Goal: Transaction & Acquisition: Book appointment/travel/reservation

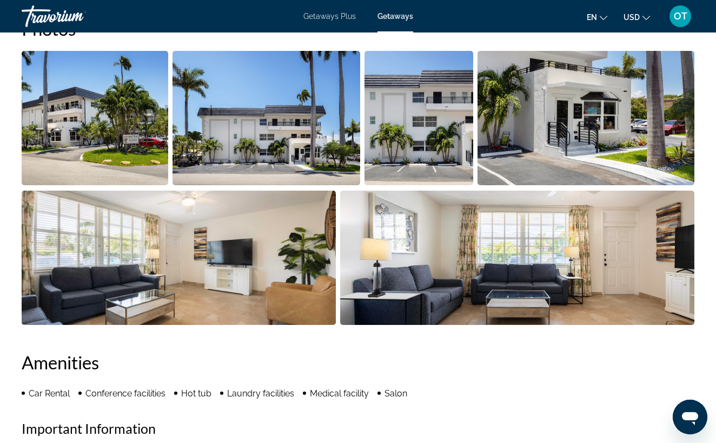
scroll to position [719, 0]
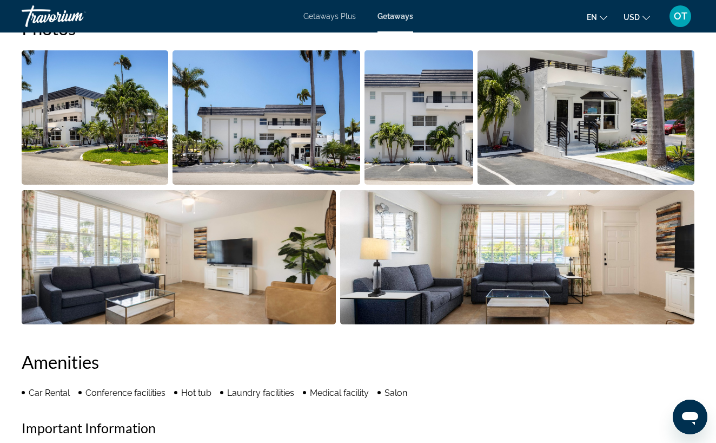
click at [535, 250] on img "Open full-screen image slider" at bounding box center [517, 257] width 355 height 134
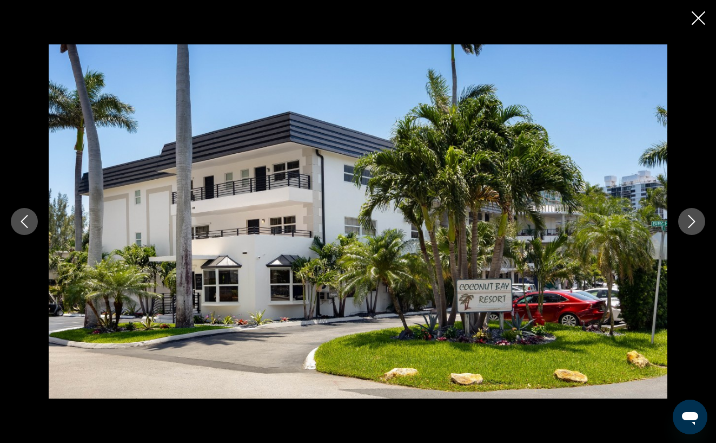
click at [689, 223] on icon "Next image" at bounding box center [691, 221] width 13 height 13
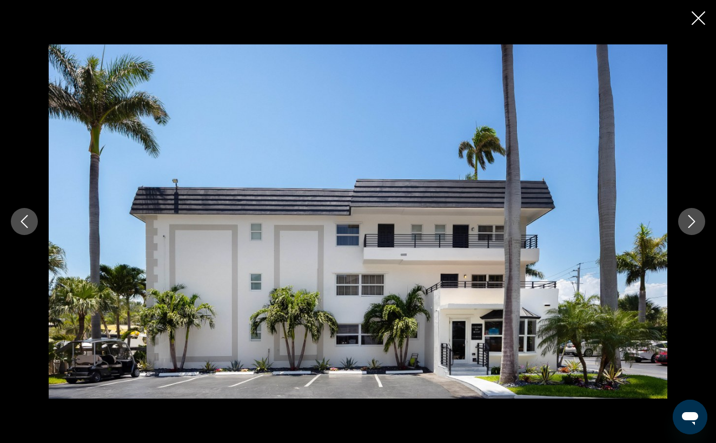
click at [690, 225] on icon "Next image" at bounding box center [691, 221] width 13 height 13
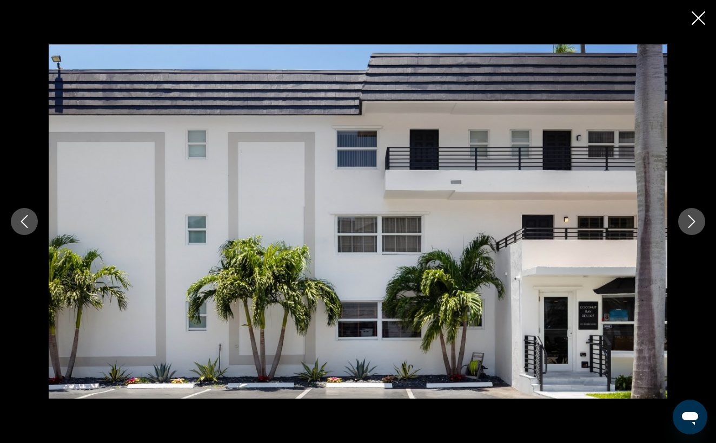
click at [690, 225] on icon "Next image" at bounding box center [691, 221] width 13 height 13
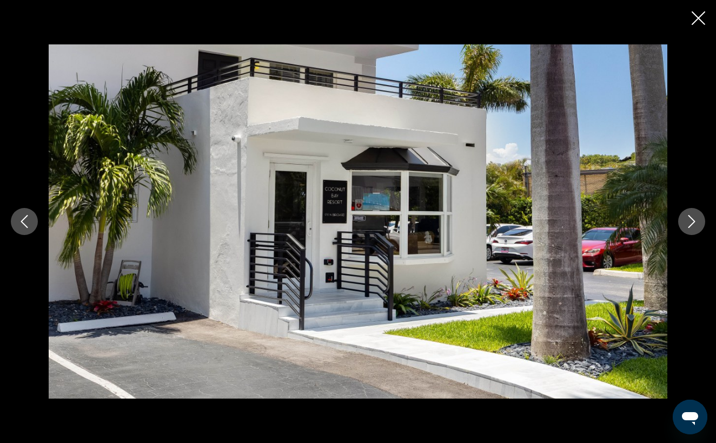
click at [690, 225] on icon "Next image" at bounding box center [691, 221] width 13 height 13
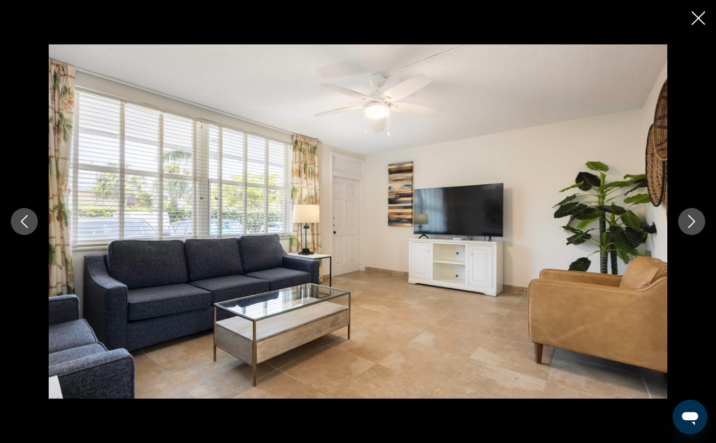
click at [691, 226] on icon "Next image" at bounding box center [691, 221] width 13 height 13
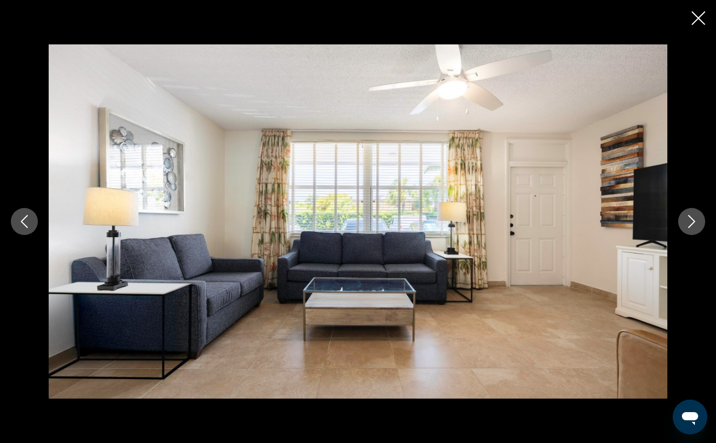
click at [691, 226] on icon "Next image" at bounding box center [691, 221] width 13 height 13
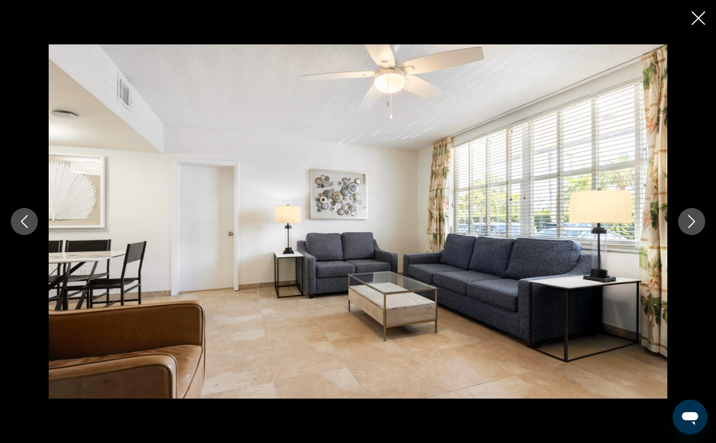
click at [691, 226] on icon "Next image" at bounding box center [691, 221] width 13 height 13
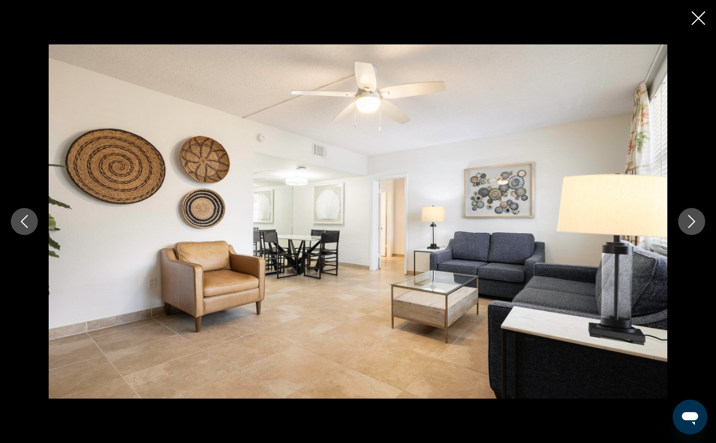
click at [692, 226] on icon "Next image" at bounding box center [691, 221] width 13 height 13
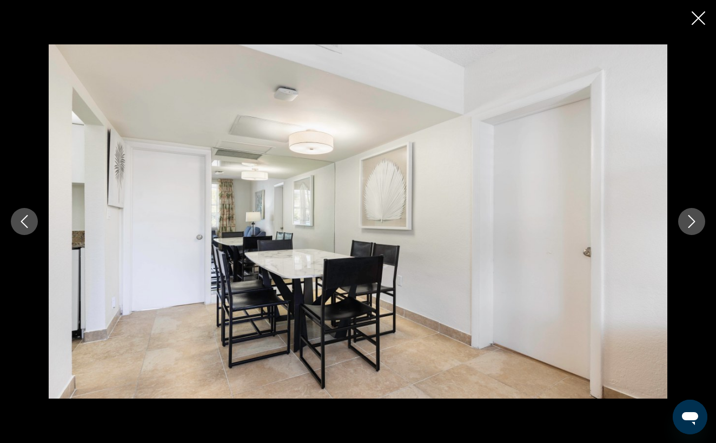
click at [692, 226] on icon "Next image" at bounding box center [691, 221] width 13 height 13
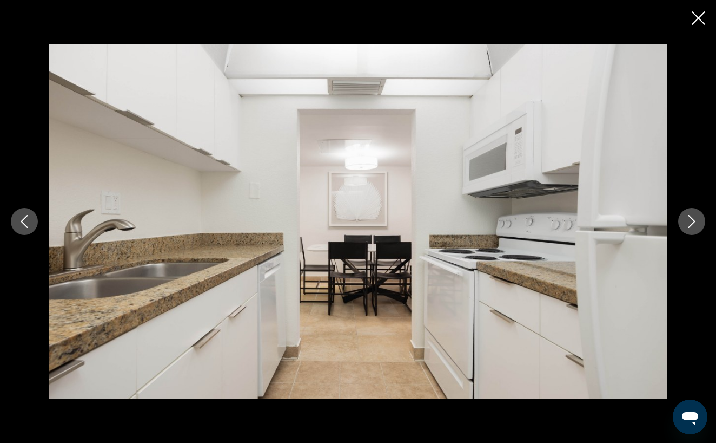
click at [692, 226] on icon "Next image" at bounding box center [691, 221] width 13 height 13
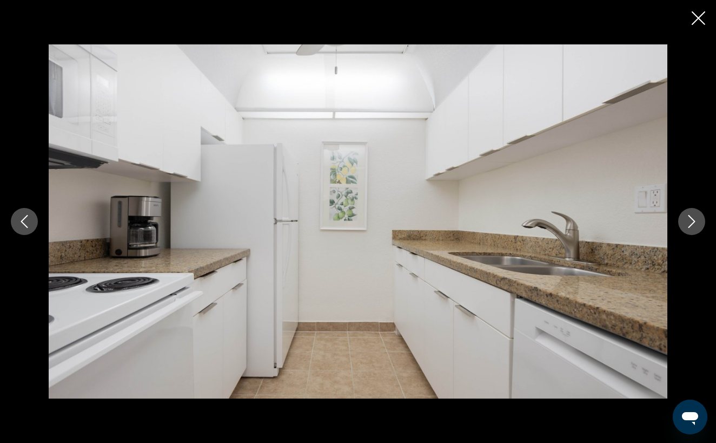
click at [691, 226] on icon "Next image" at bounding box center [691, 221] width 13 height 13
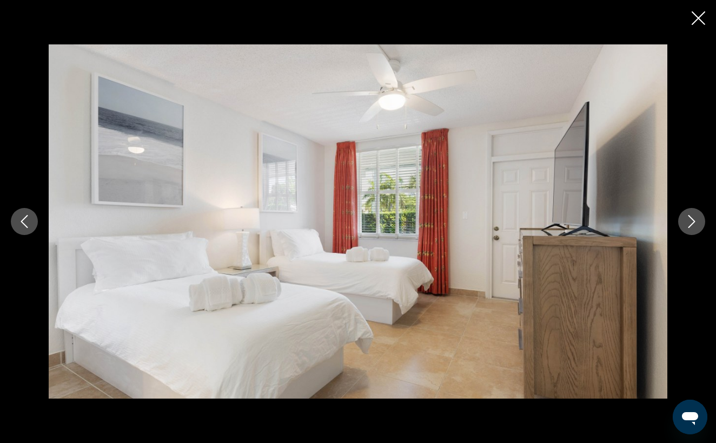
click at [691, 225] on icon "Next image" at bounding box center [692, 221] width 7 height 13
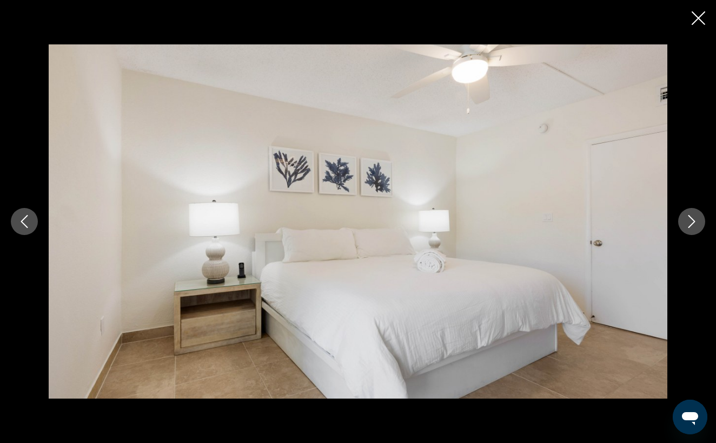
click at [691, 225] on icon "Next image" at bounding box center [692, 221] width 7 height 13
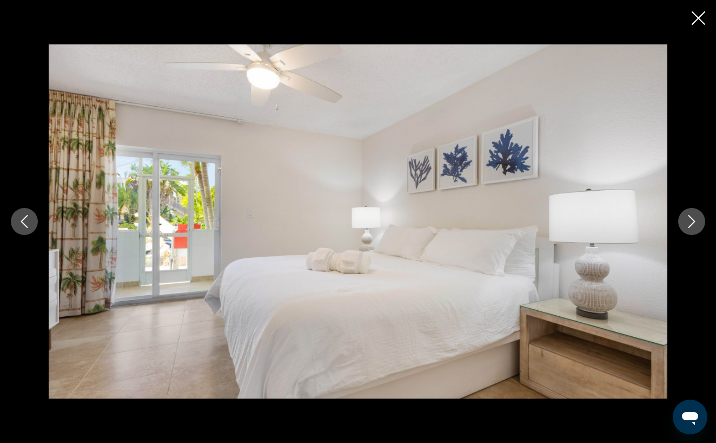
scroll to position [1278, 0]
click at [698, 21] on icon "Close slideshow" at bounding box center [699, 18] width 14 height 14
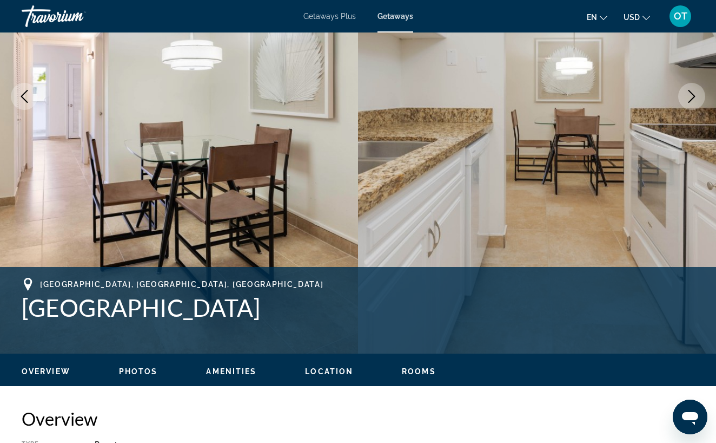
scroll to position [421, 0]
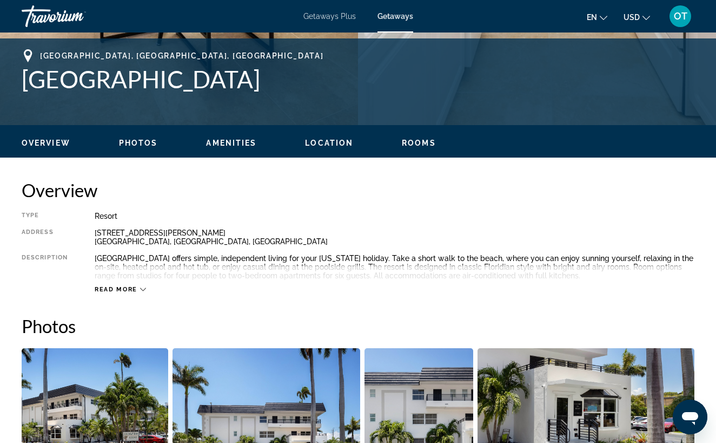
drag, startPoint x: 25, startPoint y: 77, endPoint x: 229, endPoint y: 87, distance: 203.7
click at [229, 87] on h1 "[GEOGRAPHIC_DATA]" at bounding box center [358, 79] width 673 height 28
copy h1 "[GEOGRAPHIC_DATA]"
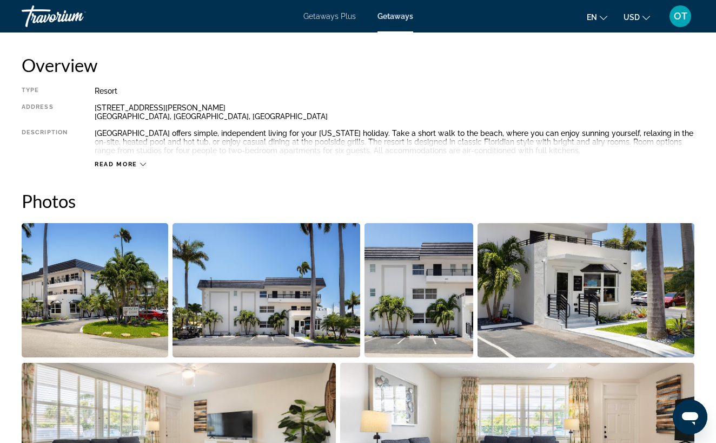
scroll to position [498, 0]
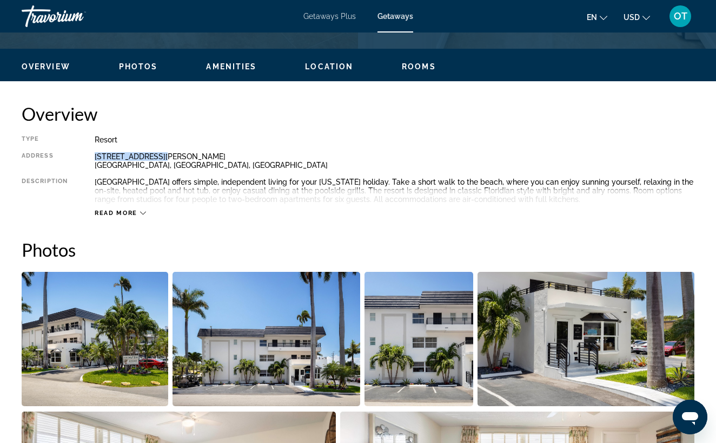
drag, startPoint x: 95, startPoint y: 156, endPoint x: 154, endPoint y: 157, distance: 59.0
click at [154, 157] on div "919-925 N. Birch Road Fort Lauderdale, FL, USA" at bounding box center [395, 160] width 600 height 17
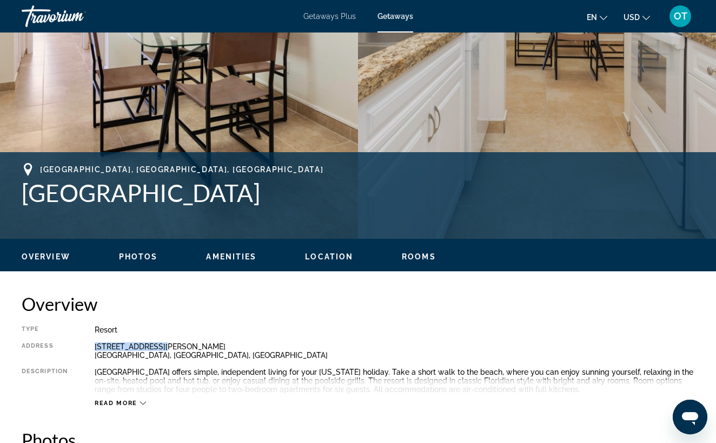
drag, startPoint x: 229, startPoint y: 189, endPoint x: 21, endPoint y: 195, distance: 208.4
click at [21, 195] on div "Fort Lauderdale, FL, USA Coconut Bay Resort Address 919-925 N. Birch Road Fort …" at bounding box center [358, 195] width 716 height 65
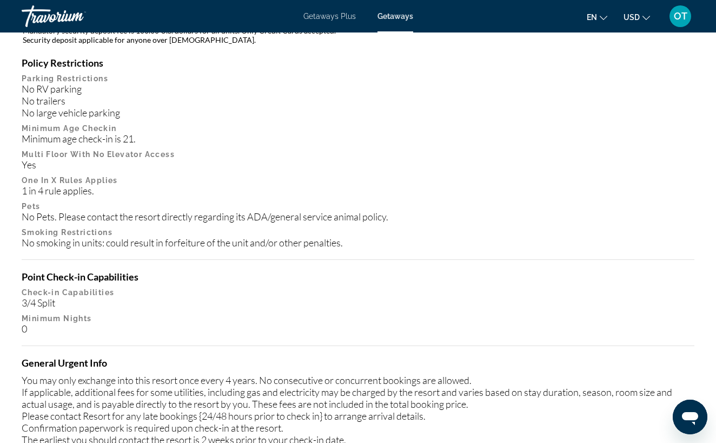
scroll to position [1251, 0]
drag, startPoint x: 50, startPoint y: 114, endPoint x: 89, endPoint y: 114, distance: 39.0
click at [89, 114] on div "No RV parking No trailers No large vehicle parking" at bounding box center [358, 101] width 673 height 36
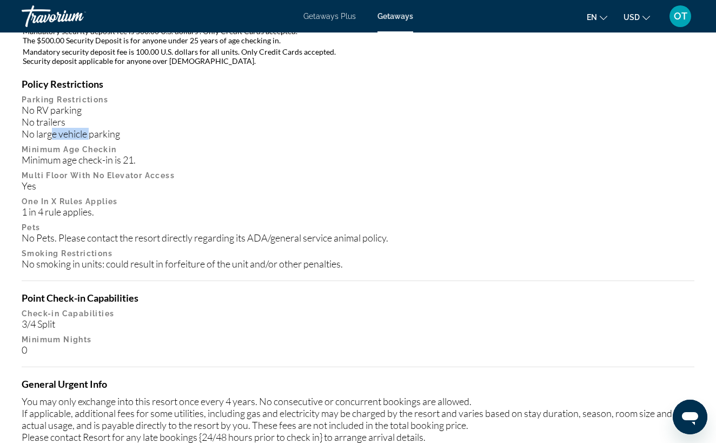
scroll to position [1231, 0]
drag, startPoint x: 292, startPoint y: 261, endPoint x: 123, endPoint y: 260, distance: 169.3
click at [122, 260] on div "No smoking in units: could result in forfeiture of the unit and/or other penalt…" at bounding box center [358, 264] width 673 height 12
drag, startPoint x: 116, startPoint y: 235, endPoint x: 191, endPoint y: 234, distance: 75.2
click at [181, 234] on div "No Pets. Please contact the resort directly regarding its ADA/general service a…" at bounding box center [358, 238] width 673 height 12
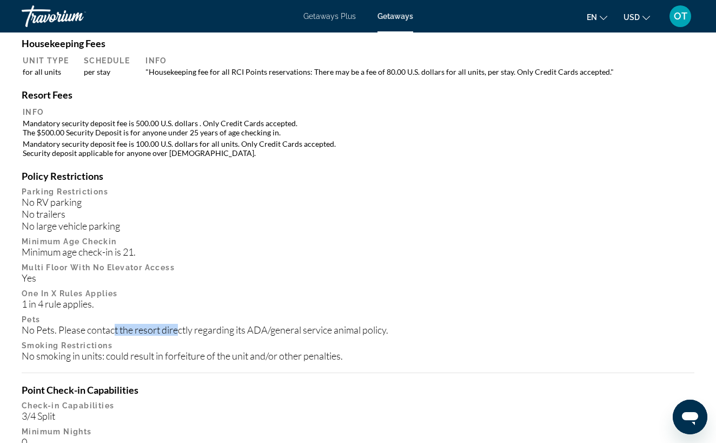
scroll to position [1138, 0]
drag, startPoint x: 37, startPoint y: 227, endPoint x: 104, endPoint y: 228, distance: 67.1
click at [104, 228] on div "No RV parking No trailers No large vehicle parking" at bounding box center [358, 214] width 673 height 36
drag, startPoint x: 232, startPoint y: 136, endPoint x: 93, endPoint y: 128, distance: 138.7
click at [93, 128] on td "Mandatory security deposit fee is 500.00 U.S. dollars . Only Credit Cards accep…" at bounding box center [358, 127] width 671 height 19
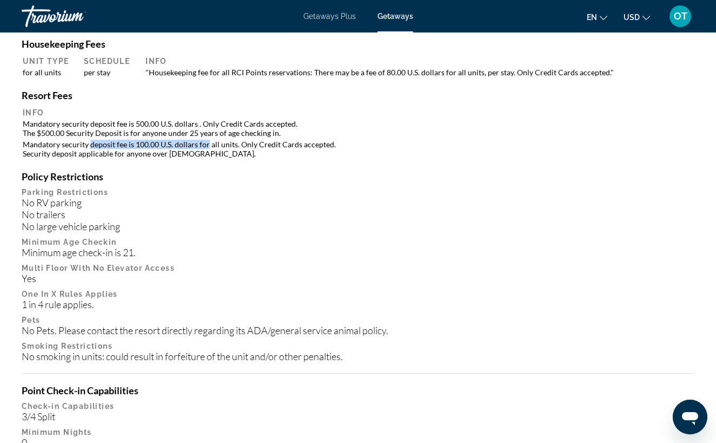
drag, startPoint x: 89, startPoint y: 145, endPoint x: 206, endPoint y: 142, distance: 116.4
click at [206, 142] on td "Mandatory security deposit fee is 100.00 U.S. dollars for all units. Only Credi…" at bounding box center [358, 148] width 671 height 19
drag, startPoint x: 249, startPoint y: 144, endPoint x: 117, endPoint y: 144, distance: 132.0
click at [117, 144] on td "Mandatory security deposit fee is 100.00 U.S. dollars for all units. Only Credi…" at bounding box center [358, 148] width 671 height 19
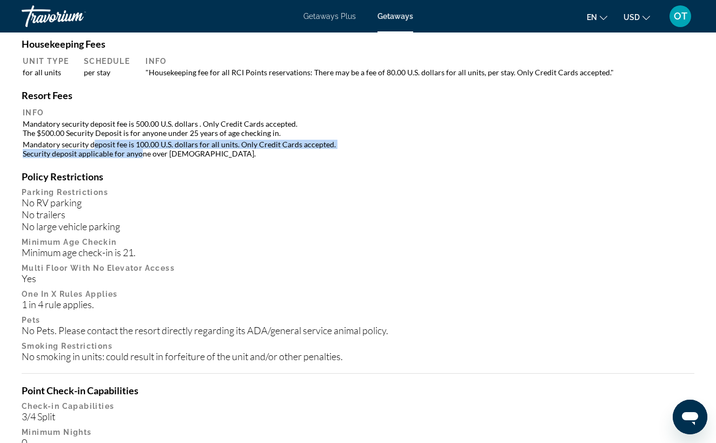
drag, startPoint x: 95, startPoint y: 144, endPoint x: 140, endPoint y: 149, distance: 44.6
click at [140, 149] on td "Mandatory security deposit fee is 100.00 U.S. dollars for all units. Only Credi…" at bounding box center [358, 148] width 671 height 19
drag, startPoint x: 155, startPoint y: 152, endPoint x: 80, endPoint y: 148, distance: 75.3
click at [80, 148] on td "Mandatory security deposit fee is 100.00 U.S. dollars for all units. Only Credi…" at bounding box center [358, 148] width 671 height 19
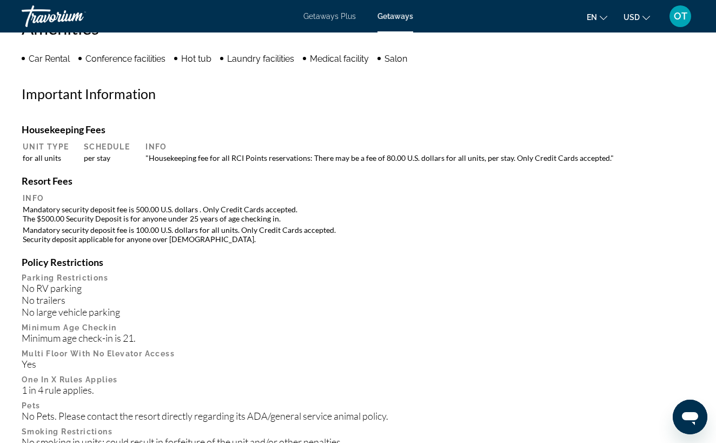
click at [193, 268] on div "Policy Restrictions Parking Restrictions No RV parking No trailers No large veh…" at bounding box center [358, 352] width 673 height 192
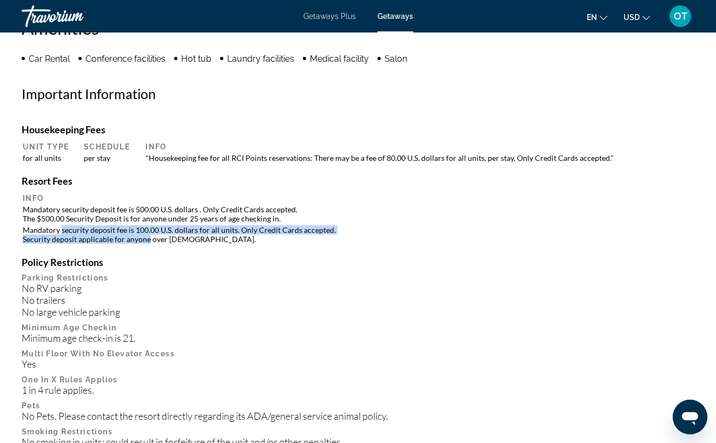
drag, startPoint x: 61, startPoint y: 230, endPoint x: 147, endPoint y: 239, distance: 86.9
click at [147, 239] on td "Mandatory security deposit fee is 100.00 U.S. dollars for all units. Only Credi…" at bounding box center [358, 234] width 671 height 19
drag, startPoint x: 148, startPoint y: 239, endPoint x: 67, endPoint y: 232, distance: 80.9
click at [67, 232] on td "Mandatory security deposit fee is 100.00 U.S. dollars for all units. Only Credi…" at bounding box center [358, 234] width 671 height 19
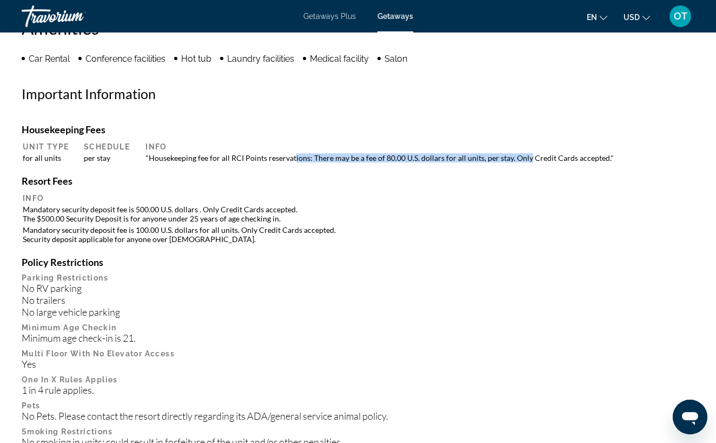
drag, startPoint x: 528, startPoint y: 157, endPoint x: 296, endPoint y: 157, distance: 231.6
click at [296, 157] on td ""Housekeeping fee for all RCI Points reservations: There may be a fee of 80.00 …" at bounding box center [416, 158] width 553 height 10
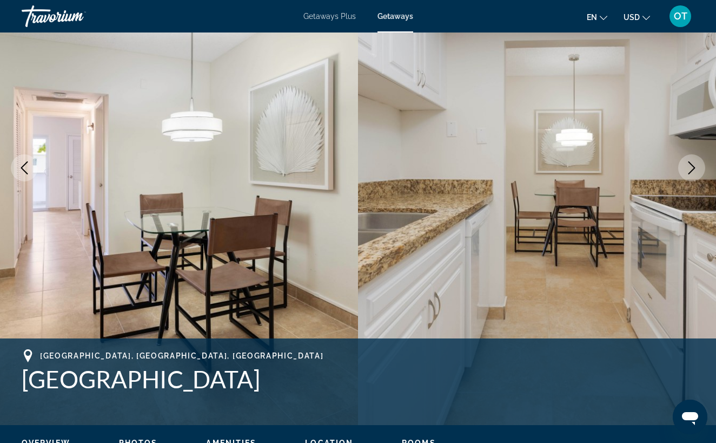
scroll to position [0, 0]
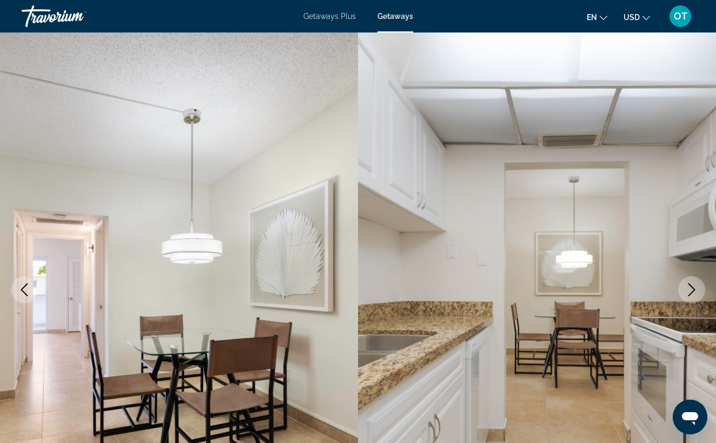
click at [441, 185] on img "Main content" at bounding box center [537, 289] width 358 height 514
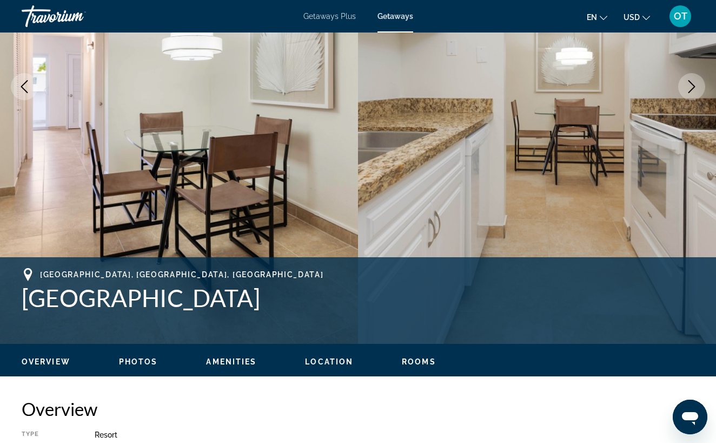
scroll to position [249, 0]
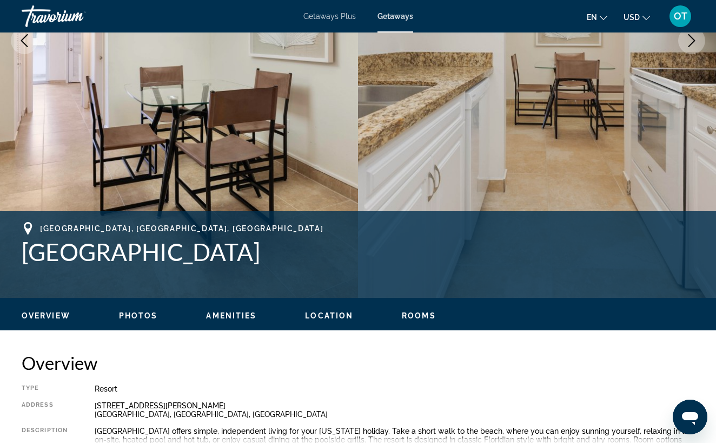
click at [328, 313] on span "Location" at bounding box center [329, 315] width 48 height 9
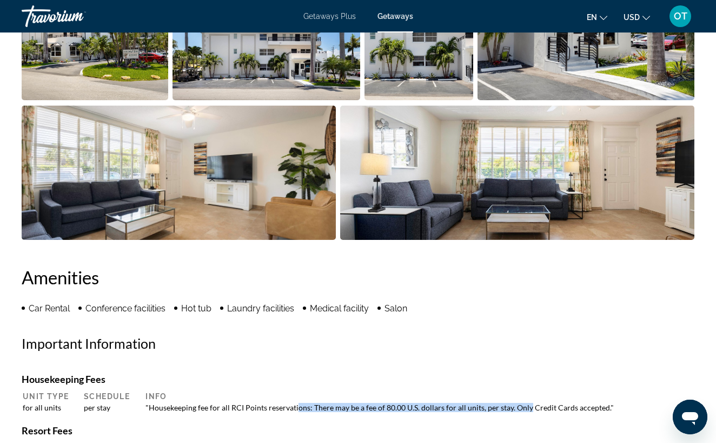
scroll to position [867, 0]
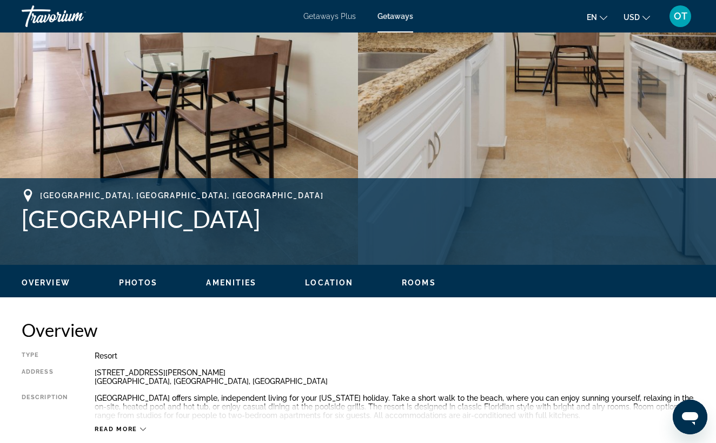
scroll to position [278, 0]
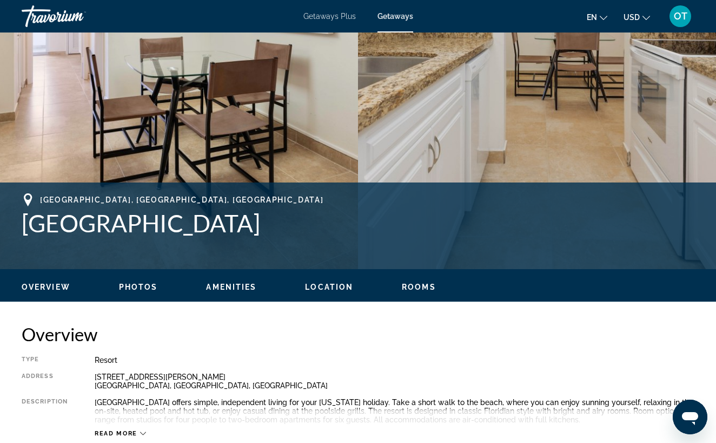
click at [71, 289] on ul "Overview Photos Amenities Location Rooms Search" at bounding box center [358, 286] width 673 height 12
click at [61, 288] on span "Overview" at bounding box center [46, 286] width 49 height 9
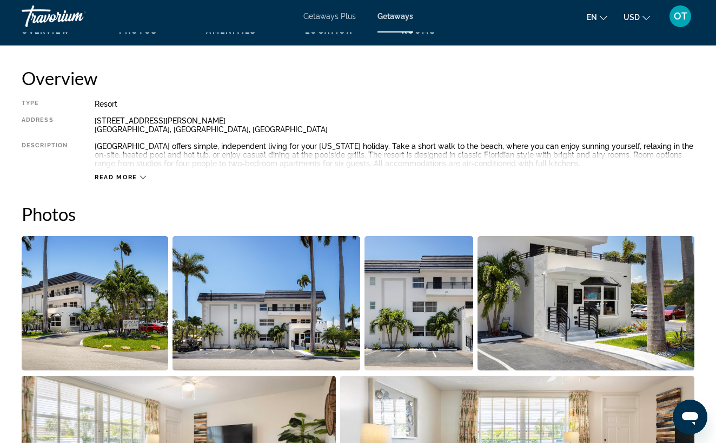
scroll to position [536, 0]
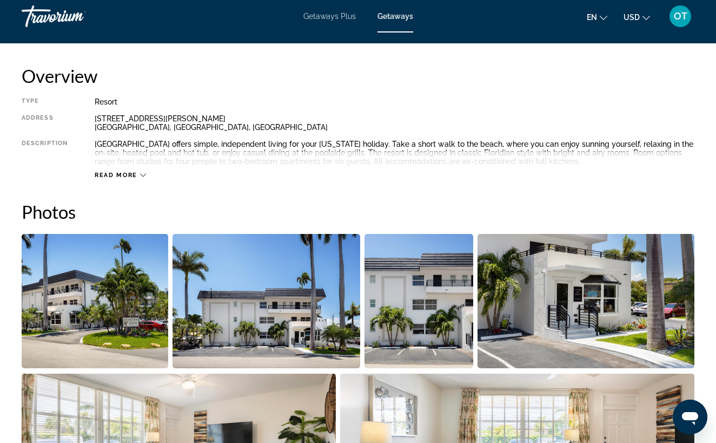
click at [141, 175] on icon "Main content" at bounding box center [143, 175] width 6 height 6
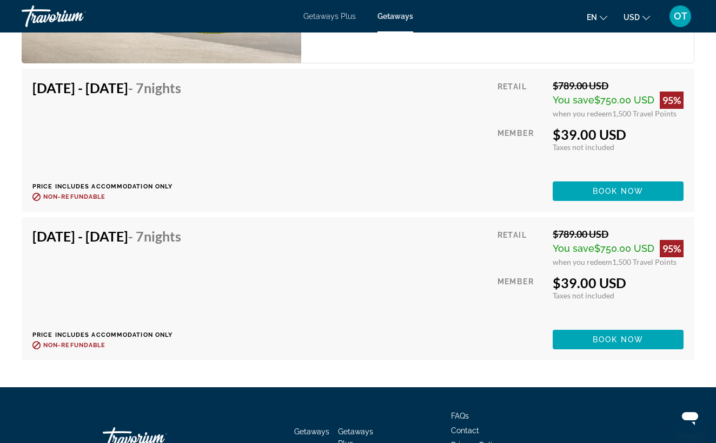
scroll to position [2424, 0]
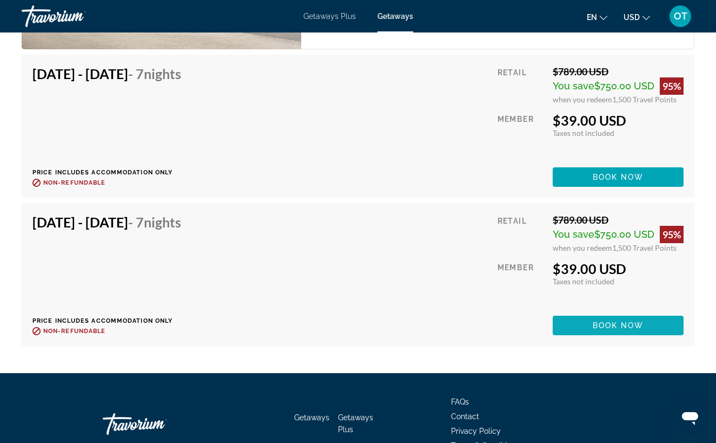
click at [601, 324] on span "Book now" at bounding box center [618, 325] width 51 height 9
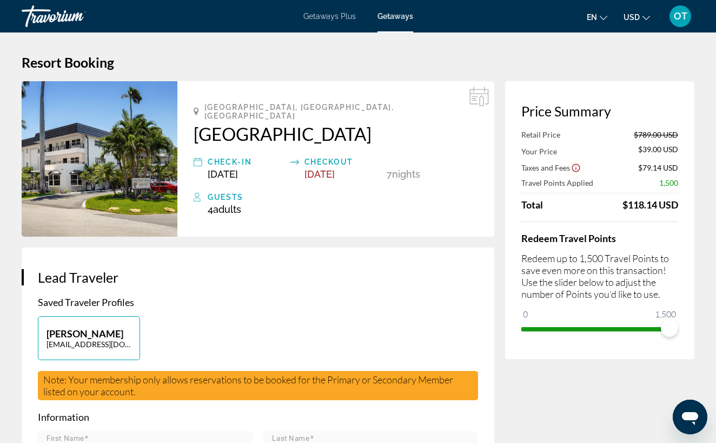
drag, startPoint x: 628, startPoint y: 207, endPoint x: 677, endPoint y: 207, distance: 49.8
click at [677, 207] on div "$118.14 USD" at bounding box center [651, 205] width 56 height 12
drag, startPoint x: 678, startPoint y: 207, endPoint x: 627, endPoint y: 208, distance: 51.9
click at [627, 207] on div "Price Summary Retail Price $789.00 USD Your Price $39.00 USD Taxes and Fees $79…" at bounding box center [599, 220] width 189 height 278
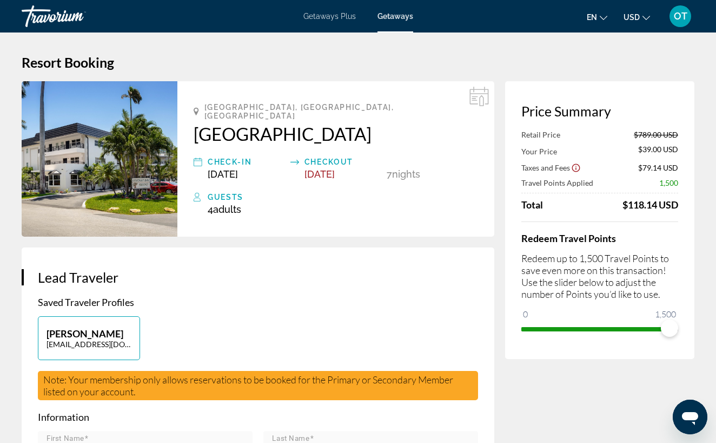
click at [627, 208] on div "$118.14 USD" at bounding box center [651, 205] width 56 height 12
drag, startPoint x: 627, startPoint y: 208, endPoint x: 683, endPoint y: 208, distance: 56.8
click at [684, 208] on div "Price Summary Retail Price $789.00 USD Your Price $39.00 USD Taxes and Fees $79…" at bounding box center [599, 220] width 189 height 278
click at [683, 208] on div "Price Summary Retail Price $789.00 USD Your Price $39.00 USD Taxes and Fees $79…" at bounding box center [599, 220] width 189 height 278
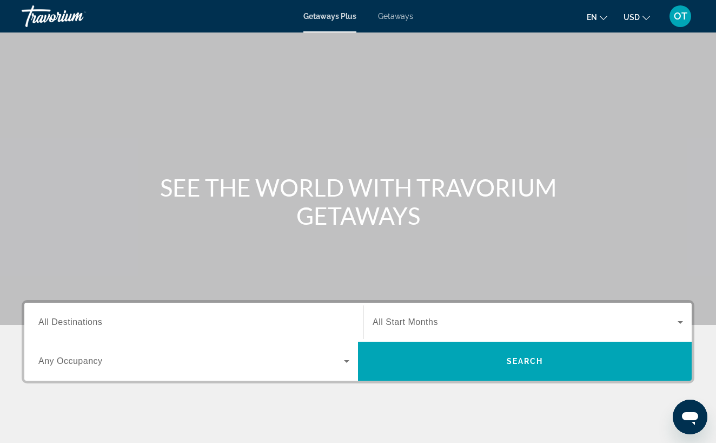
click at [400, 17] on span "Getaways" at bounding box center [395, 16] width 35 height 9
click at [81, 320] on span "All Destinations" at bounding box center [70, 321] width 64 height 9
click at [81, 320] on input "Destination All Destinations" at bounding box center [193, 322] width 311 height 13
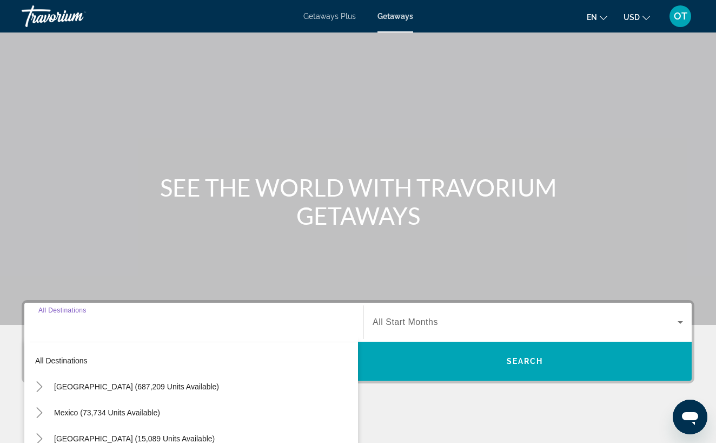
scroll to position [181, 0]
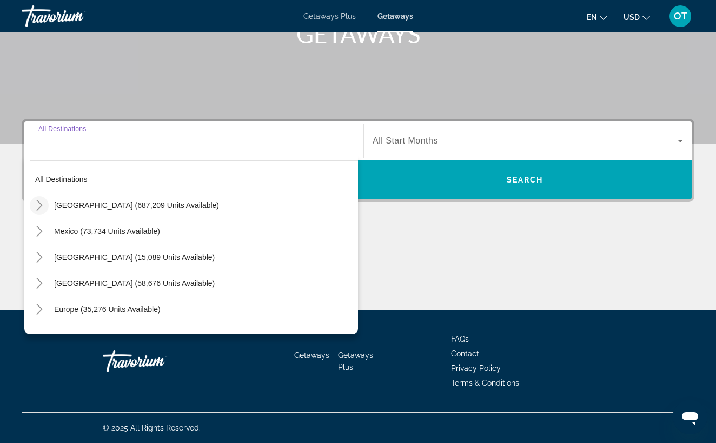
click at [41, 206] on icon "Toggle United States (687,209 units available)" at bounding box center [39, 205] width 11 height 11
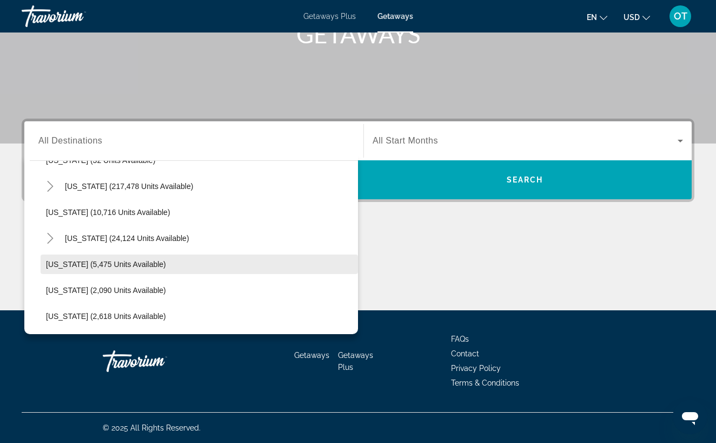
scroll to position [200, 0]
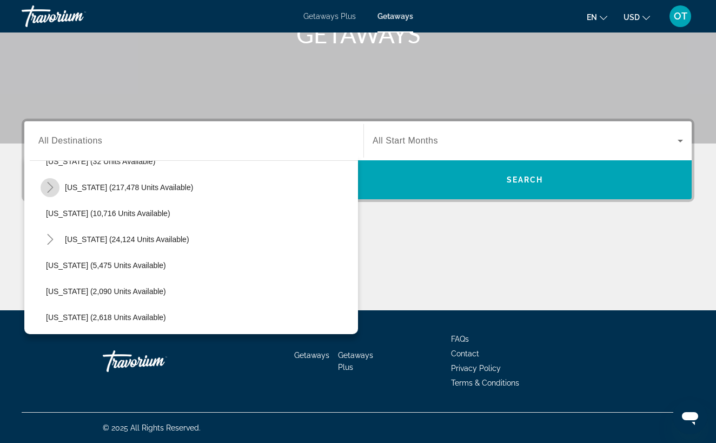
click at [50, 186] on icon "Toggle Florida (217,478 units available)" at bounding box center [50, 187] width 11 height 11
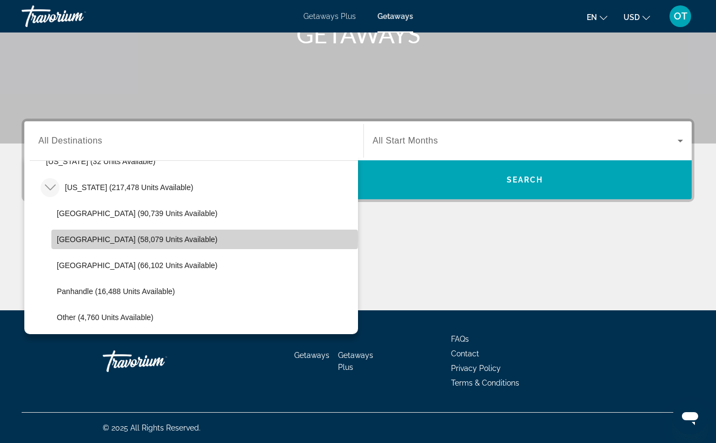
click at [72, 240] on span "[GEOGRAPHIC_DATA] (58,079 units available)" at bounding box center [137, 239] width 161 height 9
type input "**********"
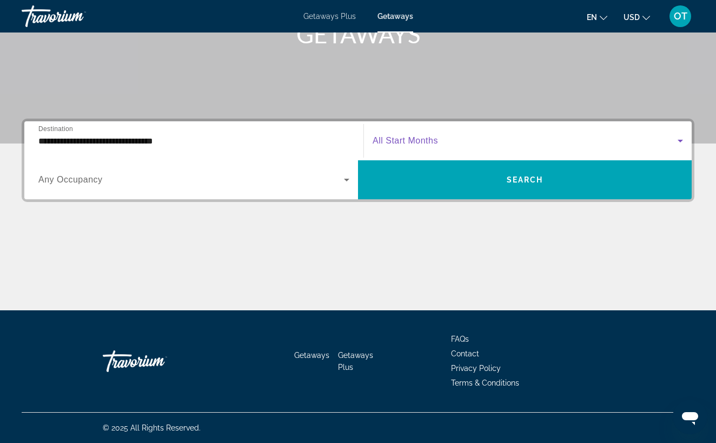
click at [683, 139] on icon "Search widget" at bounding box center [680, 140] width 13 height 13
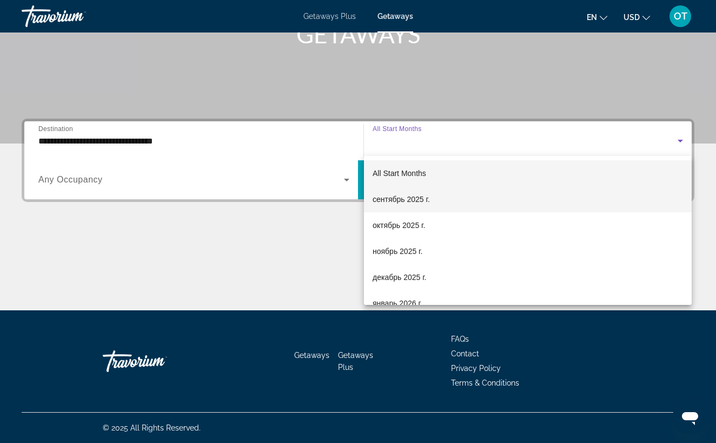
click at [523, 204] on mat-option "сентябрь 2025 г." at bounding box center [528, 199] width 328 height 26
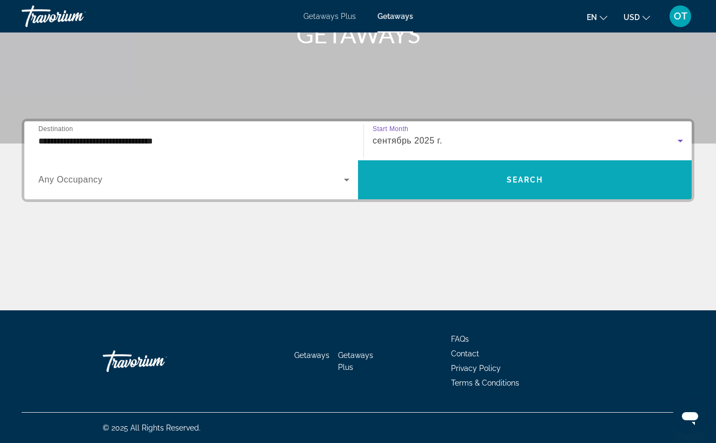
click at [533, 184] on span "Search widget" at bounding box center [525, 180] width 334 height 26
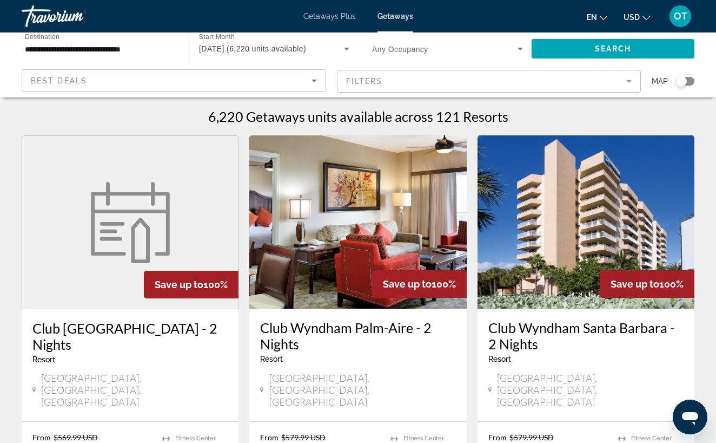
click at [628, 75] on mat-form-field "Filters" at bounding box center [489, 81] width 305 height 23
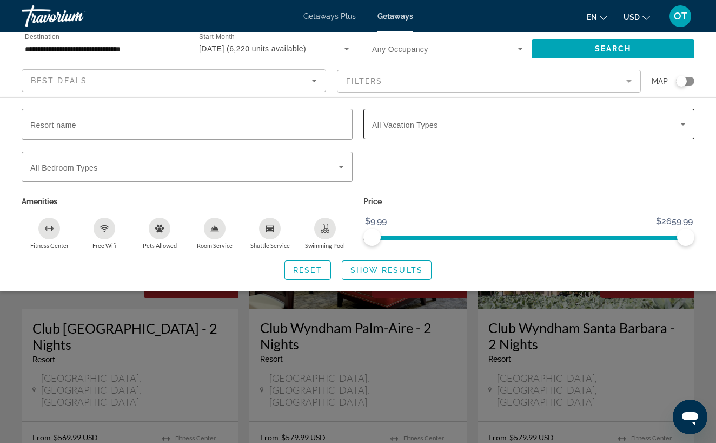
click at [605, 128] on span "Search widget" at bounding box center [526, 123] width 308 height 13
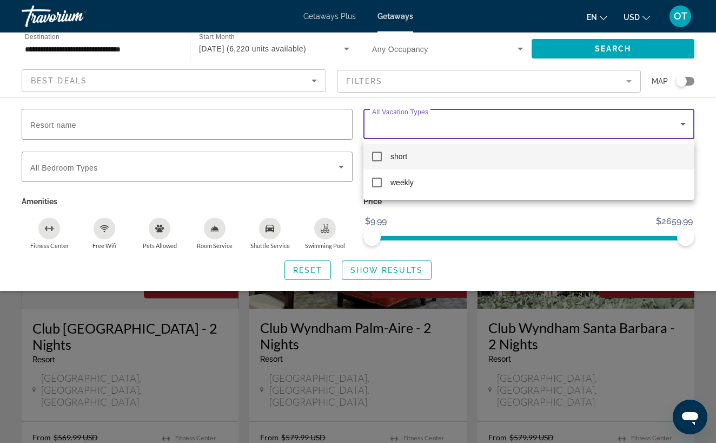
click at [260, 115] on div at bounding box center [358, 221] width 716 height 443
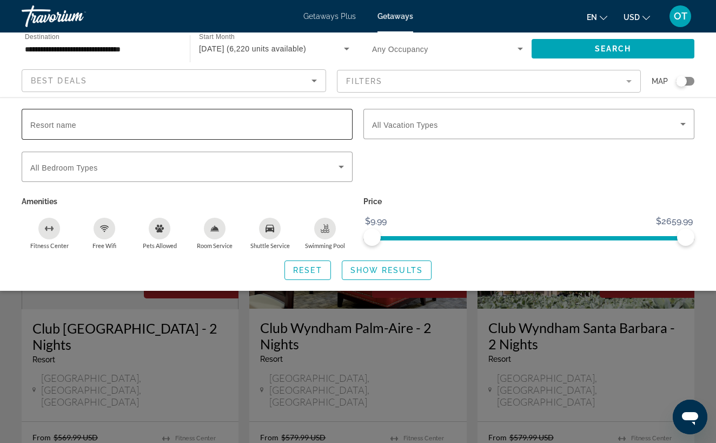
click at [238, 122] on input "Resort name" at bounding box center [187, 124] width 314 height 13
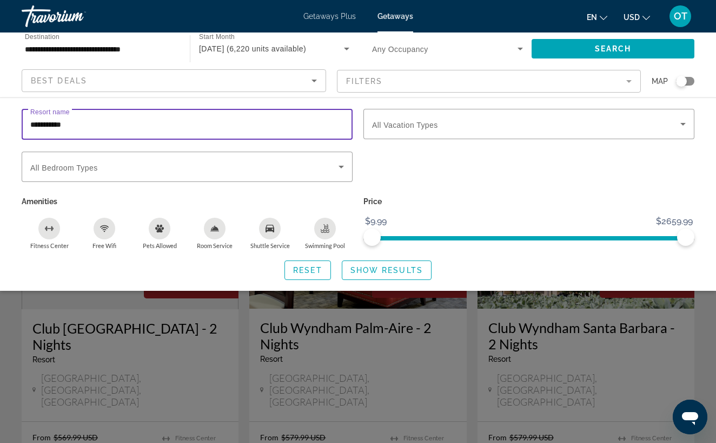
type input "**********"
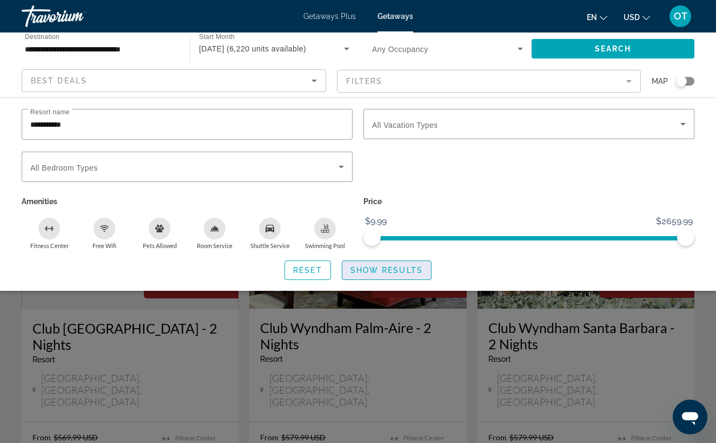
click at [388, 274] on span "Show Results" at bounding box center [387, 270] width 72 height 9
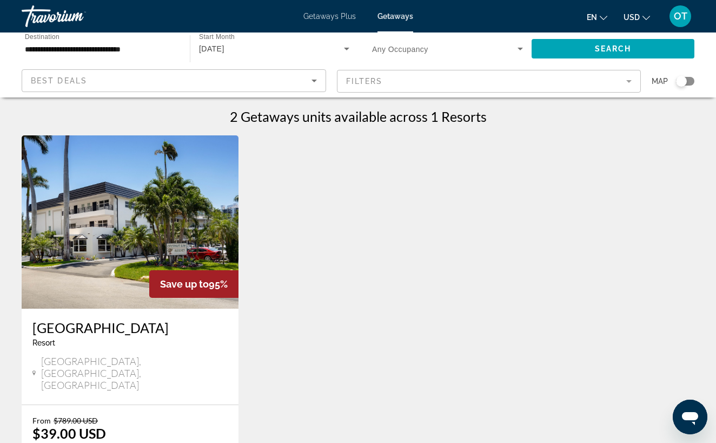
click at [414, 76] on mat-form-field "Filters" at bounding box center [489, 81] width 305 height 23
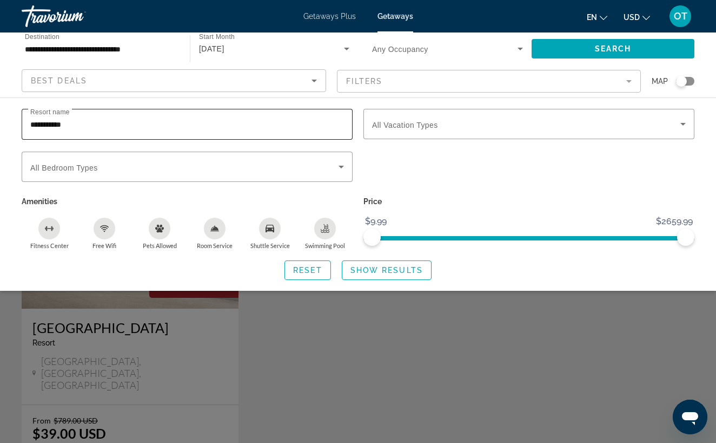
click at [155, 124] on input "**********" at bounding box center [187, 124] width 314 height 13
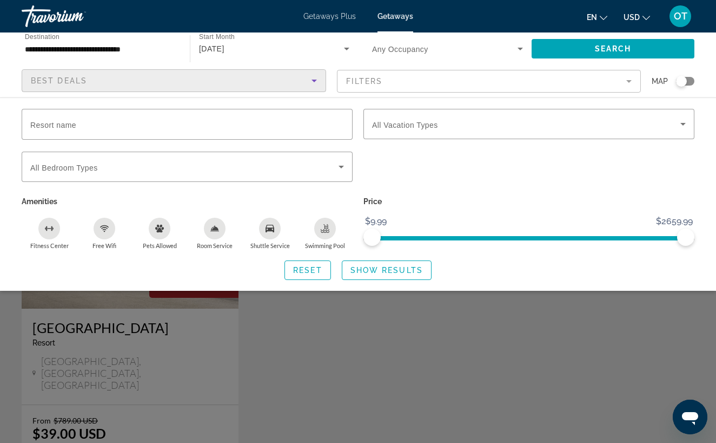
click at [229, 79] on div "Best Deals" at bounding box center [171, 80] width 281 height 13
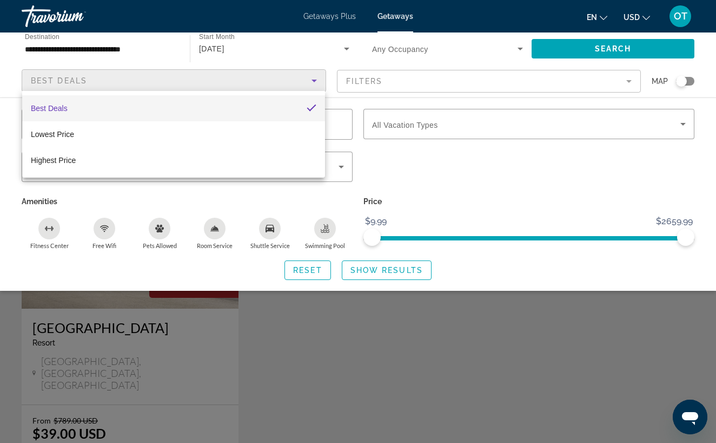
click at [518, 169] on div at bounding box center [358, 221] width 716 height 443
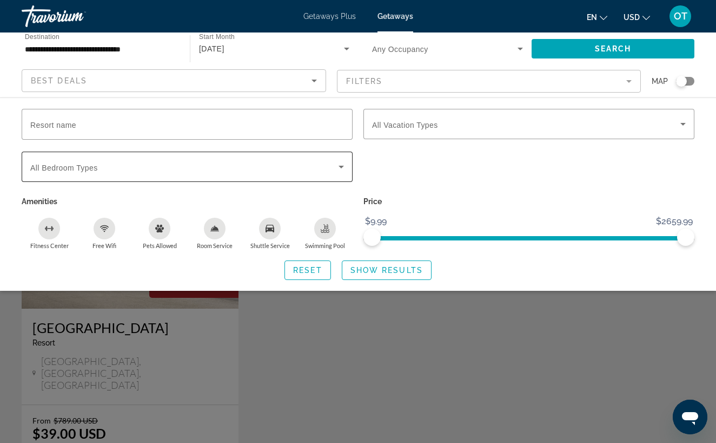
click at [340, 173] on div "Search widget" at bounding box center [187, 166] width 314 height 30
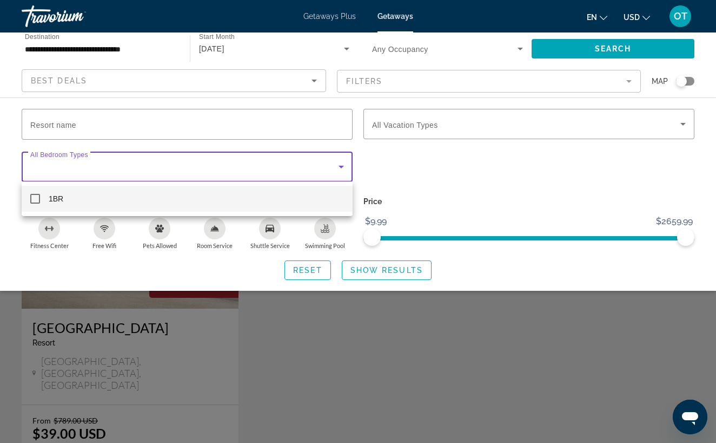
click at [439, 168] on div at bounding box center [358, 221] width 716 height 443
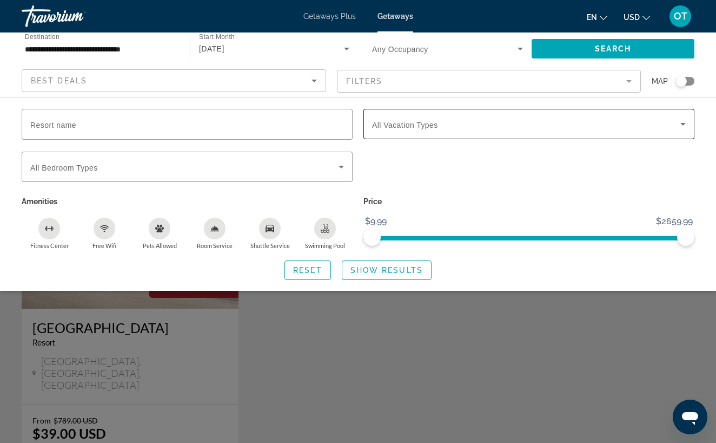
click at [483, 124] on span "Search widget" at bounding box center [526, 123] width 308 height 13
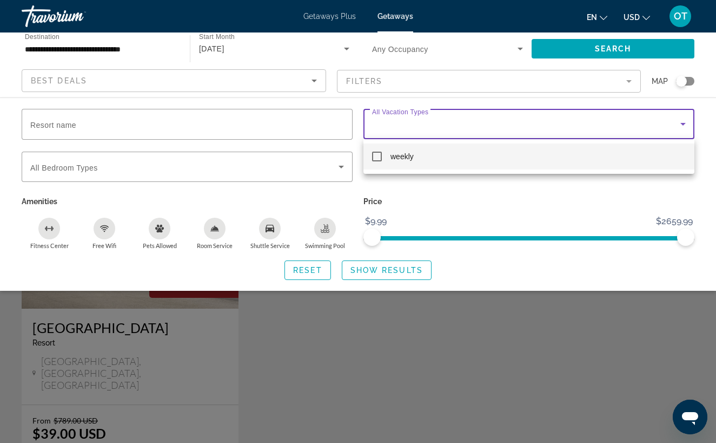
click at [489, 192] on div at bounding box center [358, 221] width 716 height 443
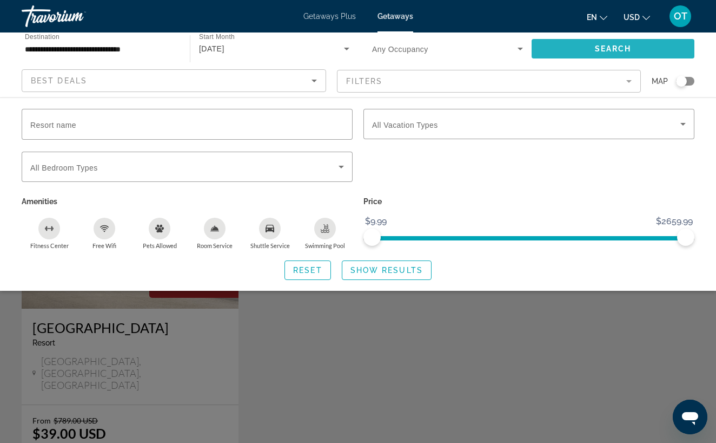
click at [625, 53] on span "Search widget" at bounding box center [613, 49] width 163 height 26
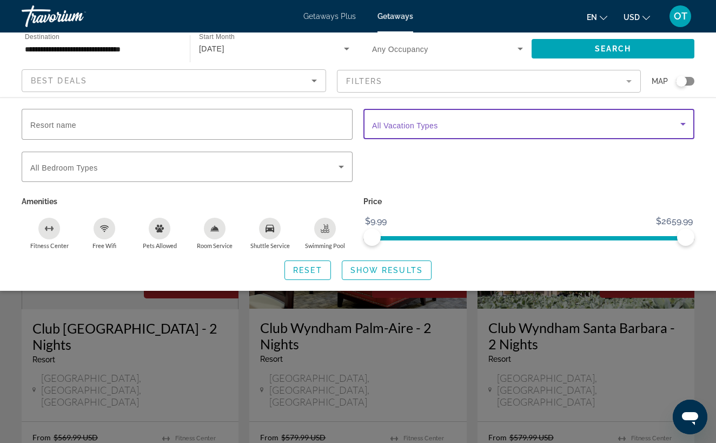
click at [556, 127] on span "Search widget" at bounding box center [526, 123] width 308 height 13
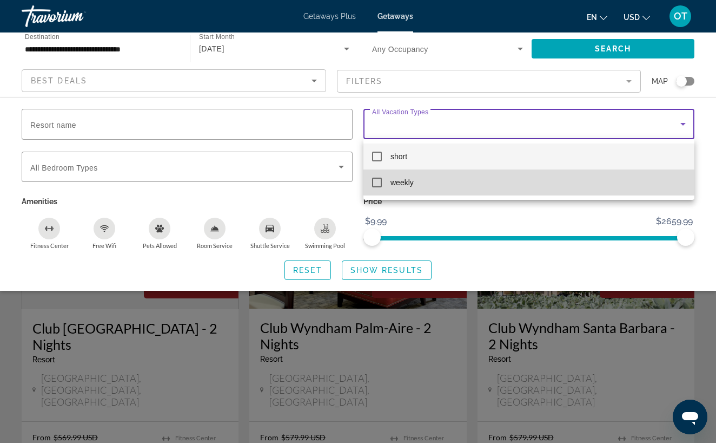
click at [379, 183] on mat-pseudo-checkbox at bounding box center [377, 182] width 10 height 10
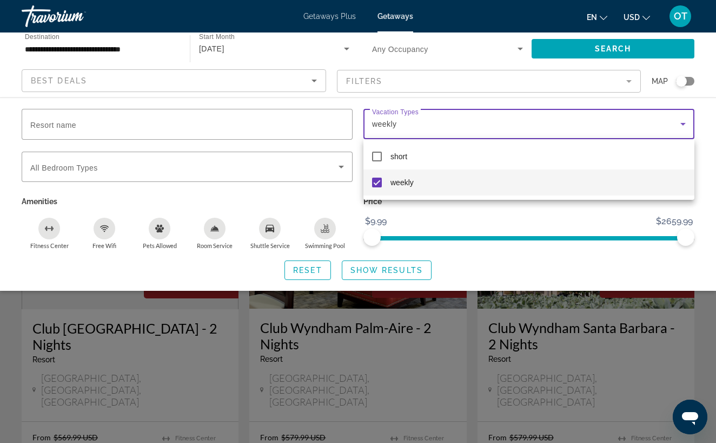
click at [490, 220] on div at bounding box center [358, 221] width 716 height 443
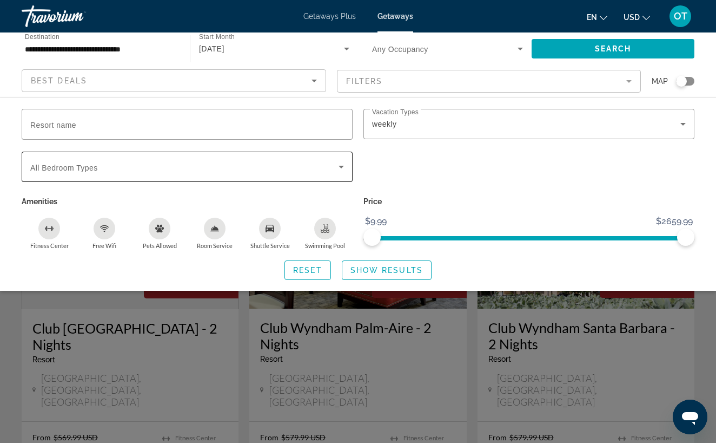
click at [316, 167] on span "Search widget" at bounding box center [184, 166] width 308 height 13
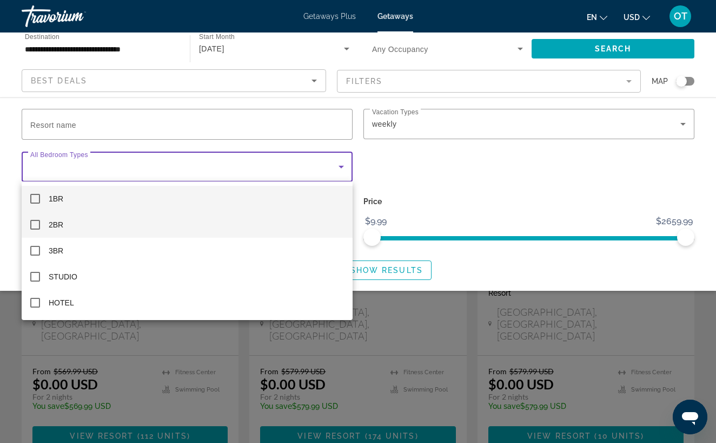
scroll to position [1, 0]
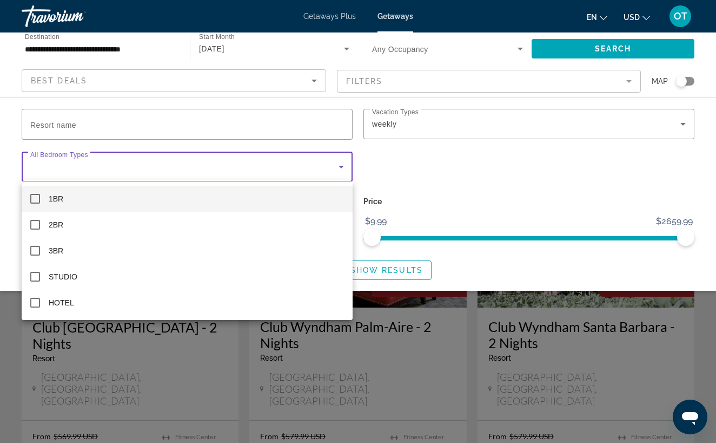
click at [430, 172] on div at bounding box center [358, 221] width 716 height 443
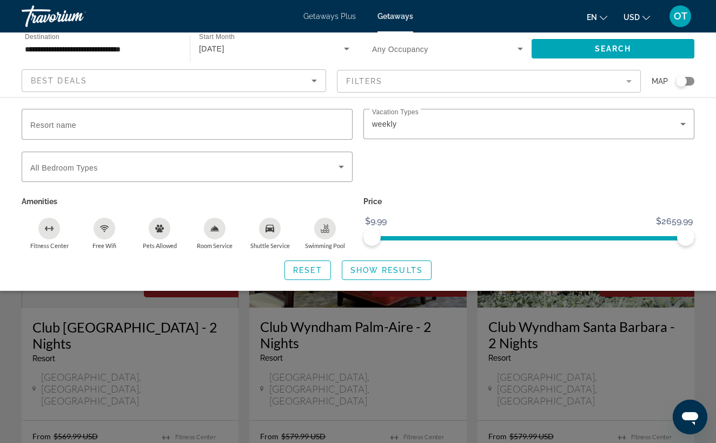
scroll to position [0, 0]
click at [490, 54] on span "Search widget" at bounding box center [445, 48] width 146 height 13
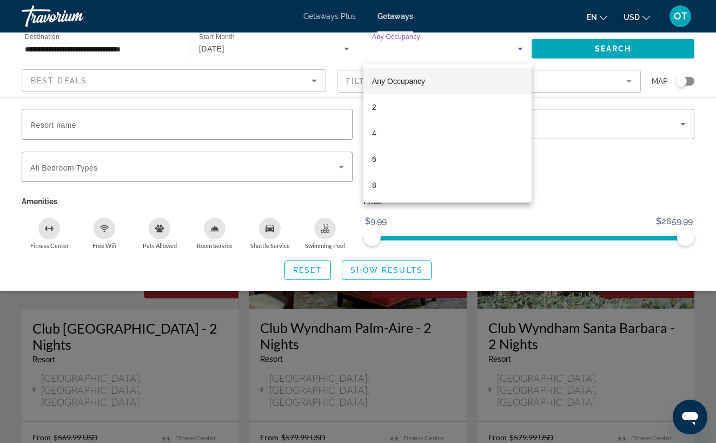
click at [579, 179] on div at bounding box center [358, 221] width 716 height 443
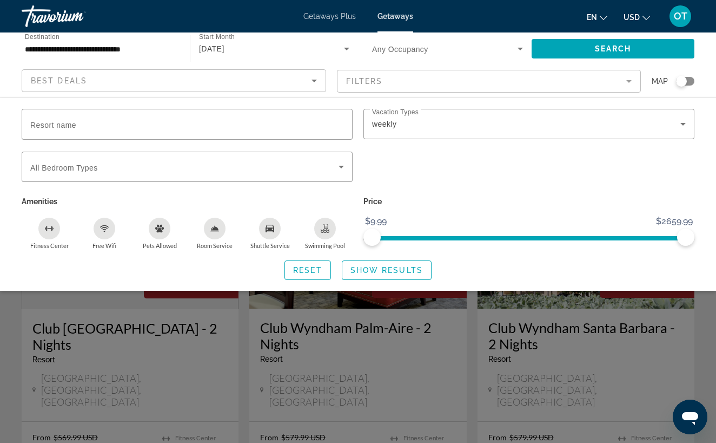
click at [313, 76] on icon "Sort by" at bounding box center [314, 80] width 13 height 13
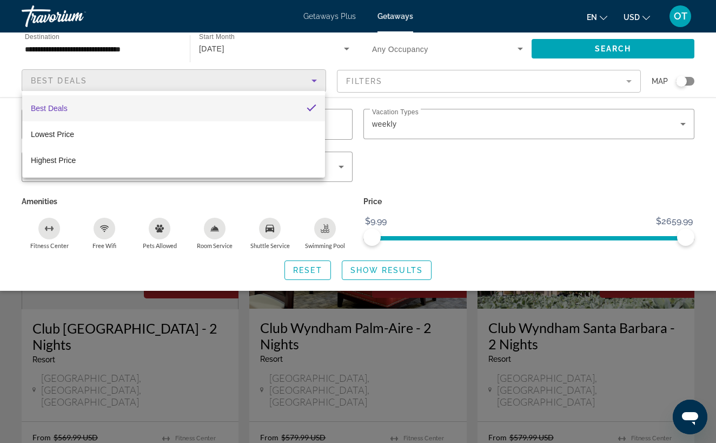
click at [561, 178] on div at bounding box center [358, 221] width 716 height 443
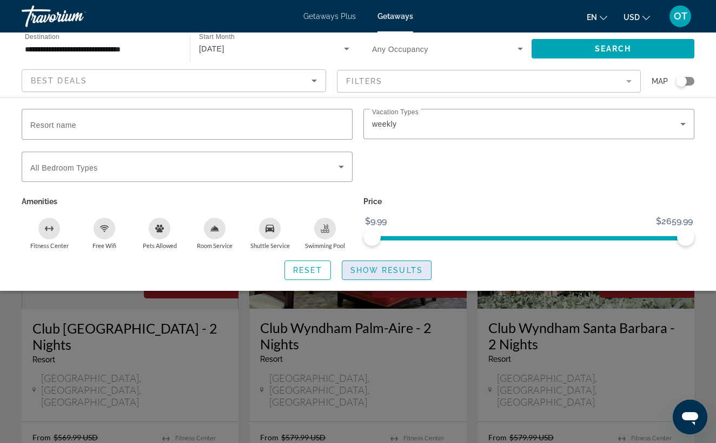
click at [404, 273] on span "Show Results" at bounding box center [387, 270] width 72 height 9
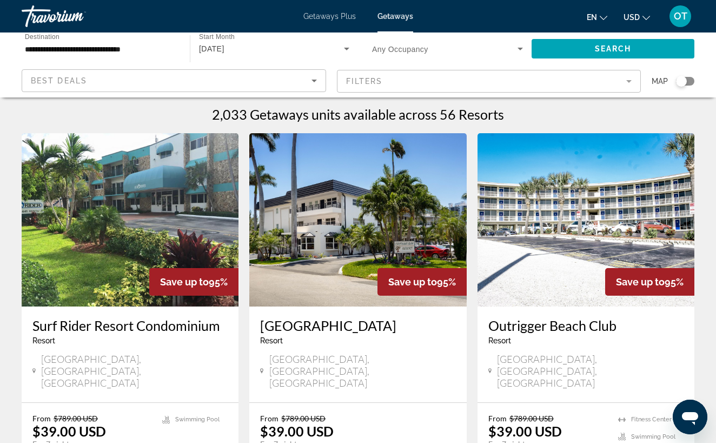
scroll to position [48, 0]
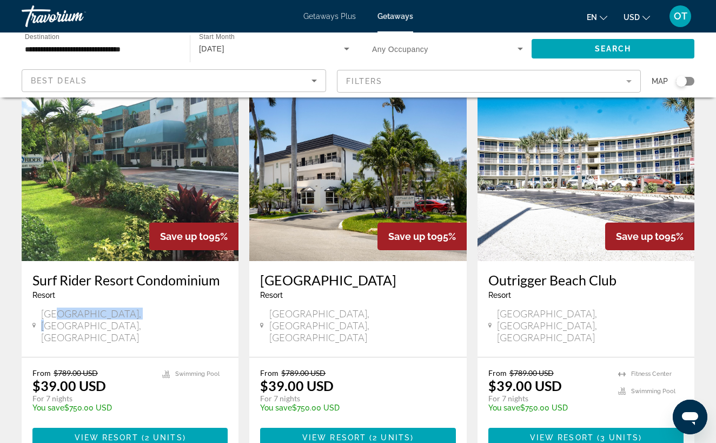
drag, startPoint x: 63, startPoint y: 312, endPoint x: 150, endPoint y: 312, distance: 87.1
click at [149, 312] on div "[GEOGRAPHIC_DATA], [GEOGRAPHIC_DATA], [GEOGRAPHIC_DATA]" at bounding box center [129, 325] width 195 height 36
click at [150, 312] on div "[GEOGRAPHIC_DATA], [GEOGRAPHIC_DATA], [GEOGRAPHIC_DATA]" at bounding box center [129, 325] width 195 height 36
drag, startPoint x: 151, startPoint y: 312, endPoint x: 68, endPoint y: 313, distance: 83.9
click at [68, 313] on div "[GEOGRAPHIC_DATA], [GEOGRAPHIC_DATA], [GEOGRAPHIC_DATA]" at bounding box center [129, 325] width 195 height 36
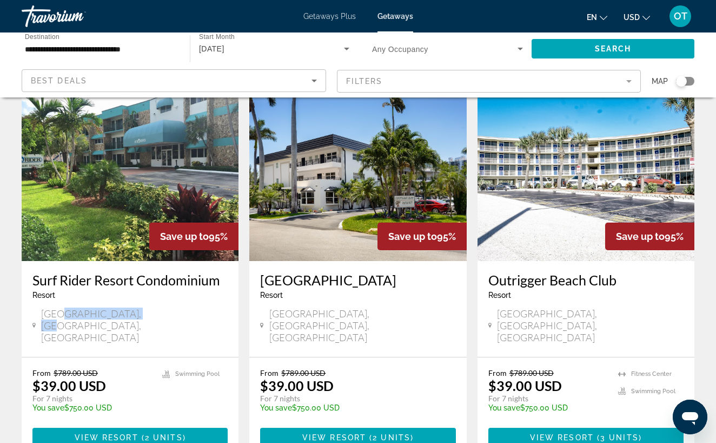
click at [68, 313] on span "[GEOGRAPHIC_DATA], [GEOGRAPHIC_DATA], [GEOGRAPHIC_DATA]" at bounding box center [134, 325] width 187 height 36
click at [137, 313] on span "[GEOGRAPHIC_DATA], [GEOGRAPHIC_DATA], [GEOGRAPHIC_DATA]" at bounding box center [134, 325] width 187 height 36
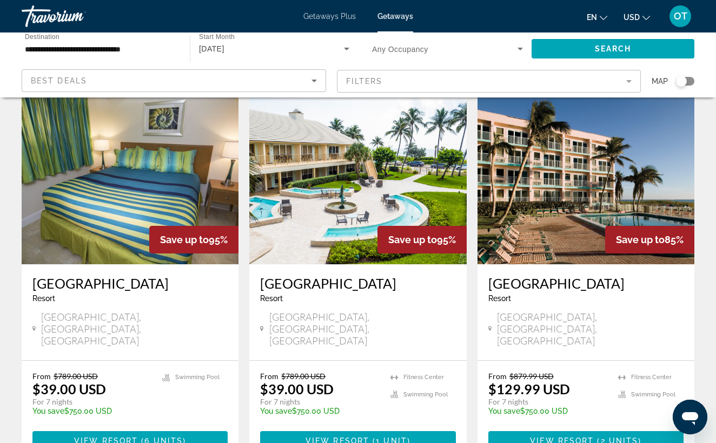
scroll to position [1258, 0]
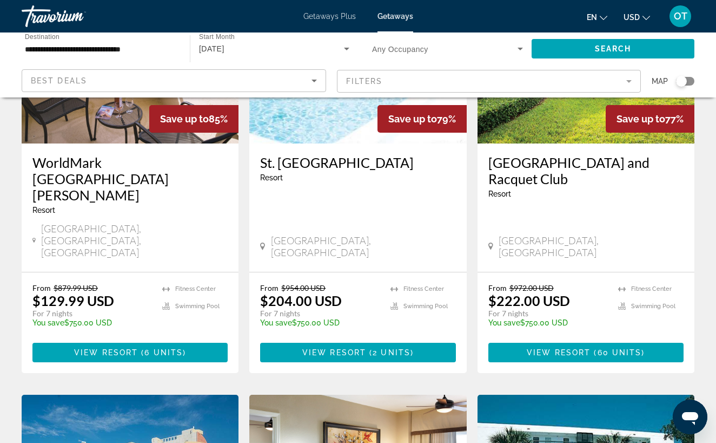
scroll to position [207, 0]
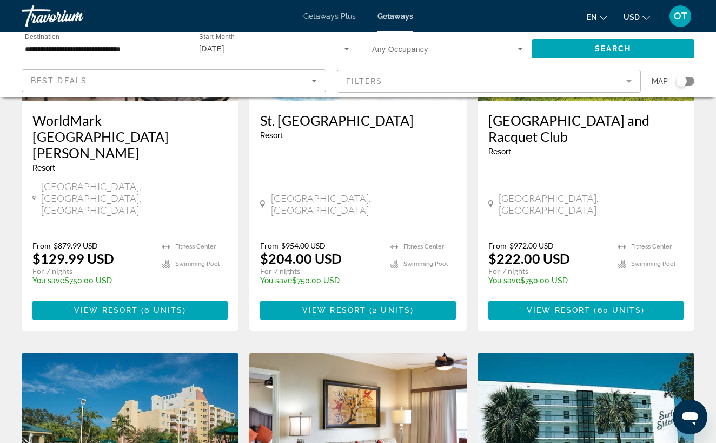
click at [536, 192] on span "[GEOGRAPHIC_DATA], [GEOGRAPHIC_DATA]" at bounding box center [591, 204] width 185 height 24
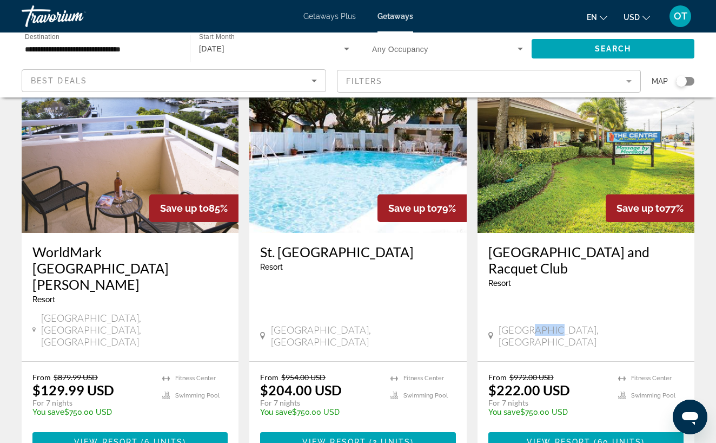
scroll to position [74, 0]
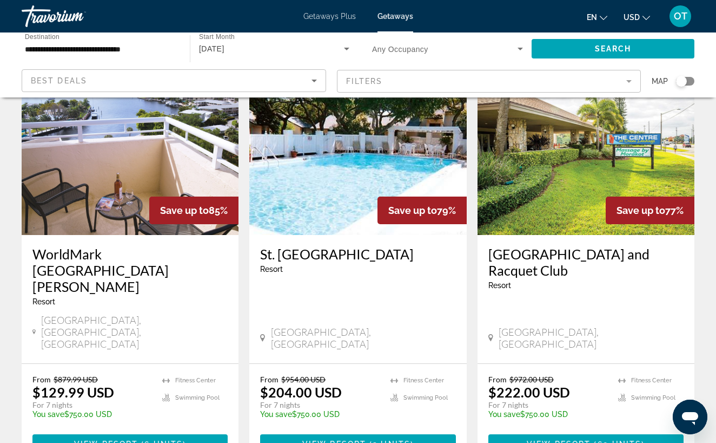
click at [506, 384] on p "$222.00 USD" at bounding box center [530, 392] width 82 height 16
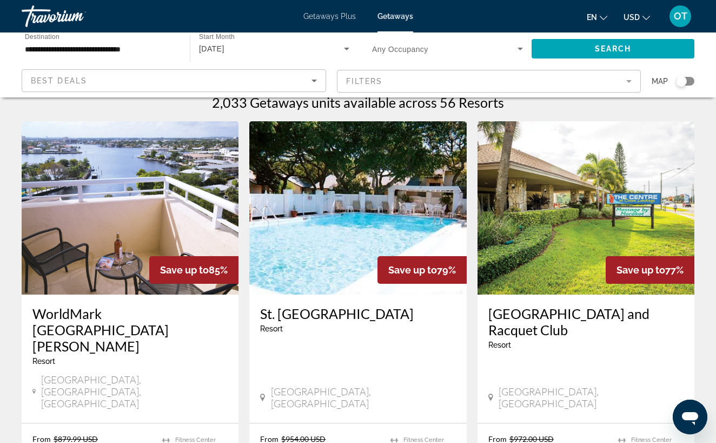
scroll to position [221, 0]
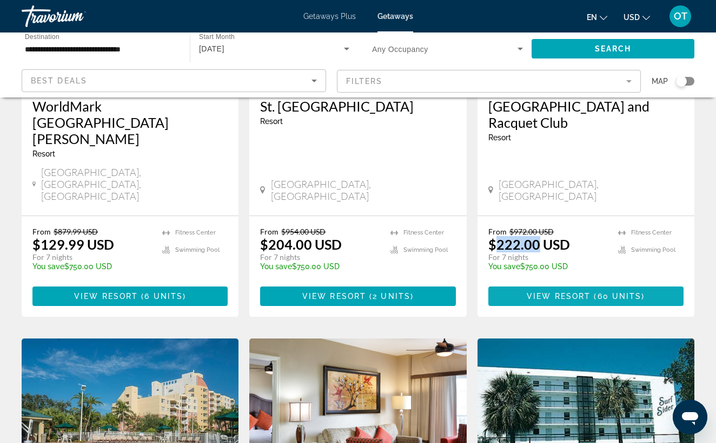
click at [597, 292] on span "( 60 units )" at bounding box center [618, 296] width 54 height 9
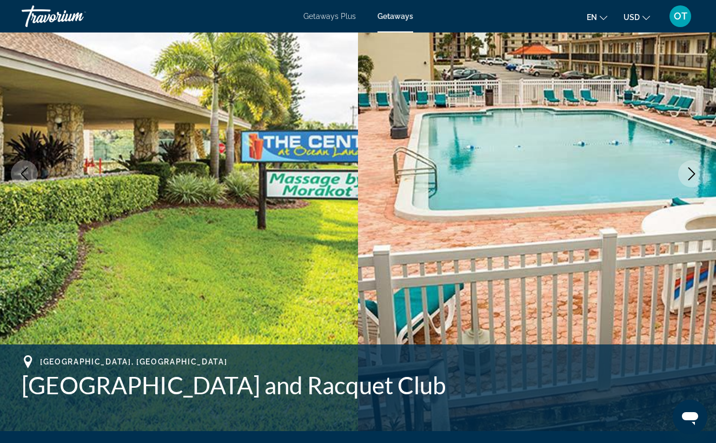
scroll to position [16, 0]
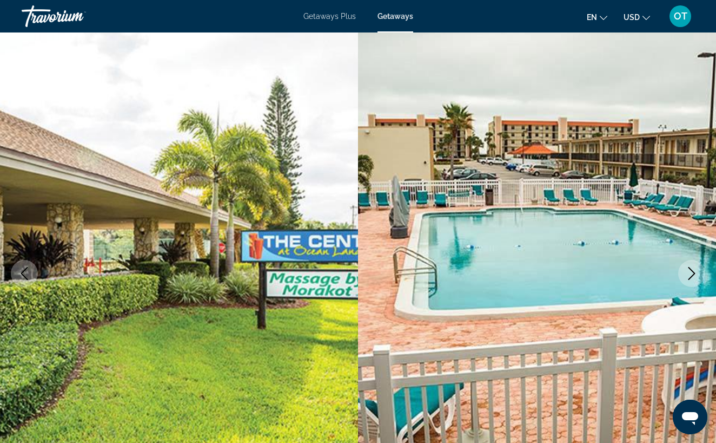
click at [697, 276] on icon "Next image" at bounding box center [691, 273] width 13 height 13
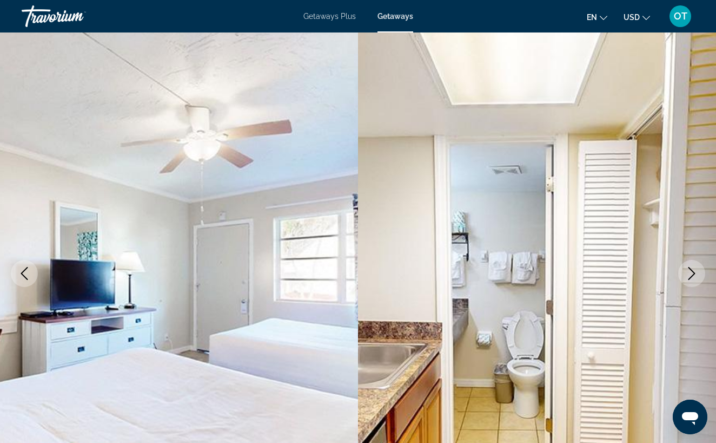
click at [697, 275] on icon "Next image" at bounding box center [691, 273] width 13 height 13
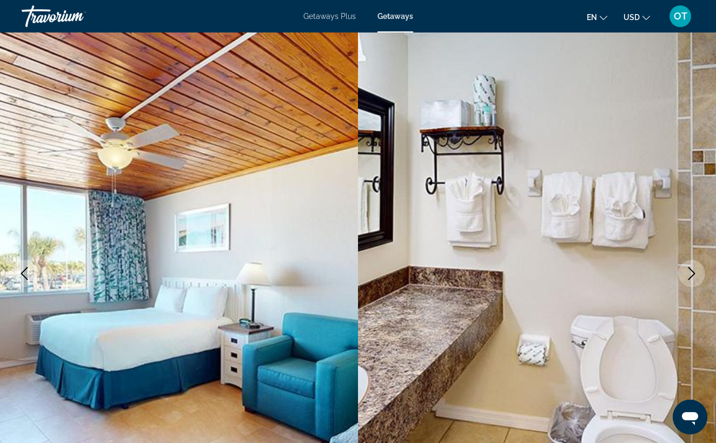
click at [697, 275] on icon "Next image" at bounding box center [691, 273] width 13 height 13
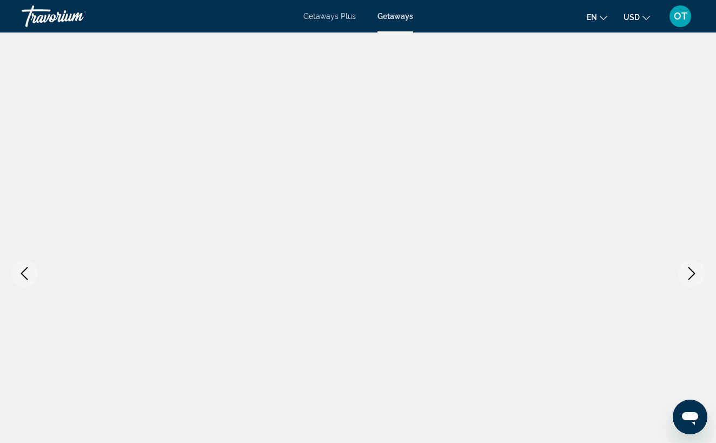
click at [693, 272] on icon "Next image" at bounding box center [692, 273] width 7 height 13
click at [691, 269] on icon "Next image" at bounding box center [692, 273] width 7 height 13
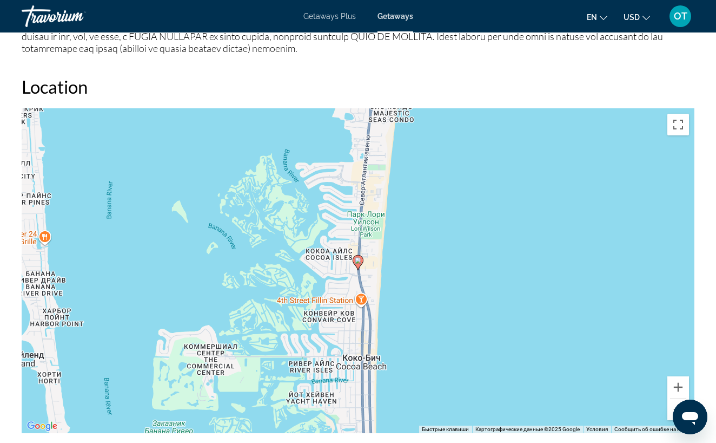
scroll to position [1551, 0]
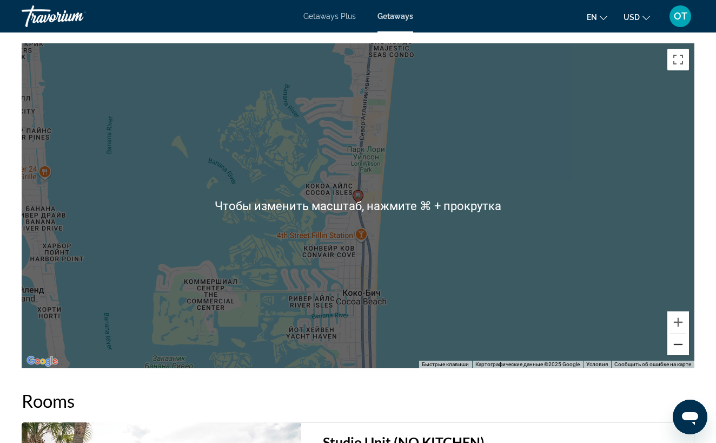
click at [680, 350] on button "Уменьшить" at bounding box center [679, 344] width 22 height 22
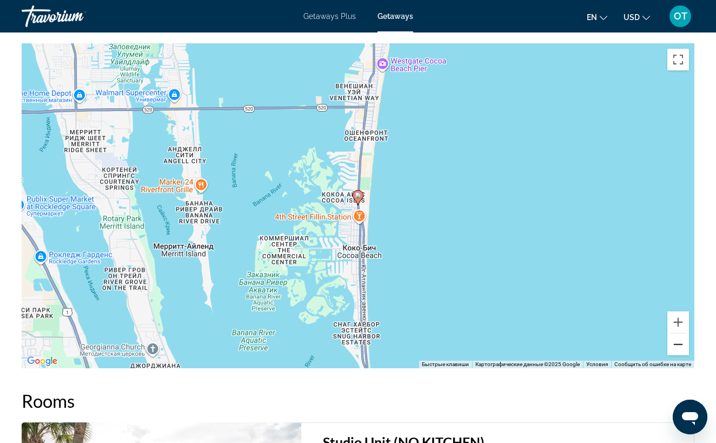
click at [680, 350] on button "Уменьшить" at bounding box center [679, 344] width 22 height 22
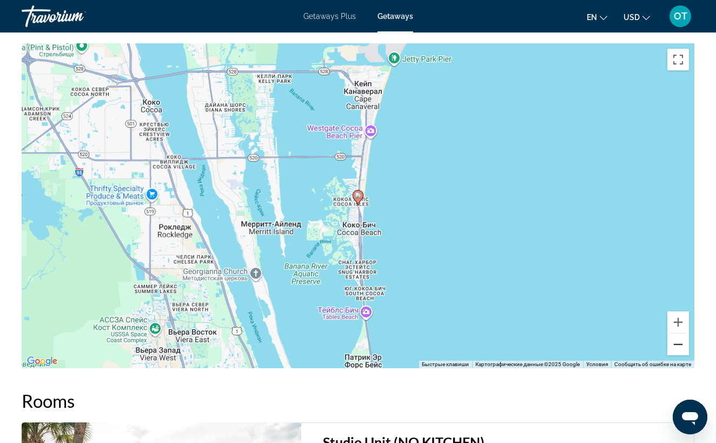
click at [680, 350] on button "Уменьшить" at bounding box center [679, 344] width 22 height 22
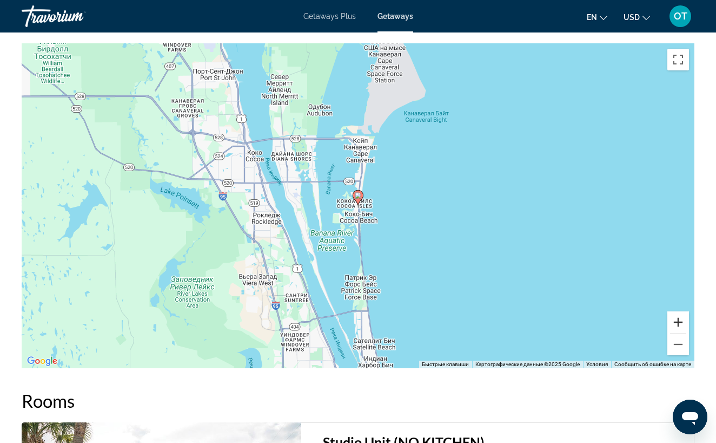
click at [676, 318] on button "Увеличить" at bounding box center [679, 322] width 22 height 22
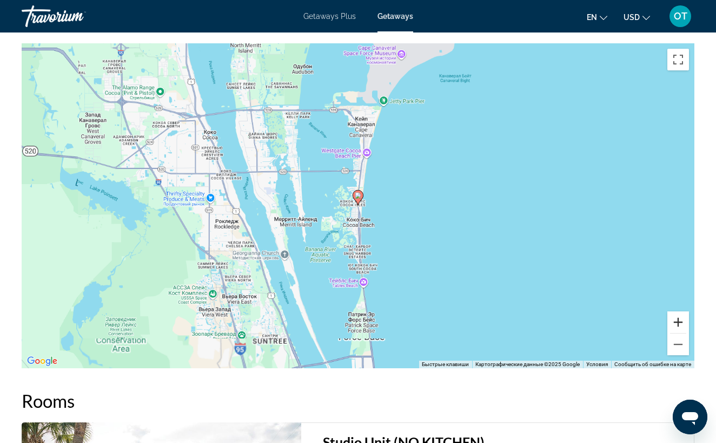
click at [676, 318] on button "Увеличить" at bounding box center [679, 322] width 22 height 22
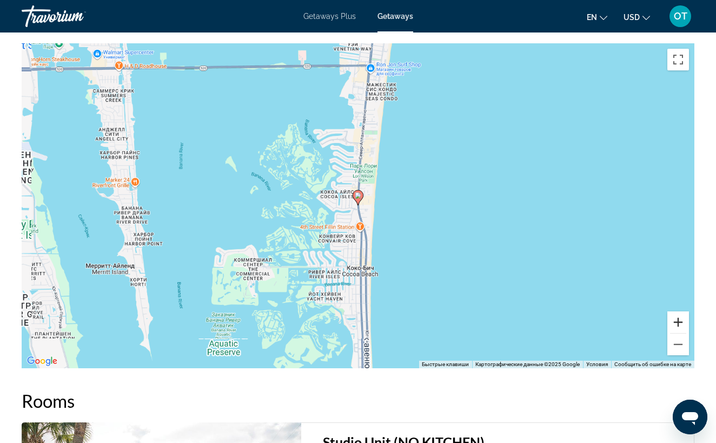
click at [676, 318] on button "Увеличить" at bounding box center [679, 322] width 22 height 22
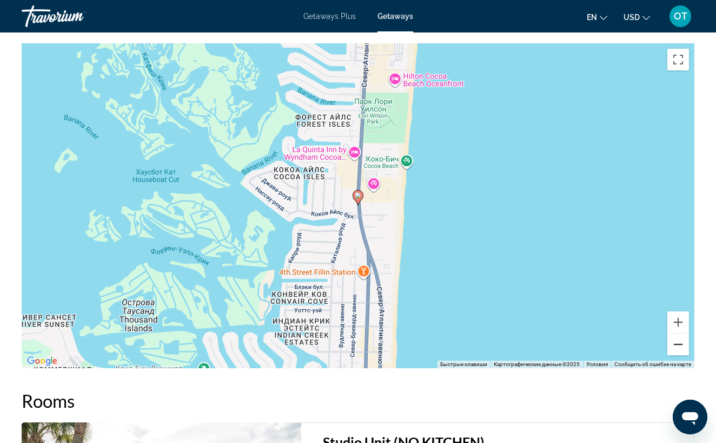
click at [676, 349] on button "Уменьшить" at bounding box center [679, 344] width 22 height 22
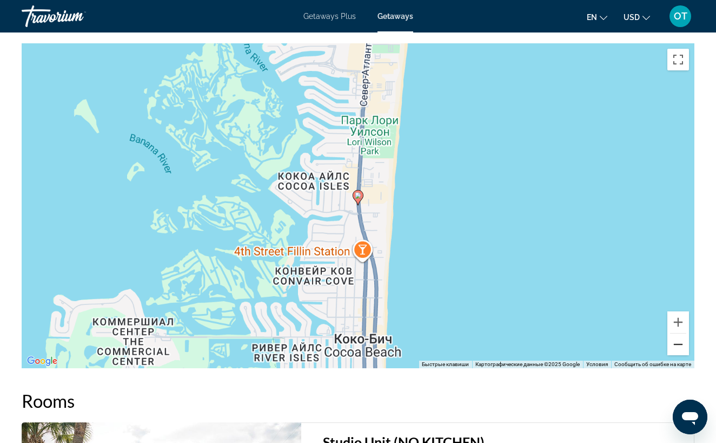
click at [676, 349] on button "Уменьшить" at bounding box center [679, 344] width 22 height 22
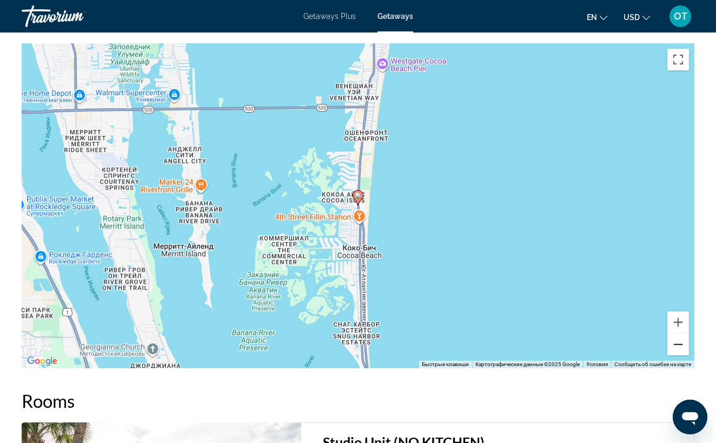
click at [676, 349] on button "Уменьшить" at bounding box center [679, 344] width 22 height 22
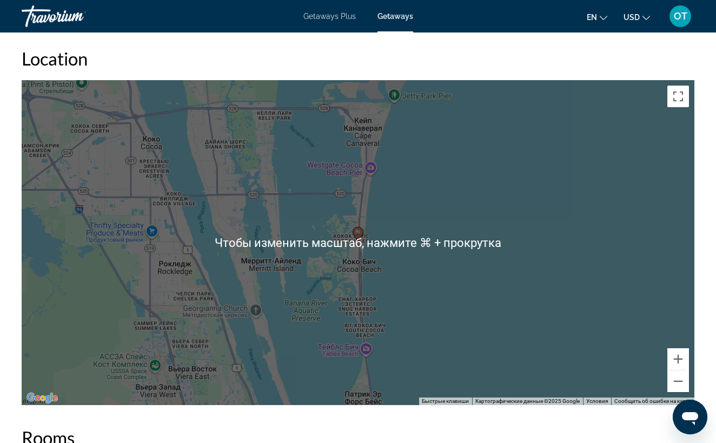
scroll to position [1515, 0]
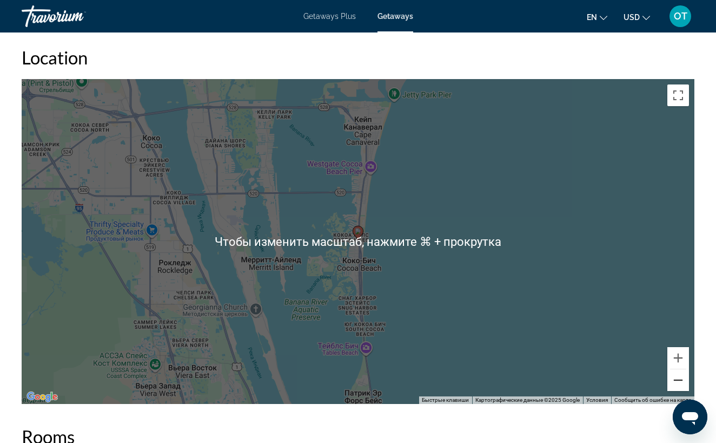
click at [678, 383] on button "Уменьшить" at bounding box center [679, 380] width 22 height 22
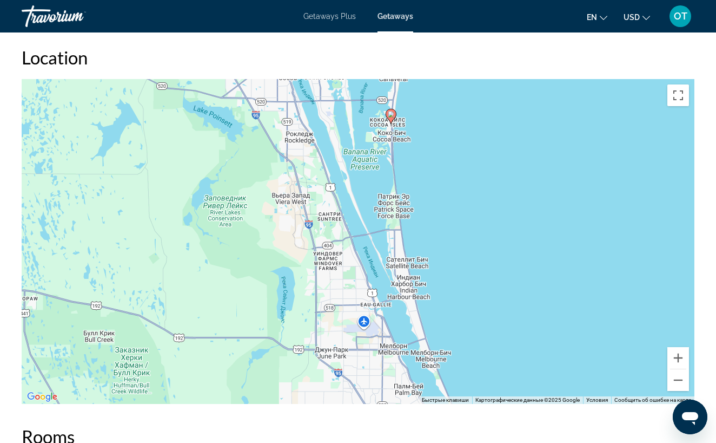
drag, startPoint x: 421, startPoint y: 268, endPoint x: 454, endPoint y: 148, distance: 124.0
click at [454, 148] on div "Чтобы активировать перетаскивание с помощью клавиатуры, нажмите Alt + Ввод. Пос…" at bounding box center [358, 241] width 673 height 325
click at [681, 380] on button "Уменьшить" at bounding box center [679, 380] width 22 height 22
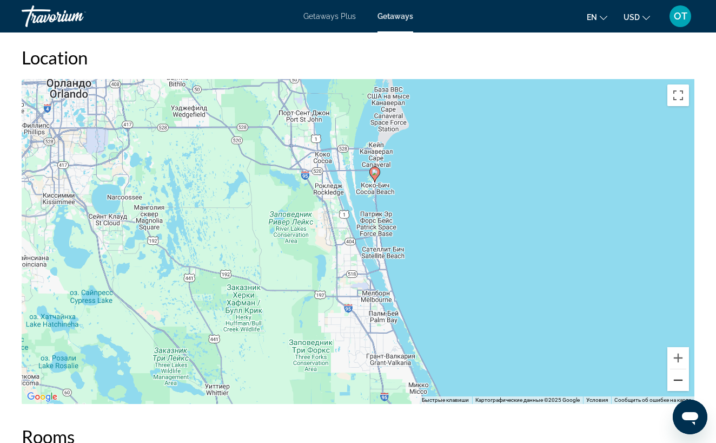
click at [681, 380] on button "Уменьшить" at bounding box center [679, 380] width 22 height 22
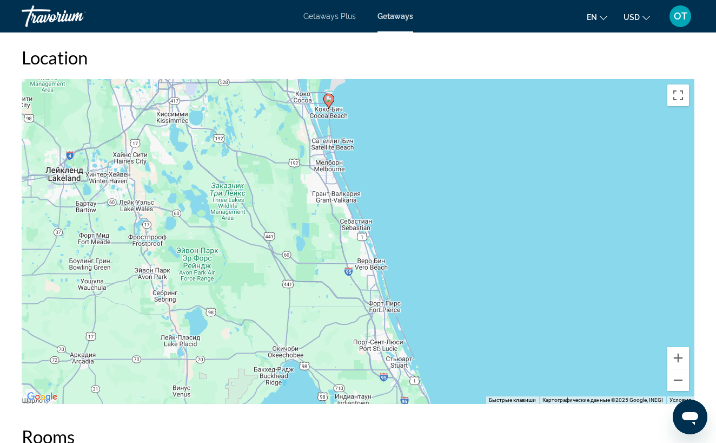
drag, startPoint x: 375, startPoint y: 262, endPoint x: 334, endPoint y: 121, distance: 147.2
click at [334, 122] on div "Чтобы активировать перетаскивание с помощью клавиатуры, нажмите Alt + Ввод. Пос…" at bounding box center [358, 241] width 673 height 325
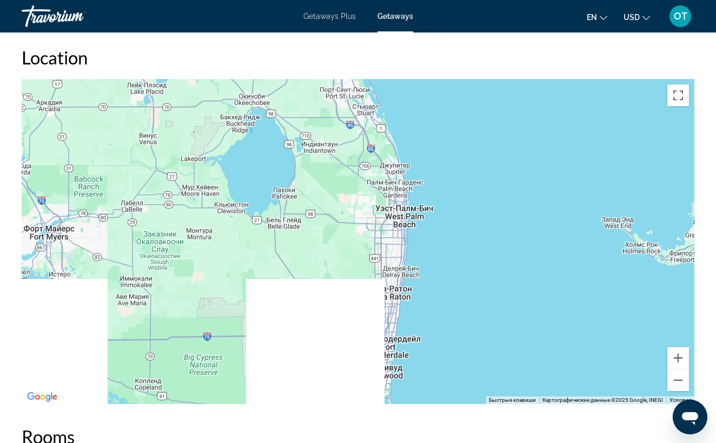
drag, startPoint x: 413, startPoint y: 285, endPoint x: 386, endPoint y: 90, distance: 196.7
click at [386, 90] on div "Чтобы активировать перетаскивание с помощью клавиатуры, нажмите Alt + Ввод. Пос…" at bounding box center [358, 241] width 673 height 325
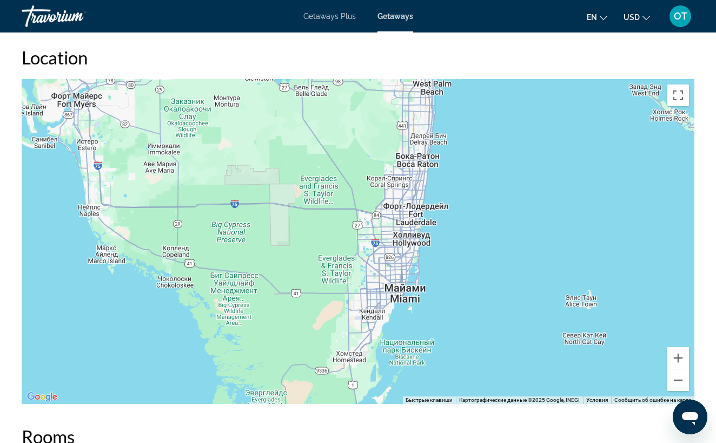
drag, startPoint x: 424, startPoint y: 207, endPoint x: 456, endPoint y: 98, distance: 113.3
click at [456, 98] on div "Main content" at bounding box center [358, 241] width 673 height 325
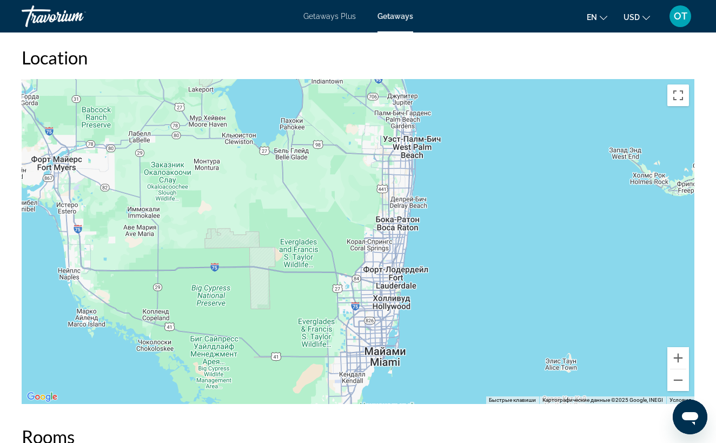
drag, startPoint x: 456, startPoint y: 98, endPoint x: 419, endPoint y: 199, distance: 107.3
click at [419, 200] on div "Main content" at bounding box center [358, 241] width 673 height 325
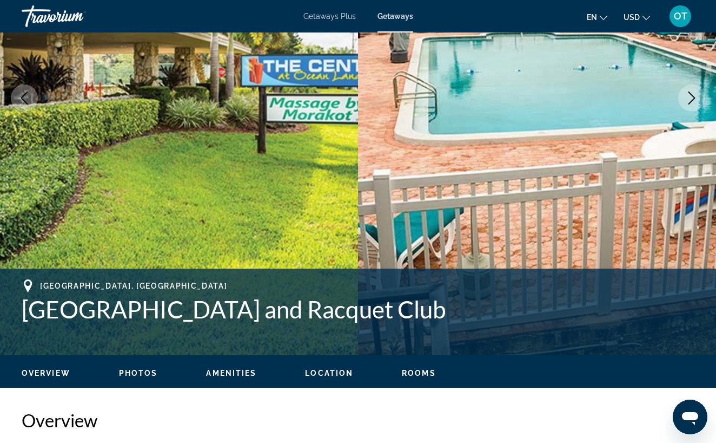
scroll to position [189, 0]
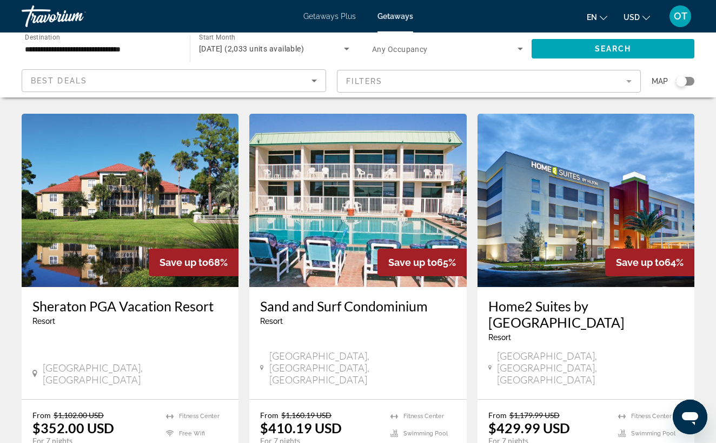
scroll to position [1406, 0]
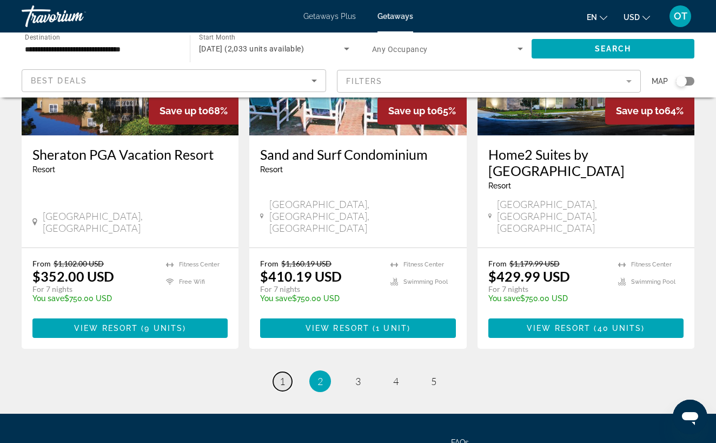
click at [286, 372] on link "page 1" at bounding box center [282, 381] width 19 height 19
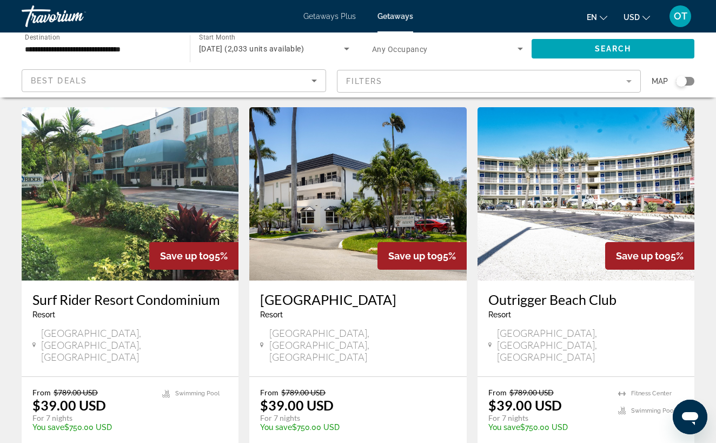
scroll to position [29, 0]
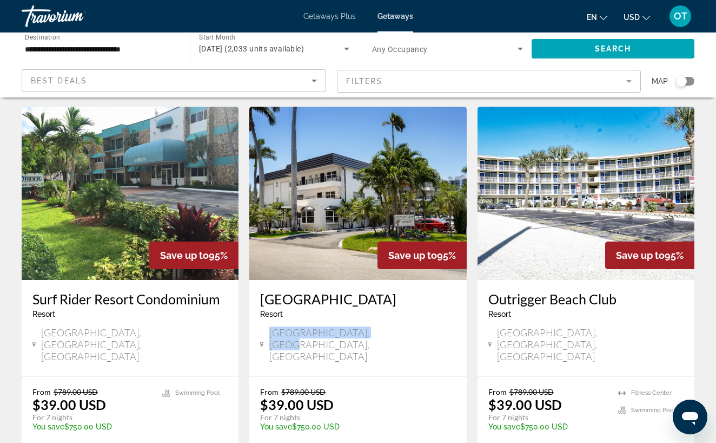
drag, startPoint x: 271, startPoint y: 335, endPoint x: 383, endPoint y: 335, distance: 112.0
click at [383, 335] on div "[GEOGRAPHIC_DATA], [GEOGRAPHIC_DATA], [GEOGRAPHIC_DATA]" at bounding box center [357, 344] width 195 height 36
copy span "[GEOGRAPHIC_DATA], [GEOGRAPHIC_DATA], [GEOGRAPHIC_DATA]"
click at [117, 214] on img "Main content" at bounding box center [130, 193] width 217 height 173
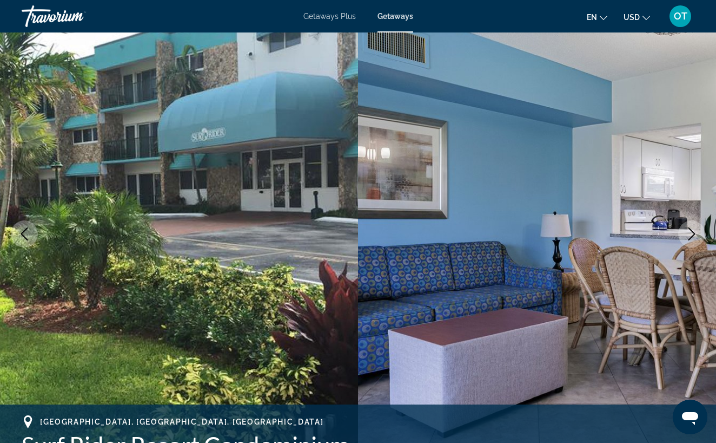
scroll to position [65, 0]
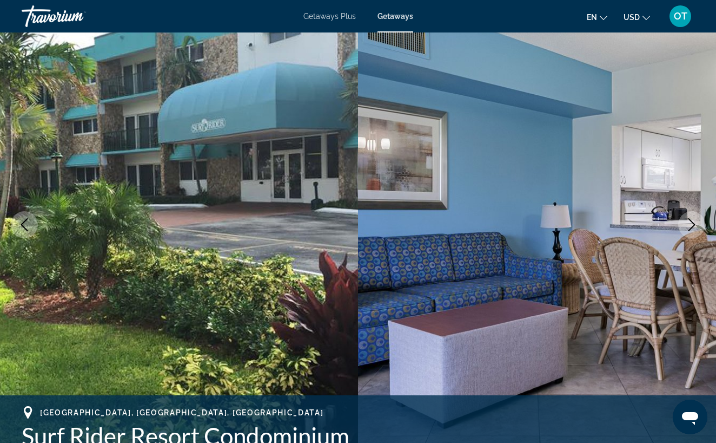
click at [683, 234] on button "Next image" at bounding box center [691, 224] width 27 height 27
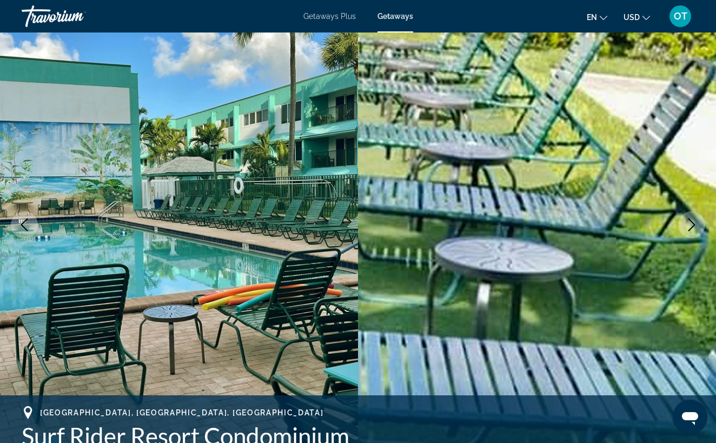
click at [24, 224] on icon "Previous image" at bounding box center [24, 224] width 13 height 13
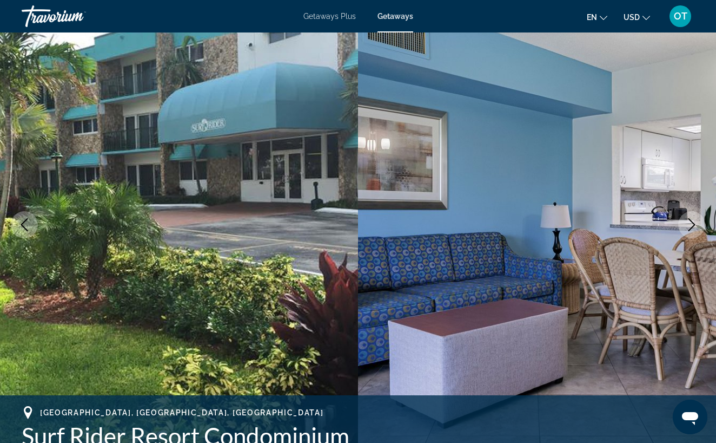
click at [696, 225] on icon "Next image" at bounding box center [691, 224] width 13 height 13
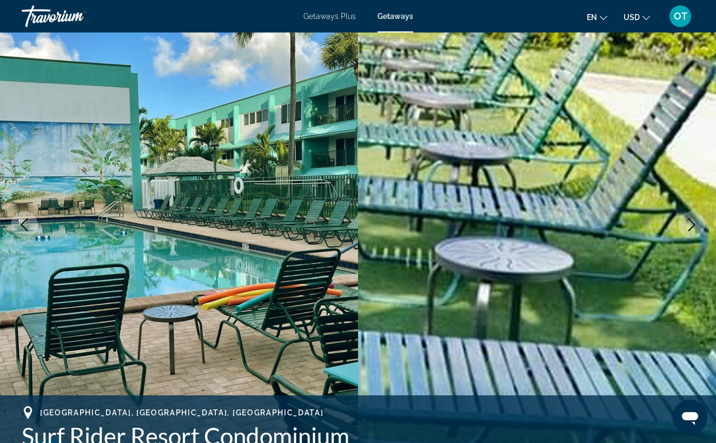
click at [696, 225] on icon "Next image" at bounding box center [691, 224] width 13 height 13
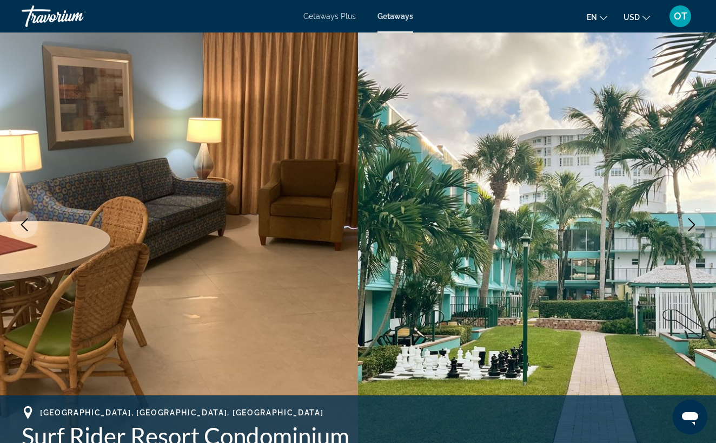
click at [696, 225] on icon "Next image" at bounding box center [691, 224] width 13 height 13
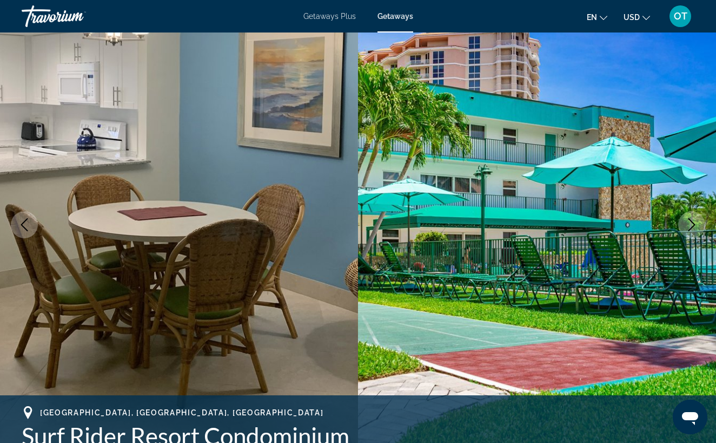
click at [690, 225] on icon "Next image" at bounding box center [691, 224] width 13 height 13
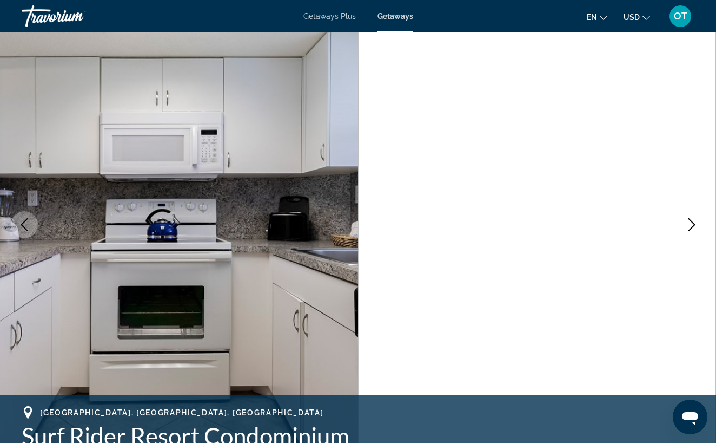
click at [690, 225] on icon "Next image" at bounding box center [691, 224] width 13 height 13
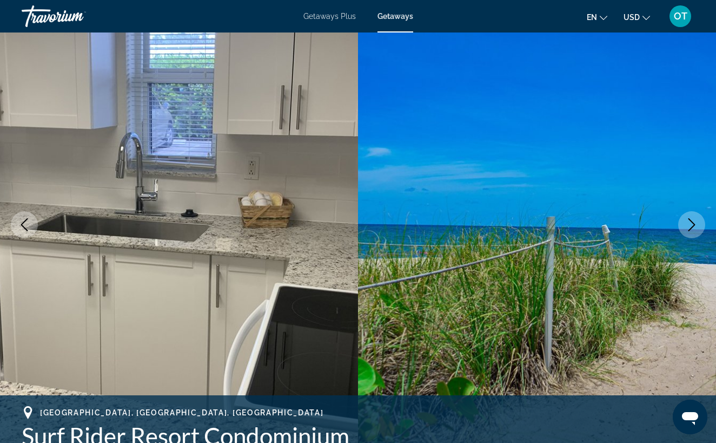
click at [690, 225] on icon "Next image" at bounding box center [691, 224] width 13 height 13
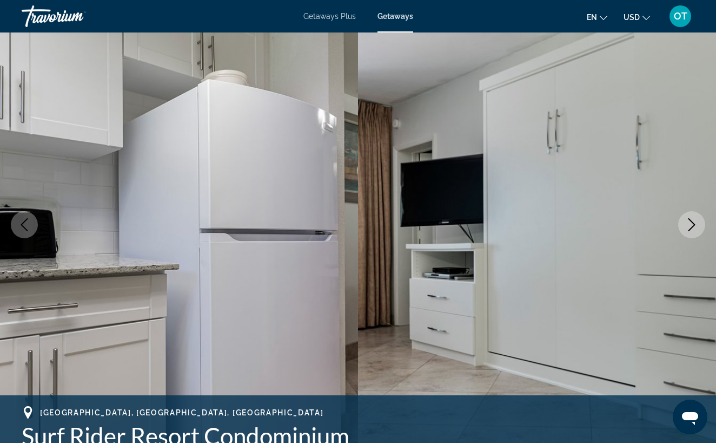
click at [690, 225] on icon "Next image" at bounding box center [691, 224] width 13 height 13
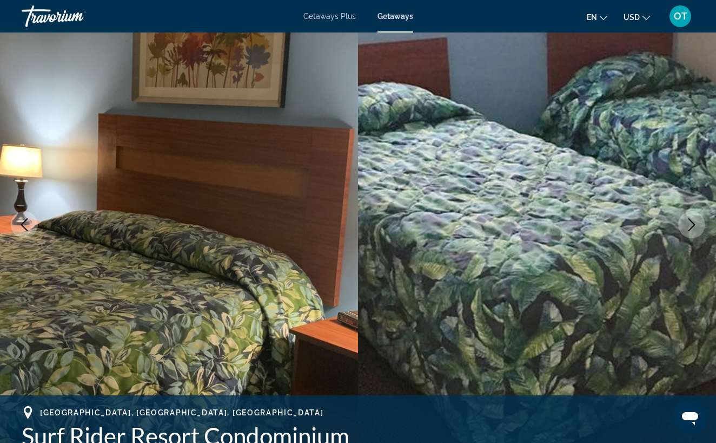
click at [27, 225] on icon "Previous image" at bounding box center [24, 224] width 13 height 13
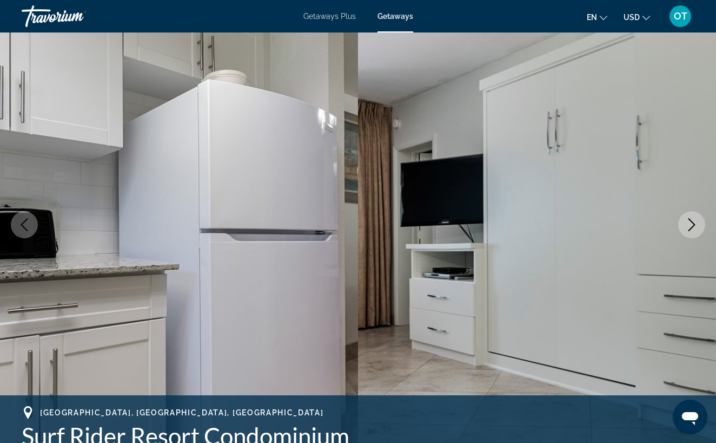
click at [692, 230] on icon "Next image" at bounding box center [691, 224] width 13 height 13
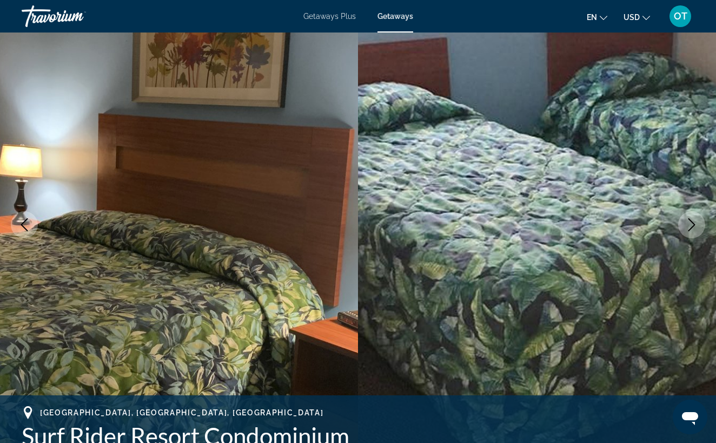
click at [692, 230] on icon "Next image" at bounding box center [691, 224] width 13 height 13
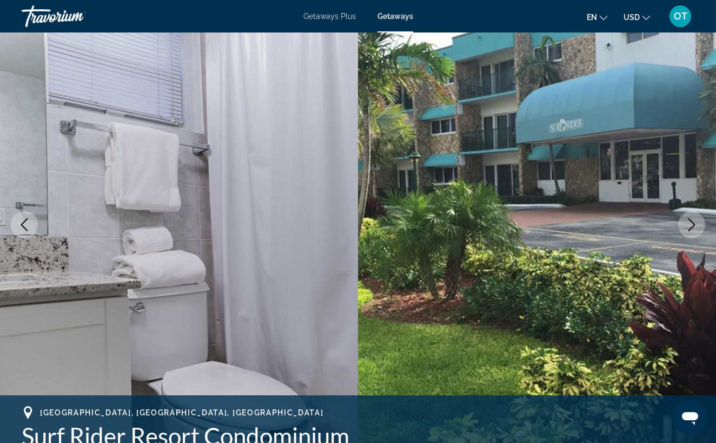
click at [691, 230] on icon "Next image" at bounding box center [691, 224] width 13 height 13
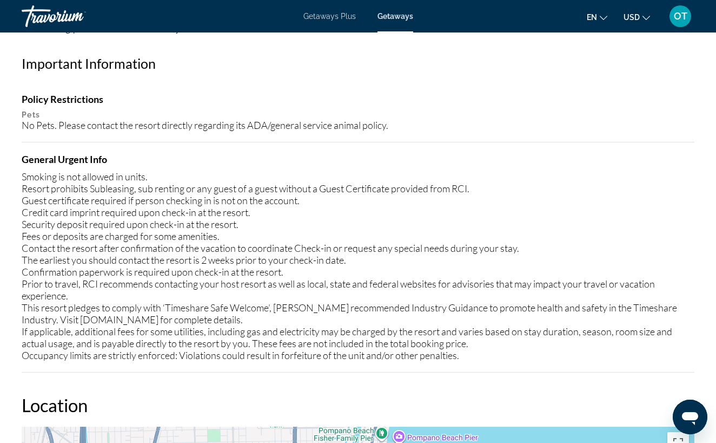
scroll to position [1183, 0]
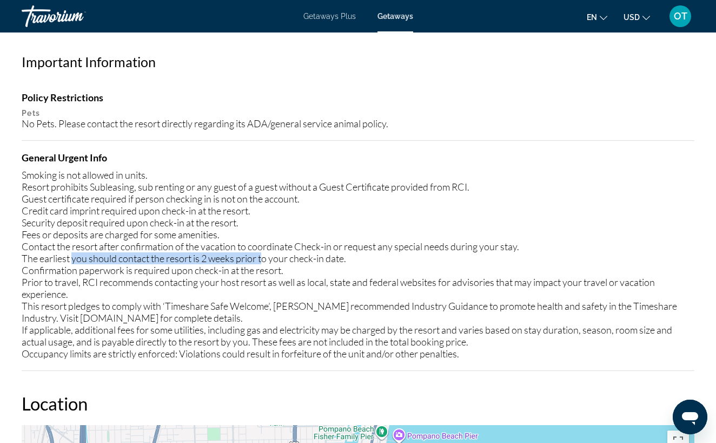
drag, startPoint x: 74, startPoint y: 261, endPoint x: 263, endPoint y: 261, distance: 189.9
click at [263, 261] on div "Smoking is not allowed in units. Resort prohibits Subleasing, sub renting or an…" at bounding box center [358, 264] width 673 height 190
click at [43, 260] on div "Smoking is not allowed in units. Resort prohibits Subleasing, sub renting or an…" at bounding box center [358, 264] width 673 height 190
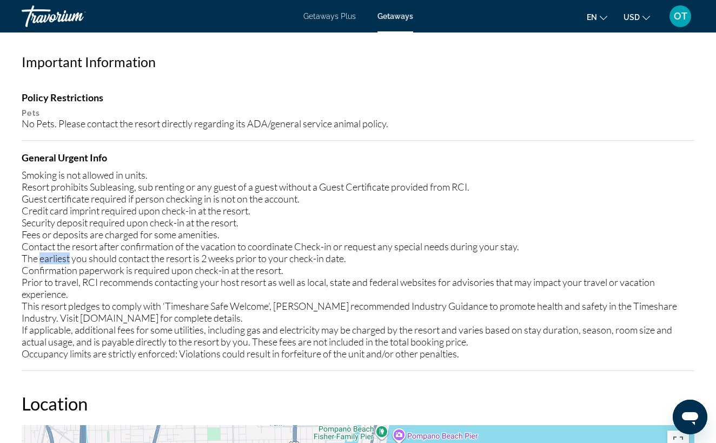
click at [43, 260] on div "Smoking is not allowed in units. Resort prohibits Subleasing, sub renting or an…" at bounding box center [358, 264] width 673 height 190
click at [51, 262] on div "Smoking is not allowed in units. Resort prohibits Subleasing, sub renting or an…" at bounding box center [358, 264] width 673 height 190
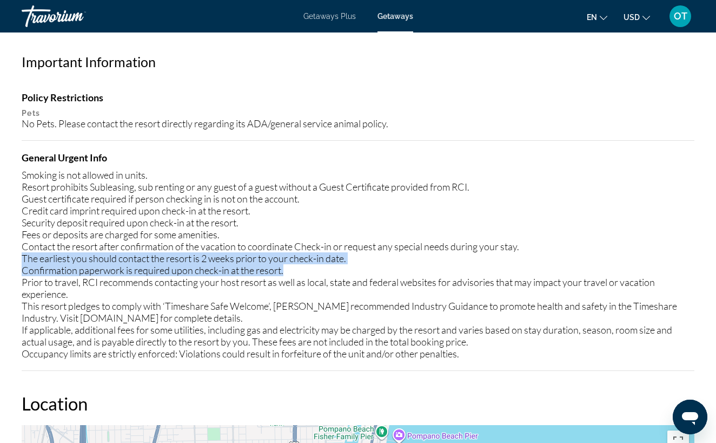
drag, startPoint x: 24, startPoint y: 260, endPoint x: 401, endPoint y: 264, distance: 376.6
click at [401, 264] on div "Smoking is not allowed in units. Resort prohibits Subleasing, sub renting or an…" at bounding box center [358, 264] width 673 height 190
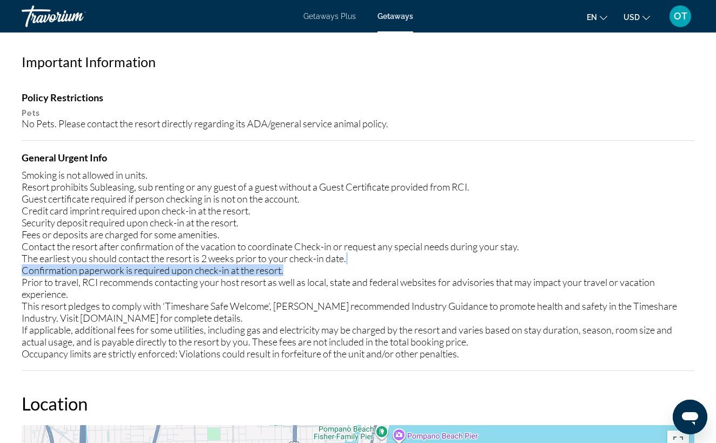
click at [379, 262] on div "Smoking is not allowed in units. Resort prohibits Subleasing, sub renting or an…" at bounding box center [358, 264] width 673 height 190
click at [41, 258] on div "Smoking is not allowed in units. Resort prohibits Subleasing, sub renting or an…" at bounding box center [358, 264] width 673 height 190
click at [85, 255] on div "Smoking is not allowed in units. Resort prohibits Subleasing, sub renting or an…" at bounding box center [358, 264] width 673 height 190
click at [223, 258] on div "Smoking is not allowed in units. Resort prohibits Subleasing, sub renting or an…" at bounding box center [358, 264] width 673 height 190
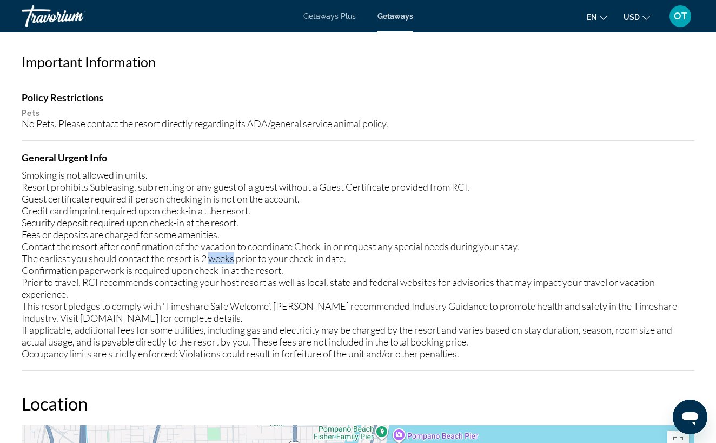
click at [223, 258] on div "Smoking is not allowed in units. Resort prohibits Subleasing, sub renting or an…" at bounding box center [358, 264] width 673 height 190
drag, startPoint x: 341, startPoint y: 261, endPoint x: 173, endPoint y: 258, distance: 168.3
click at [173, 258] on div "Smoking is not allowed in units. Resort prohibits Subleasing, sub renting or an…" at bounding box center [358, 264] width 673 height 190
click at [60, 260] on div "Smoking is not allowed in units. Resort prohibits Subleasing, sub renting or an…" at bounding box center [358, 264] width 673 height 190
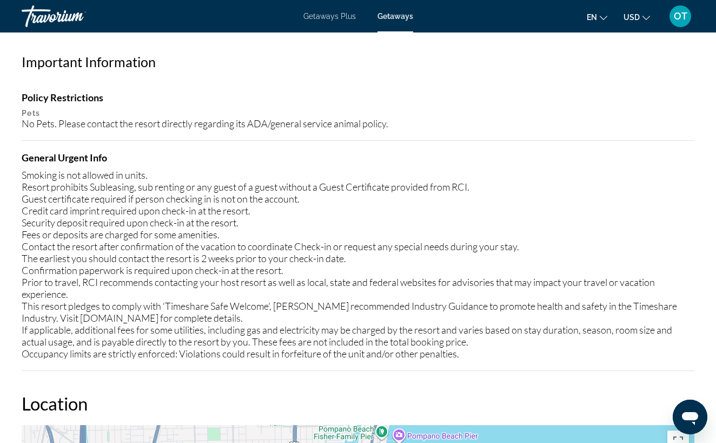
click at [202, 258] on div "Smoking is not allowed in units. Resort prohibits Subleasing, sub renting or an…" at bounding box center [358, 264] width 673 height 190
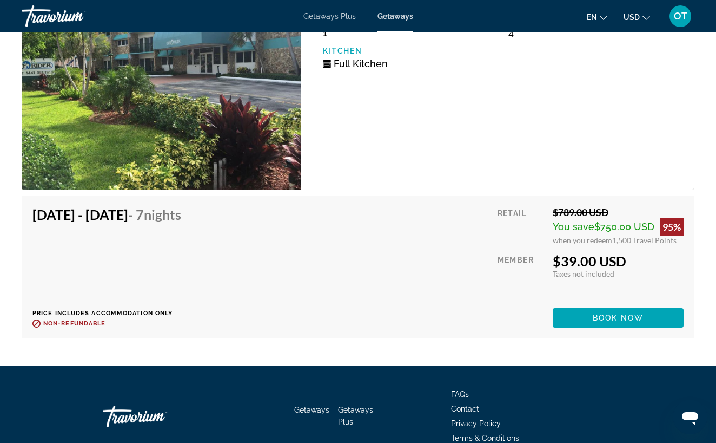
scroll to position [2010, 0]
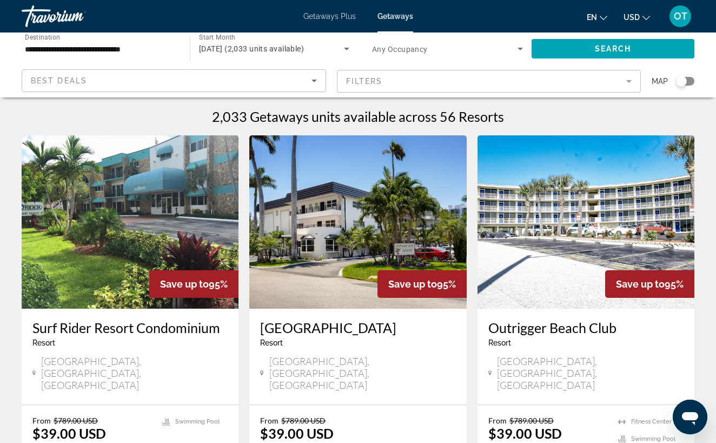
click at [347, 249] on img "Main content" at bounding box center [357, 221] width 217 height 173
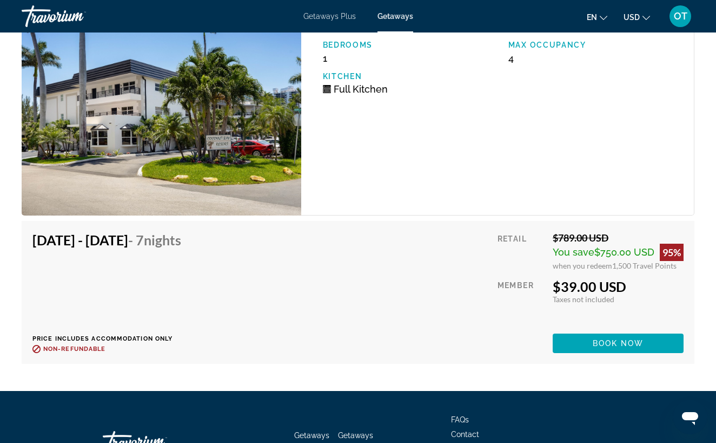
scroll to position [2339, 0]
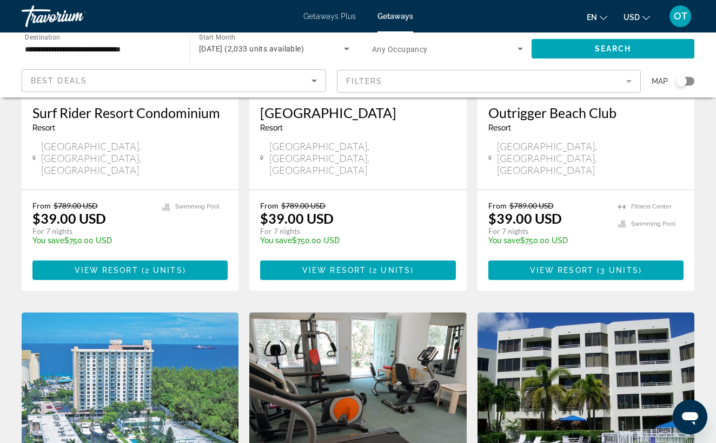
scroll to position [206, 0]
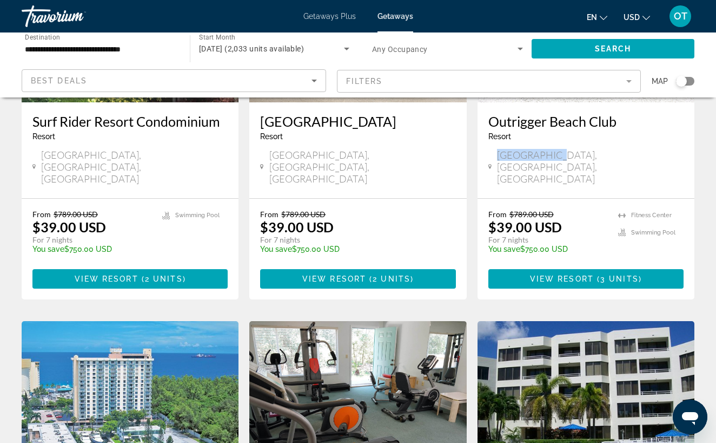
drag, startPoint x: 500, startPoint y: 157, endPoint x: 561, endPoint y: 156, distance: 61.1
click at [561, 156] on span "[GEOGRAPHIC_DATA], [GEOGRAPHIC_DATA], [GEOGRAPHIC_DATA]" at bounding box center [590, 167] width 187 height 36
copy span "[GEOGRAPHIC_DATA]"
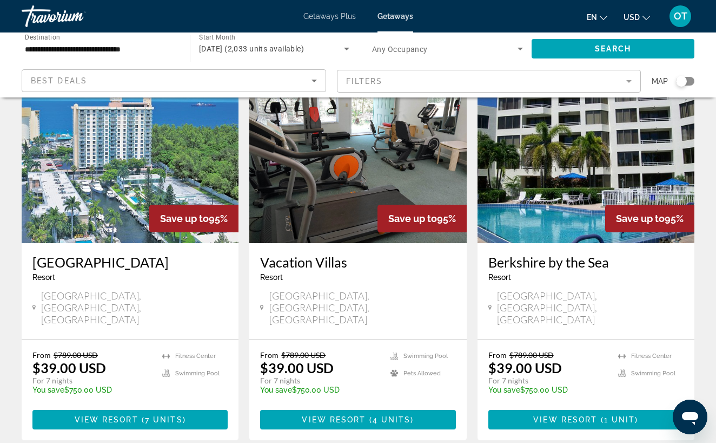
scroll to position [443, 0]
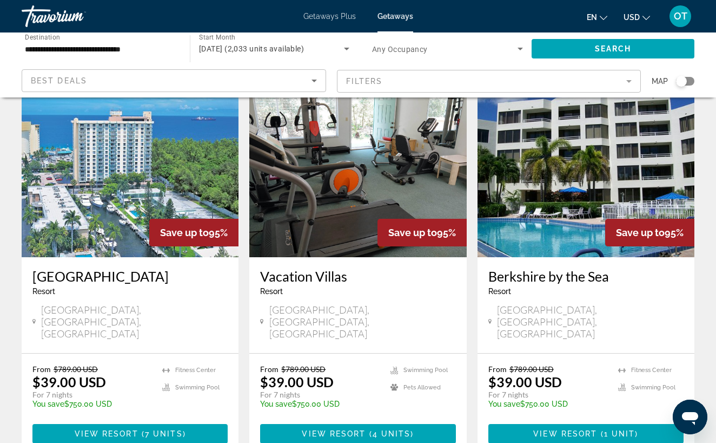
click at [134, 196] on img "Main content" at bounding box center [130, 170] width 217 height 173
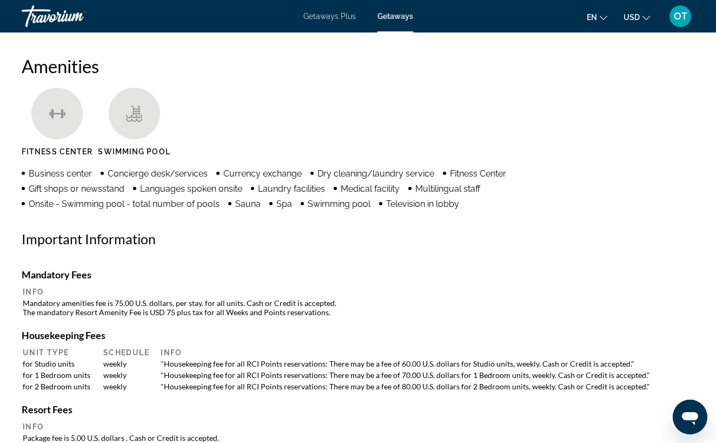
scroll to position [1107, 0]
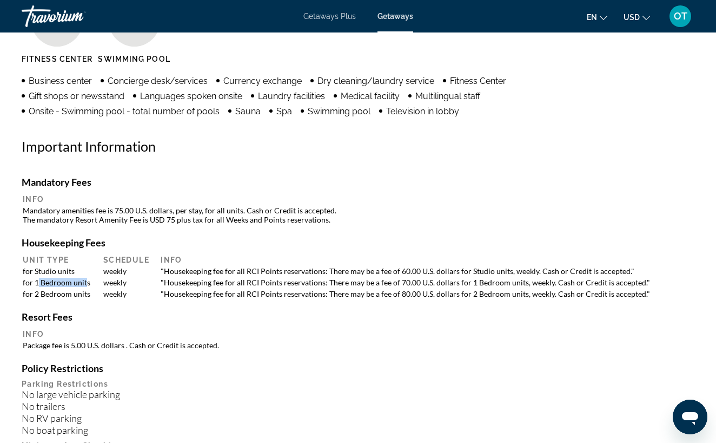
drag, startPoint x: 38, startPoint y: 282, endPoint x: 86, endPoint y: 282, distance: 48.2
click at [86, 282] on td "for 1 Bedroom units" at bounding box center [60, 282] width 74 height 10
drag, startPoint x: 471, startPoint y: 284, endPoint x: 535, endPoint y: 284, distance: 63.3
click at [535, 284] on td ""Housekeeping fee for all RCI Points reservations: There may be a fee of 70.00 …" at bounding box center [424, 282] width 538 height 10
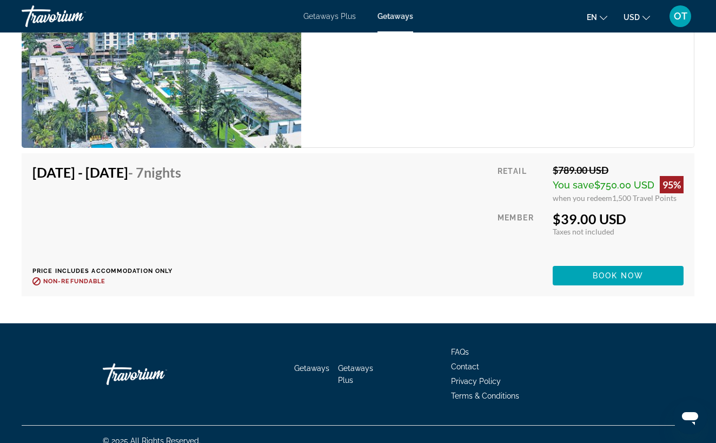
scroll to position [3404, 0]
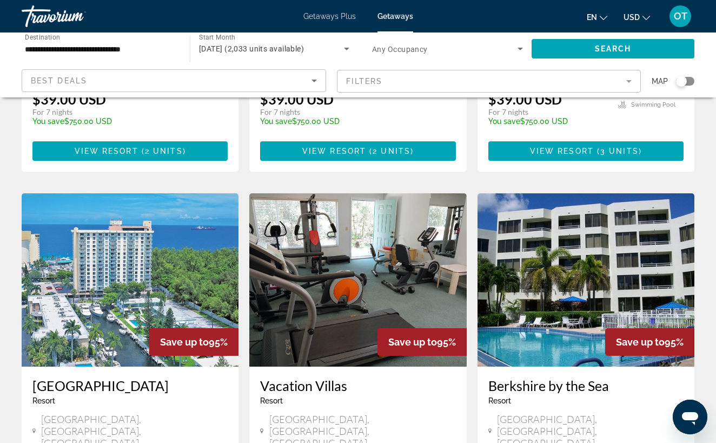
scroll to position [416, 0]
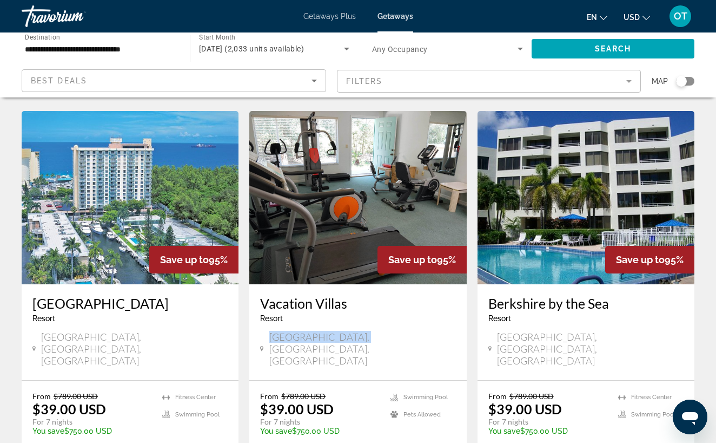
drag, startPoint x: 272, startPoint y: 312, endPoint x: 356, endPoint y: 312, distance: 83.9
click at [356, 331] on div "[GEOGRAPHIC_DATA], [GEOGRAPHIC_DATA], [GEOGRAPHIC_DATA]" at bounding box center [357, 349] width 195 height 36
copy span "[GEOGRAPHIC_DATA], [GEOGRAPHIC_DATA], [GEOGRAPHIC_DATA]"
drag, startPoint x: 599, startPoint y: 314, endPoint x: 500, endPoint y: 314, distance: 98.5
click at [500, 331] on div "[GEOGRAPHIC_DATA], [GEOGRAPHIC_DATA], [GEOGRAPHIC_DATA]" at bounding box center [586, 349] width 195 height 36
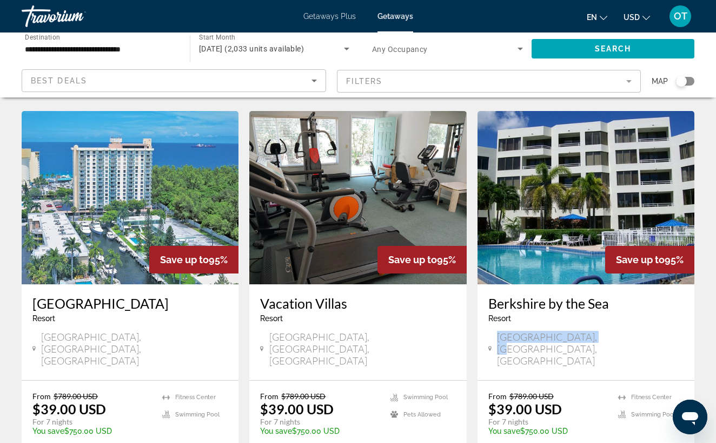
copy span "[GEOGRAPHIC_DATA], [GEOGRAPHIC_DATA], [GEOGRAPHIC_DATA]"
click at [565, 206] on img "Main content" at bounding box center [586, 197] width 217 height 173
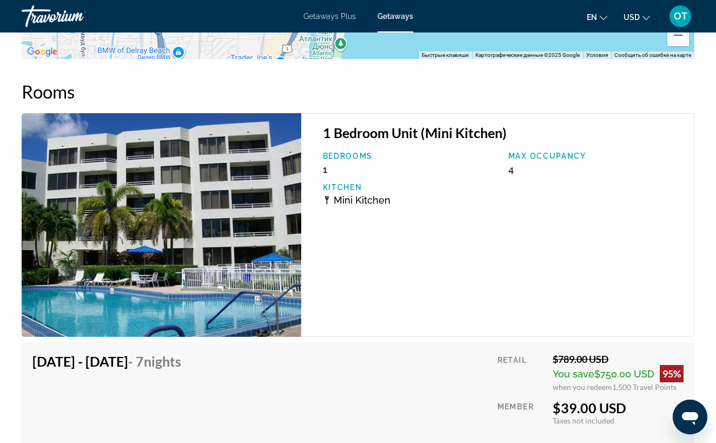
scroll to position [2002, 0]
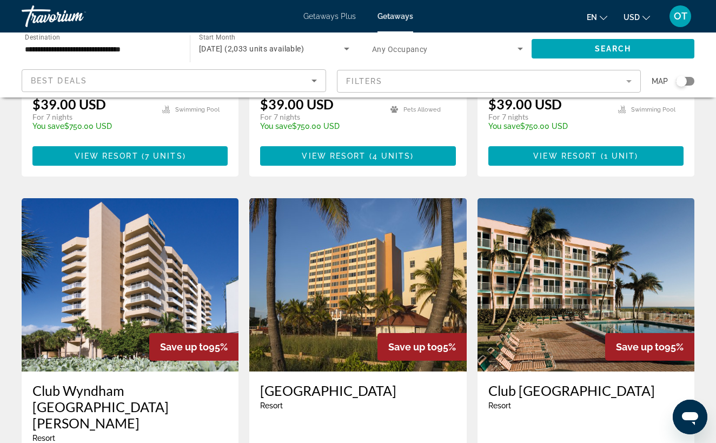
scroll to position [793, 0]
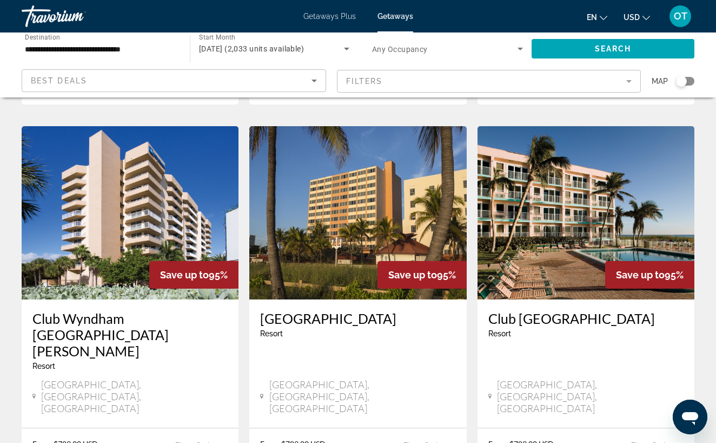
click at [143, 176] on img "Main content" at bounding box center [130, 212] width 217 height 173
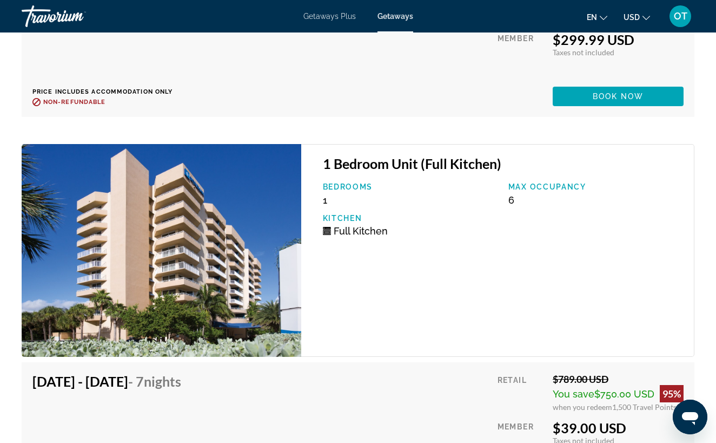
scroll to position [2561, 0]
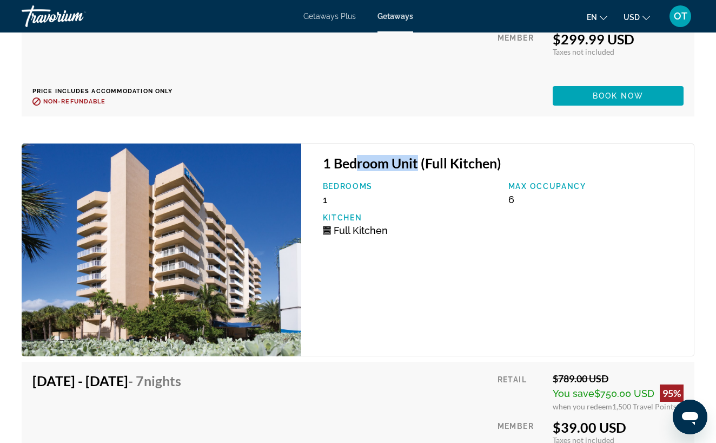
drag, startPoint x: 355, startPoint y: 162, endPoint x: 419, endPoint y: 162, distance: 64.4
click at [419, 162] on h3 "1 Bedroom Unit (Full Kitchen)" at bounding box center [503, 163] width 360 height 16
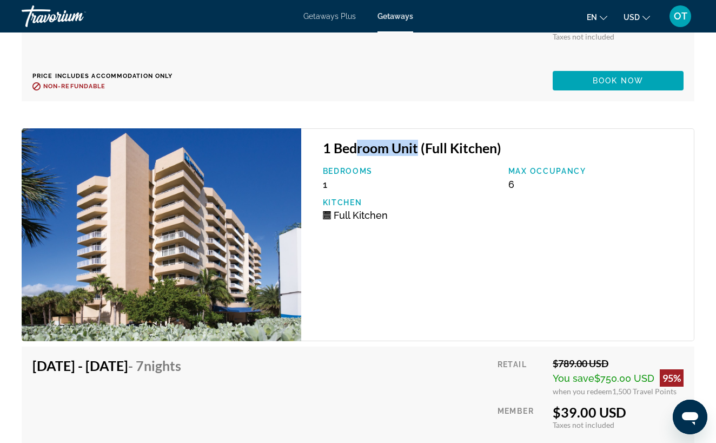
scroll to position [2592, 0]
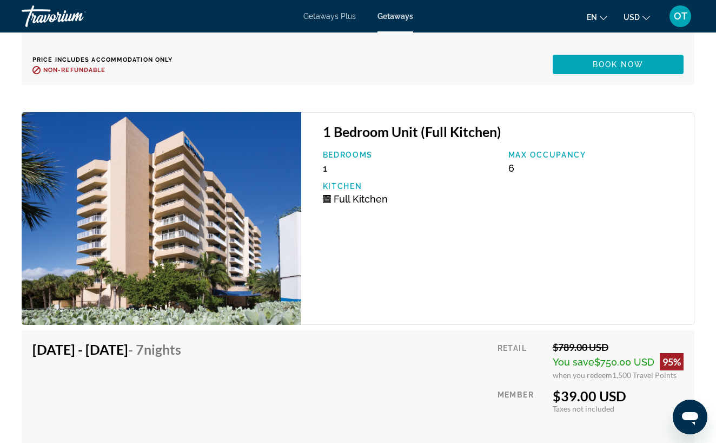
click at [54, 346] on h4 "[DATE] - [DATE] - 7 Nights" at bounding box center [106, 349] width 149 height 16
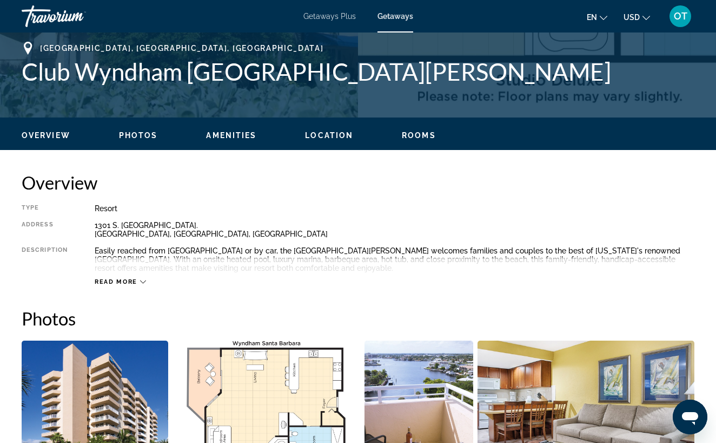
scroll to position [354, 0]
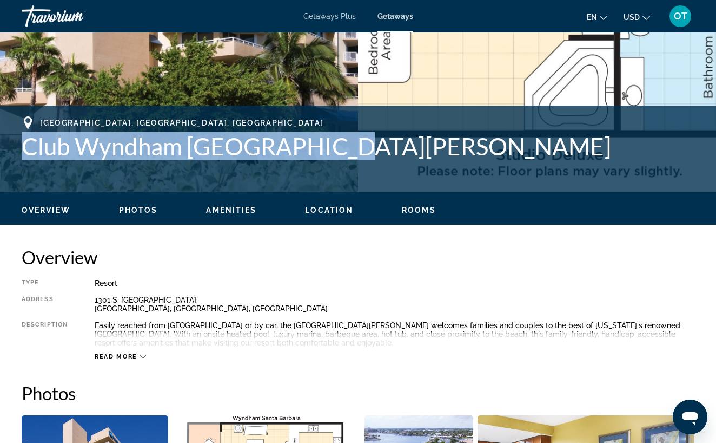
drag, startPoint x: 21, startPoint y: 153, endPoint x: 331, endPoint y: 144, distance: 309.6
click at [331, 144] on div "[GEOGRAPHIC_DATA], [GEOGRAPHIC_DATA], [GEOGRAPHIC_DATA] Club Wyndham Santa [PER…" at bounding box center [358, 148] width 716 height 65
copy h1 "Club Wyndham [GEOGRAPHIC_DATA][PERSON_NAME]"
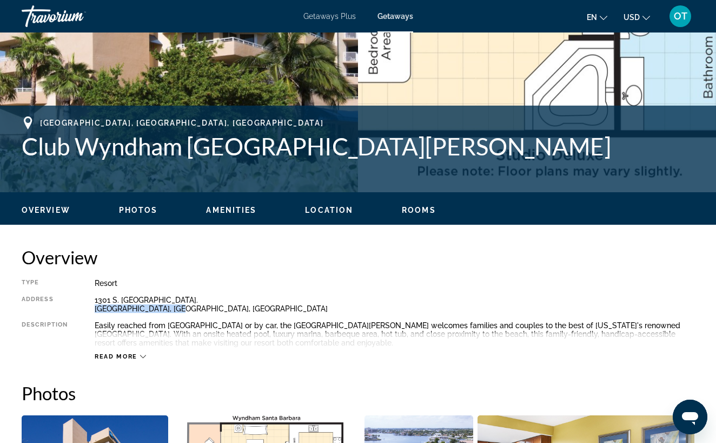
drag, startPoint x: 95, startPoint y: 309, endPoint x: 191, endPoint y: 309, distance: 95.8
click at [191, 309] on div "1301 S. [GEOGRAPHIC_DATA]. [GEOGRAPHIC_DATA], [GEOGRAPHIC_DATA], [GEOGRAPHIC_DA…" at bounding box center [395, 303] width 600 height 17
copy div "[GEOGRAPHIC_DATA], [GEOGRAPHIC_DATA], [GEOGRAPHIC_DATA]"
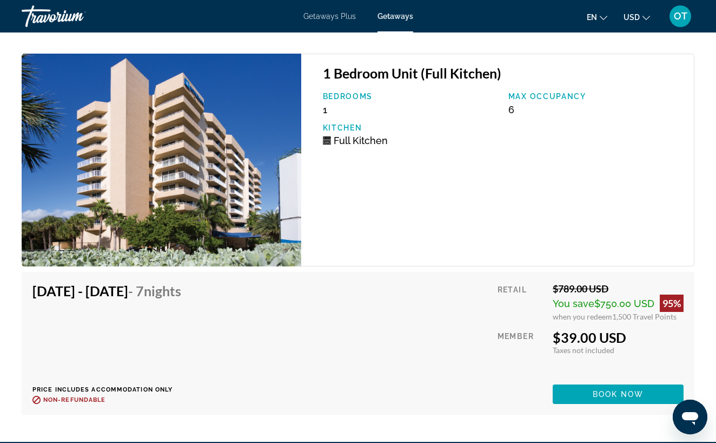
scroll to position [2782, 0]
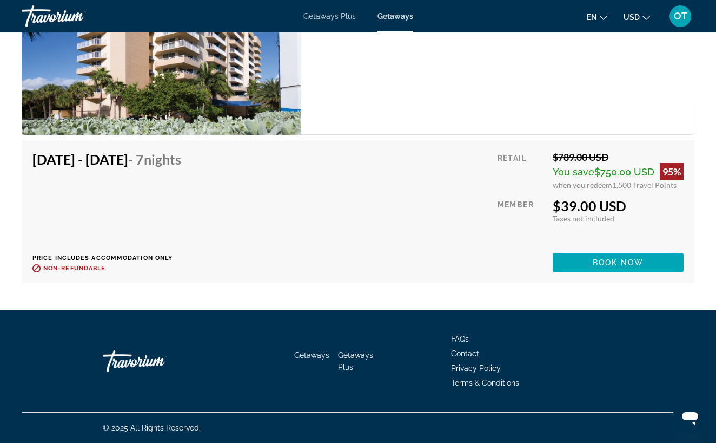
drag, startPoint x: 32, startPoint y: 160, endPoint x: 191, endPoint y: 163, distance: 158.6
click at [181, 163] on h4 "[DATE] - [DATE] - 7 Nights" at bounding box center [106, 159] width 149 height 16
copy h4 "[DATE] - [DATE]"
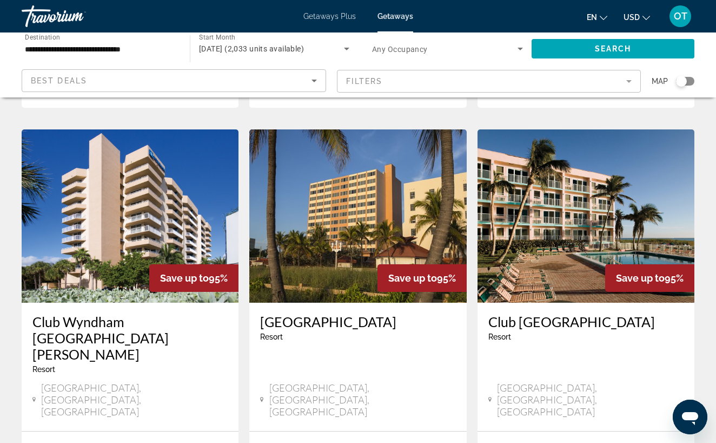
scroll to position [790, 0]
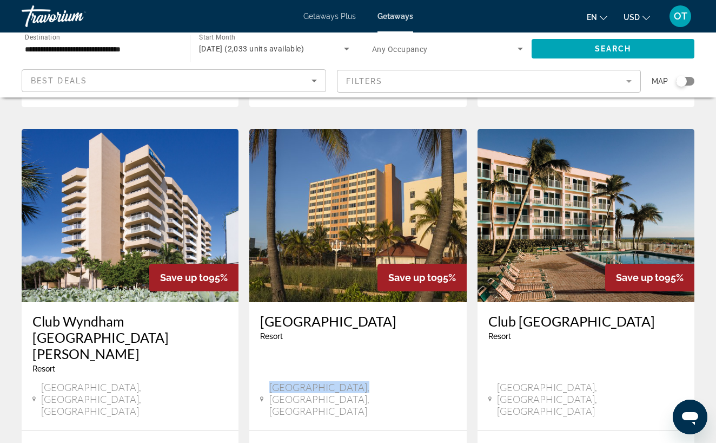
drag, startPoint x: 273, startPoint y: 308, endPoint x: 380, endPoint y: 308, distance: 107.1
click at [380, 381] on div "[GEOGRAPHIC_DATA], [GEOGRAPHIC_DATA], [GEOGRAPHIC_DATA]" at bounding box center [357, 399] width 195 height 36
copy span "[GEOGRAPHIC_DATA], [GEOGRAPHIC_DATA], [GEOGRAPHIC_DATA]"
click at [354, 192] on img "Main content" at bounding box center [357, 215] width 217 height 173
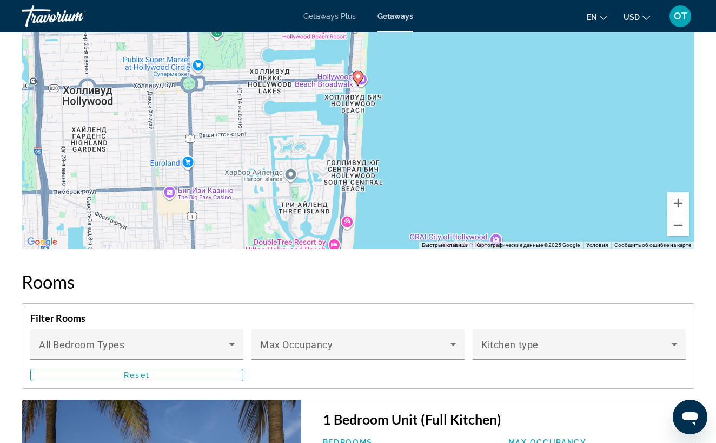
scroll to position [1638, 0]
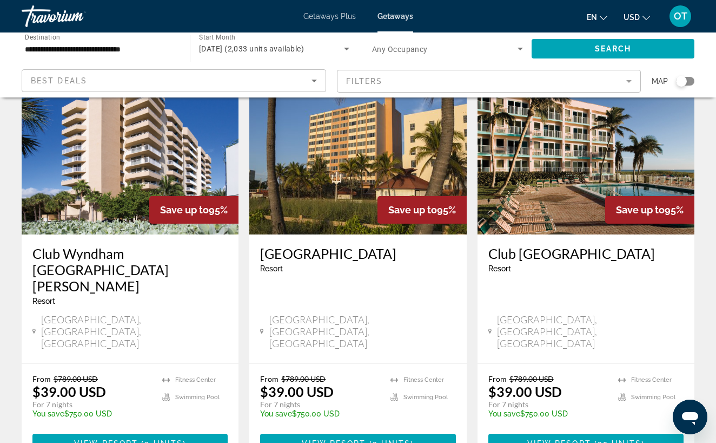
scroll to position [855, 0]
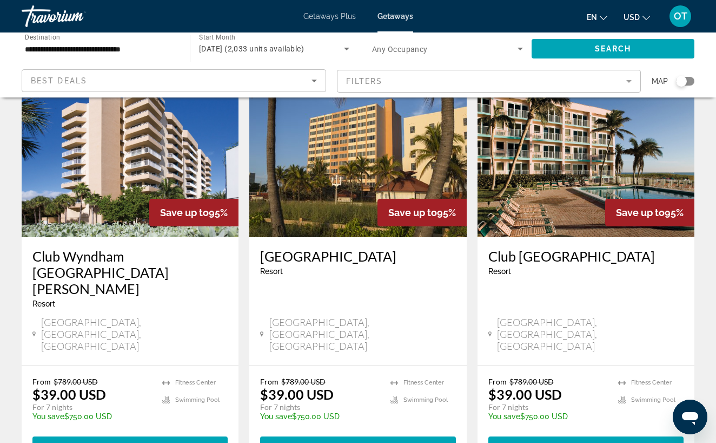
click at [571, 148] on img "Main content" at bounding box center [586, 150] width 217 height 173
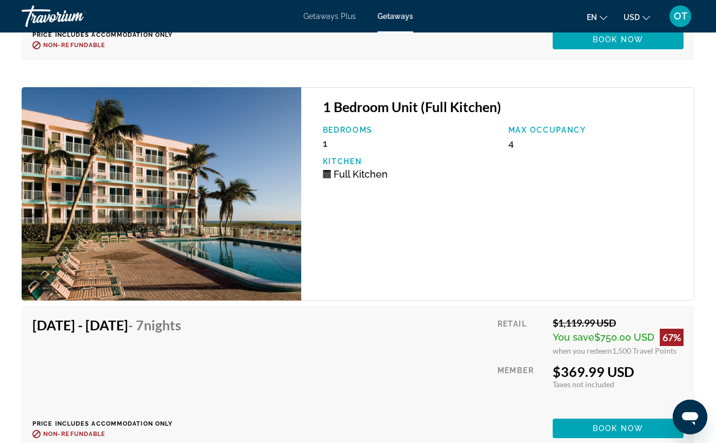
scroll to position [4648, 0]
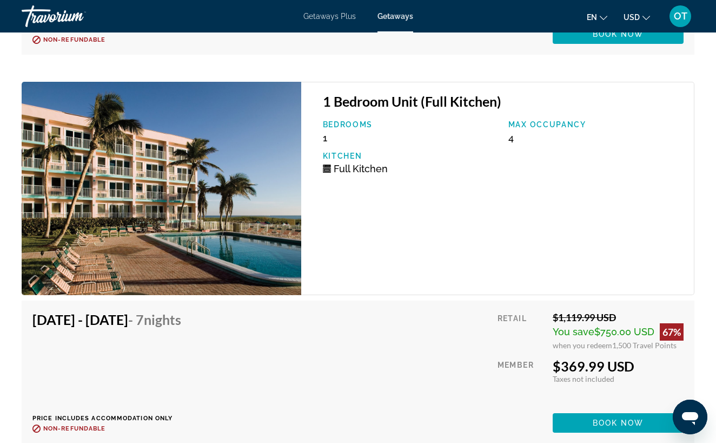
click at [566, 366] on div "$369.99 USD" at bounding box center [618, 366] width 131 height 16
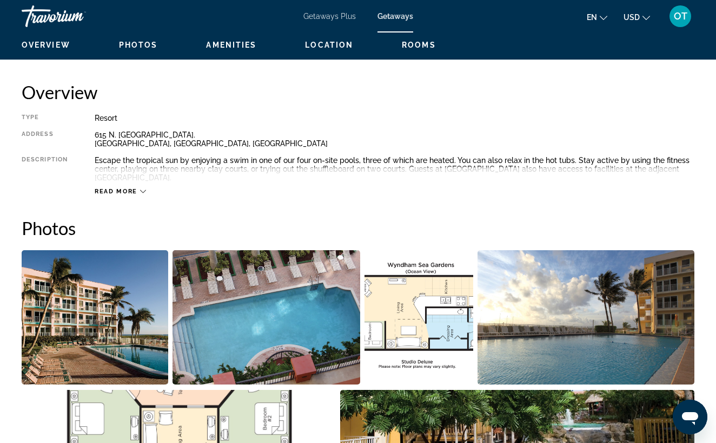
scroll to position [618, 0]
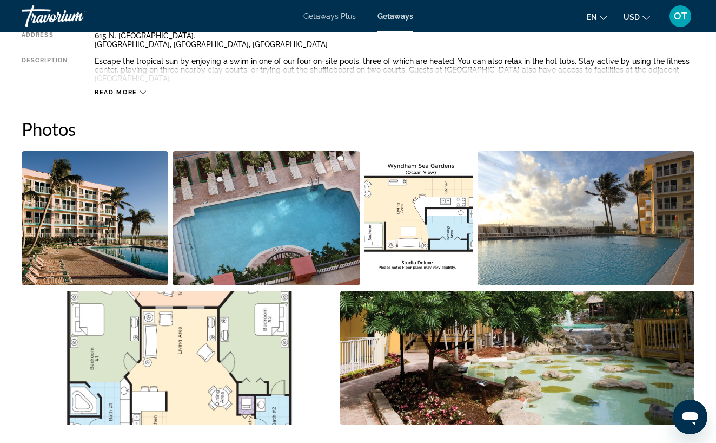
click at [428, 189] on img "Open full-screen image slider" at bounding box center [419, 218] width 109 height 134
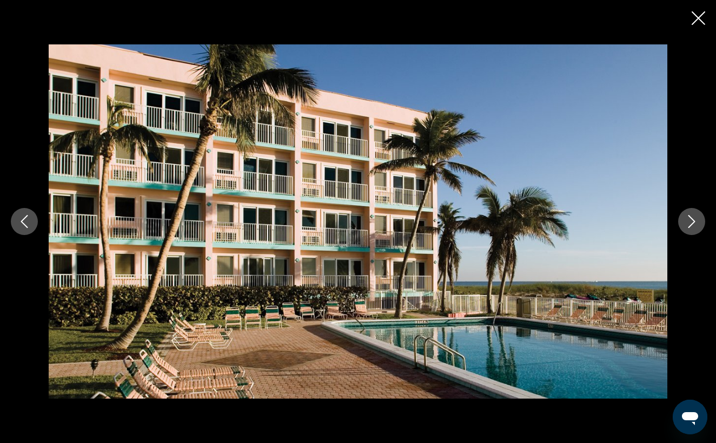
click at [693, 220] on icon "Next image" at bounding box center [691, 221] width 13 height 13
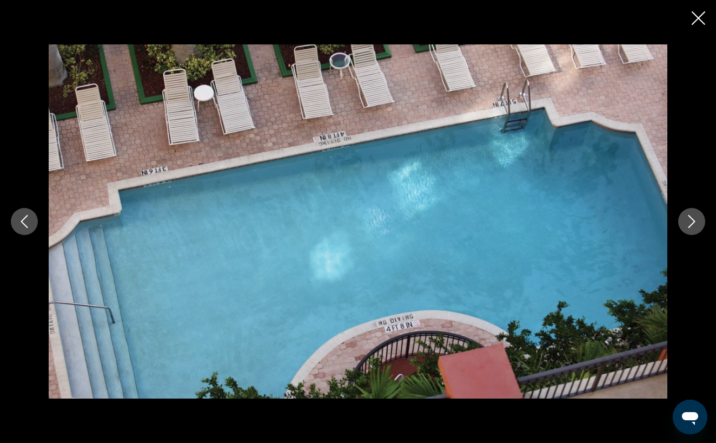
click at [693, 219] on icon "Next image" at bounding box center [692, 221] width 7 height 13
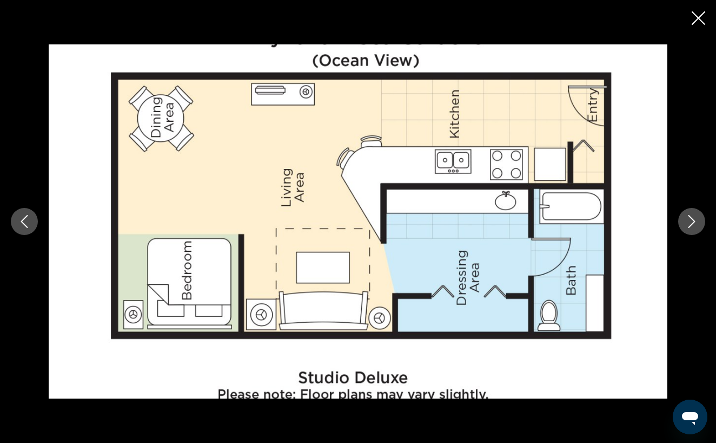
click at [698, 24] on icon "Close slideshow" at bounding box center [699, 18] width 14 height 14
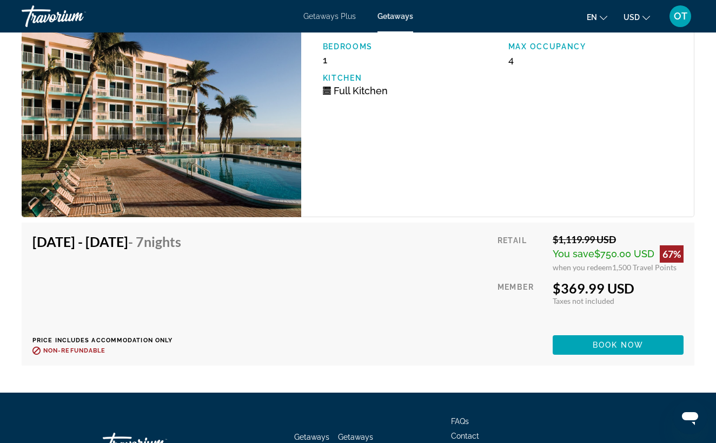
scroll to position [4749, 0]
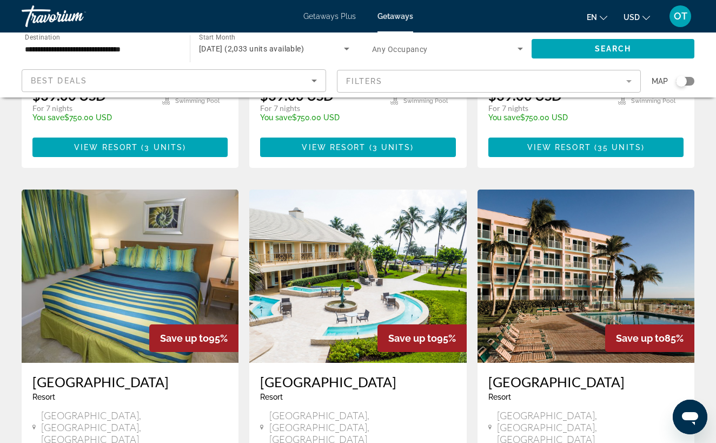
scroll to position [1178, 0]
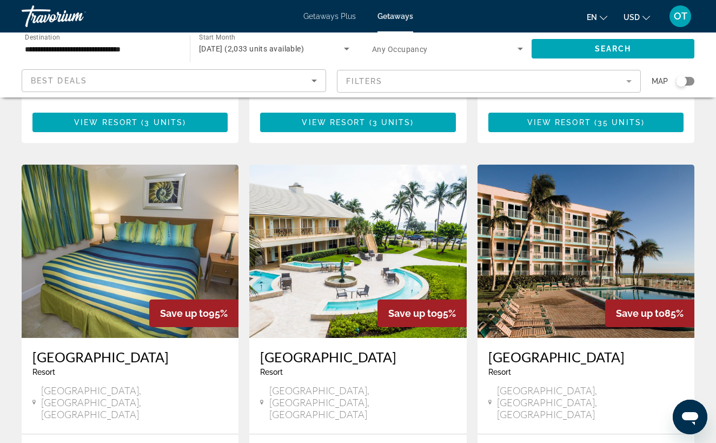
click at [109, 175] on img "Main content" at bounding box center [130, 250] width 217 height 173
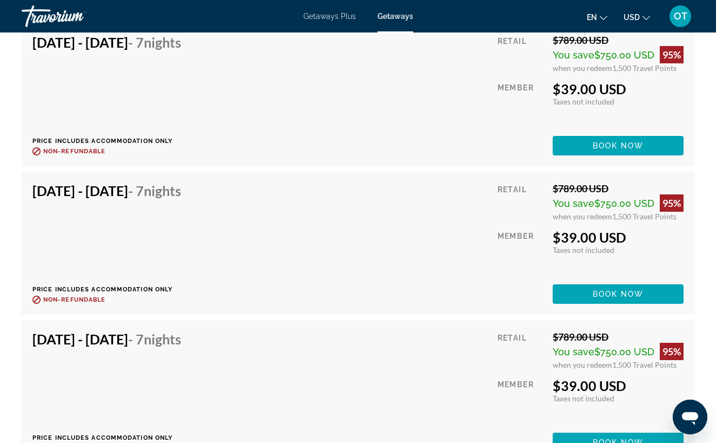
scroll to position [2254, 0]
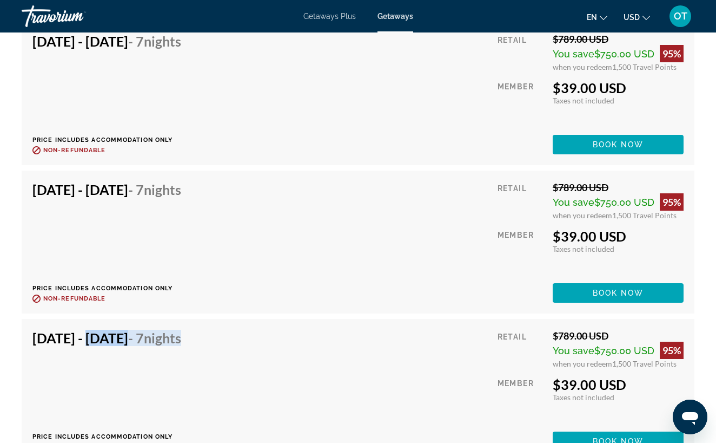
drag, startPoint x: 81, startPoint y: 344, endPoint x: 246, endPoint y: 344, distance: 165.0
click at [181, 344] on h4 "[DATE] - [DATE] - 7 Nights" at bounding box center [106, 337] width 149 height 16
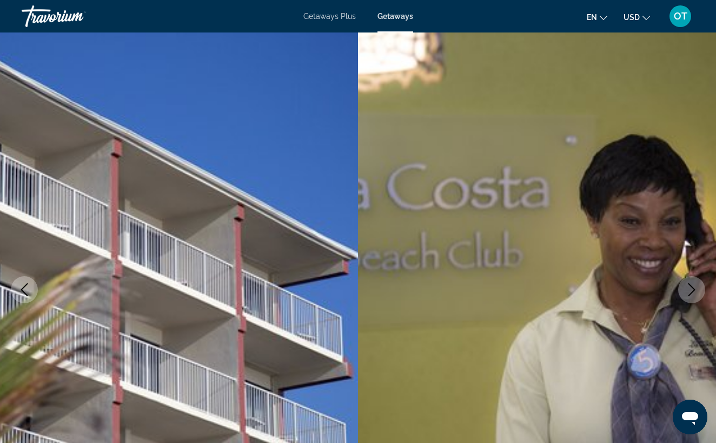
scroll to position [309, 0]
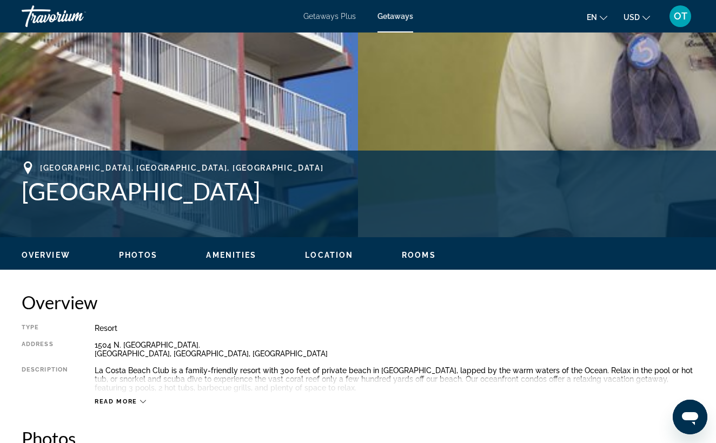
drag, startPoint x: 24, startPoint y: 196, endPoint x: 317, endPoint y: 196, distance: 292.7
click at [317, 196] on h1 "[GEOGRAPHIC_DATA]" at bounding box center [358, 191] width 673 height 28
copy h1 "[GEOGRAPHIC_DATA]"
drag, startPoint x: 42, startPoint y: 168, endPoint x: 168, endPoint y: 167, distance: 126.6
click at [168, 167] on div "[GEOGRAPHIC_DATA], [GEOGRAPHIC_DATA], [GEOGRAPHIC_DATA]" at bounding box center [358, 167] width 673 height 13
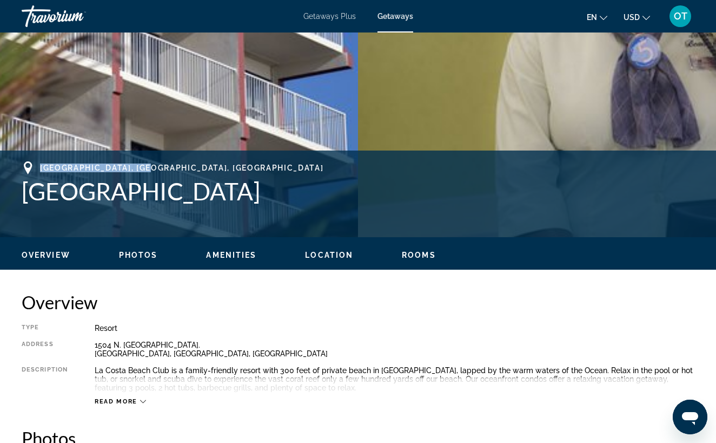
copy span "[GEOGRAPHIC_DATA], [GEOGRAPHIC_DATA], [GEOGRAPHIC_DATA]"
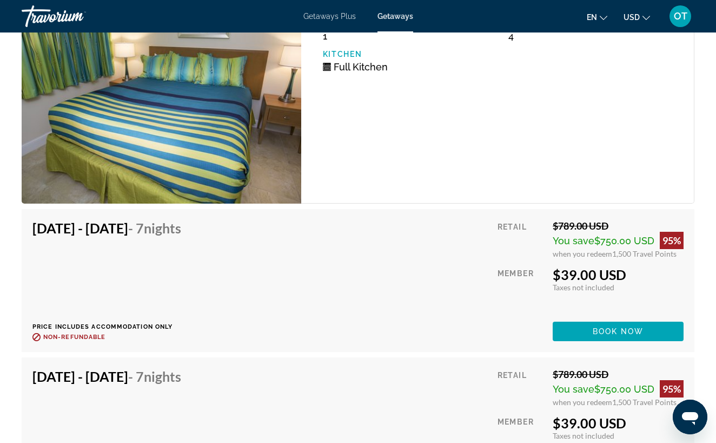
scroll to position [2433, 0]
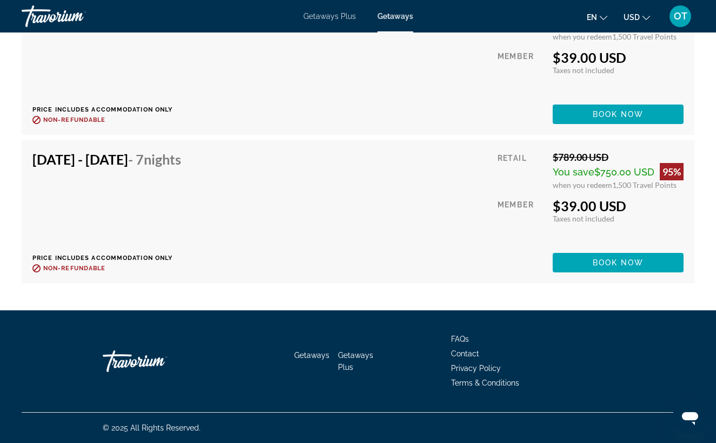
drag, startPoint x: 31, startPoint y: 157, endPoint x: 186, endPoint y: 161, distance: 154.8
click at [186, 161] on div "[DATE] - [DATE] - 7 Nights Price includes accommodation only Refundable until :…" at bounding box center [358, 211] width 673 height 143
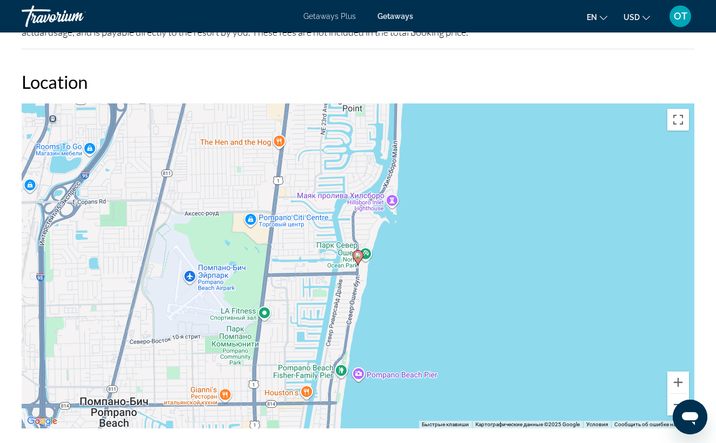
scroll to position [1122, 0]
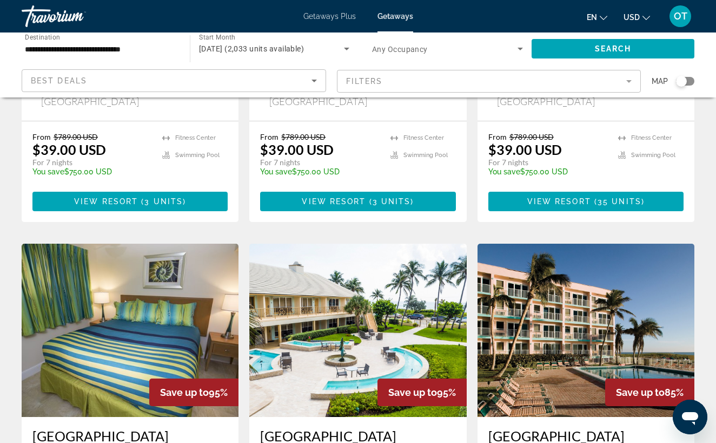
scroll to position [1174, 0]
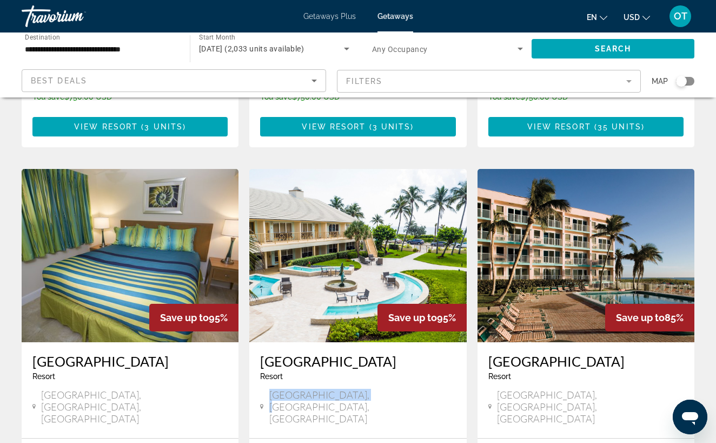
drag, startPoint x: 271, startPoint y: 291, endPoint x: 357, endPoint y: 291, distance: 86.0
click at [357, 388] on span "[GEOGRAPHIC_DATA], [GEOGRAPHIC_DATA], [GEOGRAPHIC_DATA]" at bounding box center [362, 406] width 187 height 36
click at [366, 388] on div "[GEOGRAPHIC_DATA], [GEOGRAPHIC_DATA], [GEOGRAPHIC_DATA]" at bounding box center [357, 406] width 195 height 36
drag, startPoint x: 366, startPoint y: 292, endPoint x: 272, endPoint y: 292, distance: 94.7
click at [272, 388] on div "[GEOGRAPHIC_DATA], [GEOGRAPHIC_DATA], [GEOGRAPHIC_DATA]" at bounding box center [357, 406] width 195 height 36
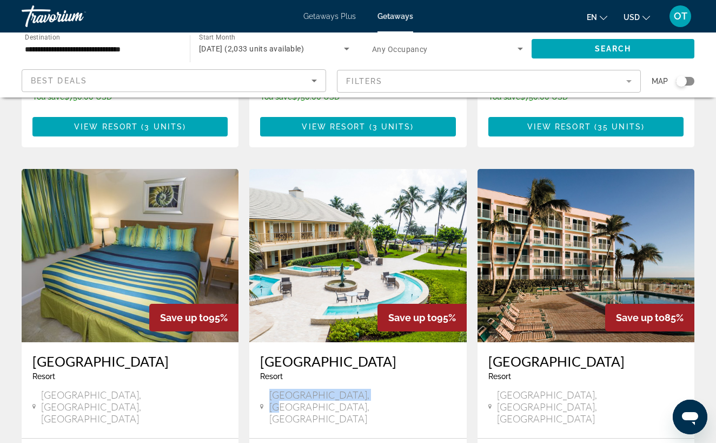
click at [359, 184] on img "Main content" at bounding box center [357, 255] width 217 height 173
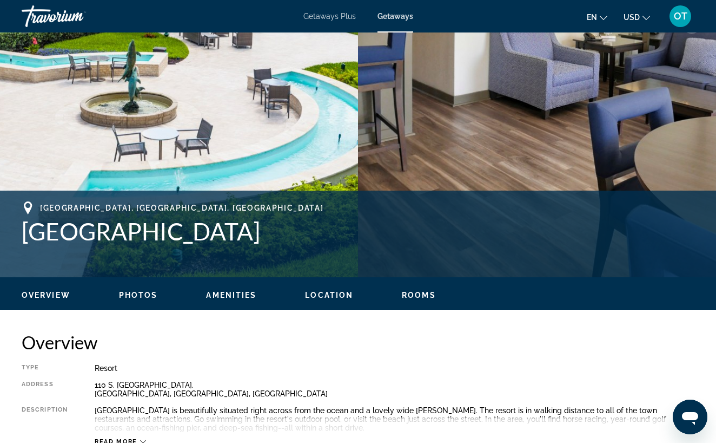
scroll to position [343, 0]
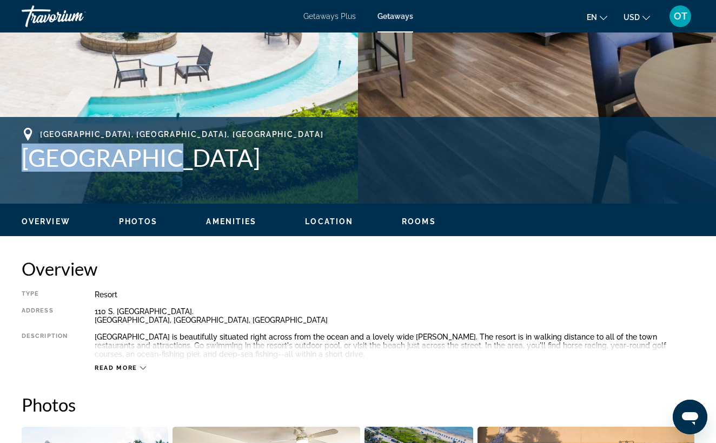
drag, startPoint x: 25, startPoint y: 156, endPoint x: 164, endPoint y: 156, distance: 139.0
click at [164, 156] on h1 "[GEOGRAPHIC_DATA]" at bounding box center [358, 157] width 673 height 28
click at [144, 149] on h1 "[GEOGRAPHIC_DATA]" at bounding box center [358, 157] width 673 height 28
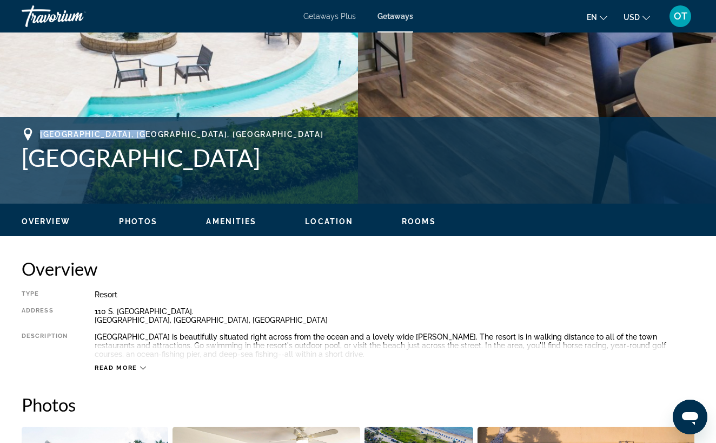
drag, startPoint x: 150, startPoint y: 137, endPoint x: 43, endPoint y: 136, distance: 107.1
click at [43, 136] on div "[GEOGRAPHIC_DATA], [GEOGRAPHIC_DATA], [GEOGRAPHIC_DATA]" at bounding box center [358, 134] width 673 height 13
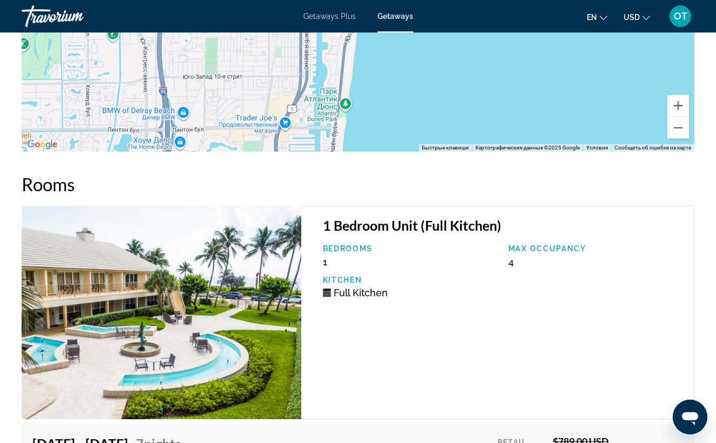
scroll to position [2282, 0]
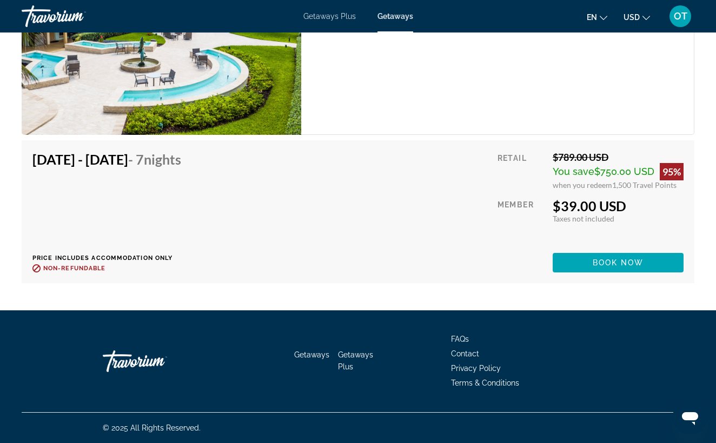
drag, startPoint x: 32, startPoint y: 161, endPoint x: 188, endPoint y: 160, distance: 155.8
click at [181, 160] on h4 "[DATE] - [DATE] - 7 Nights" at bounding box center [106, 159] width 149 height 16
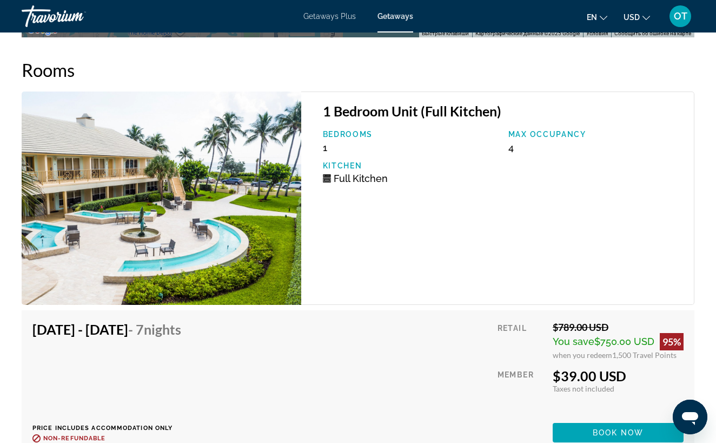
scroll to position [2120, 0]
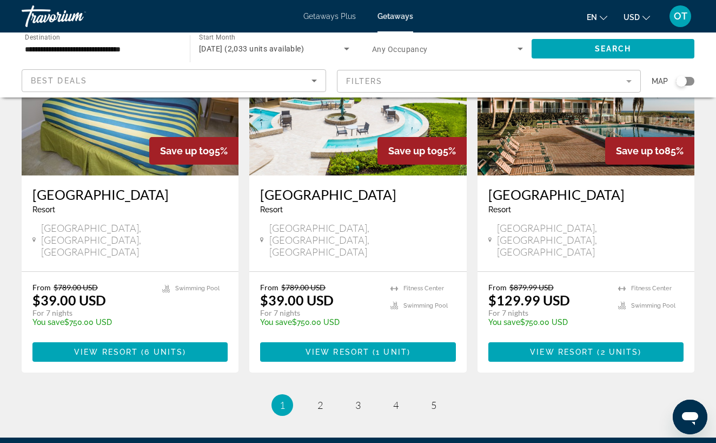
scroll to position [1303, 0]
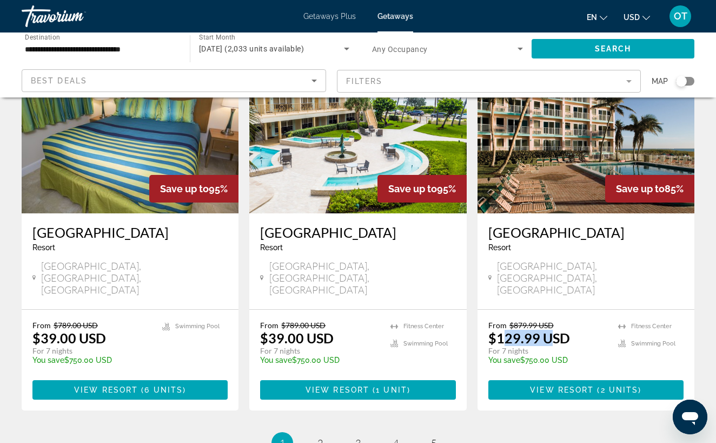
drag, startPoint x: 505, startPoint y: 214, endPoint x: 550, endPoint y: 213, distance: 44.4
click at [550, 329] on p "$129.99 USD" at bounding box center [530, 337] width 82 height 16
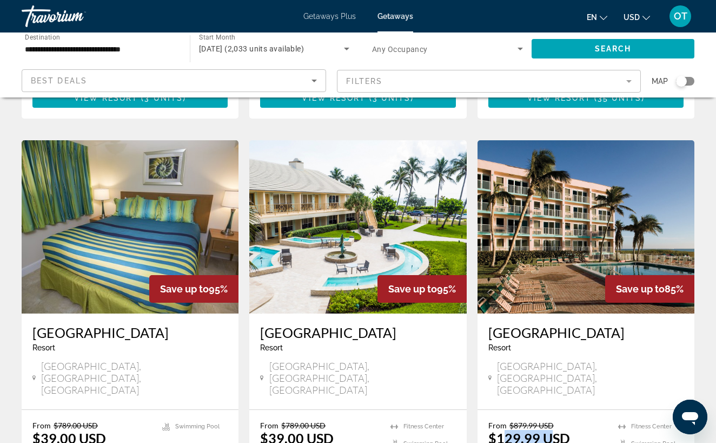
scroll to position [1184, 0]
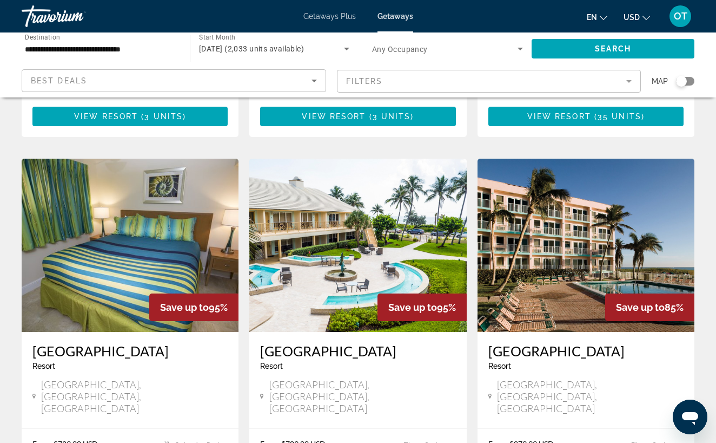
click at [562, 174] on img "Main content" at bounding box center [586, 245] width 217 height 173
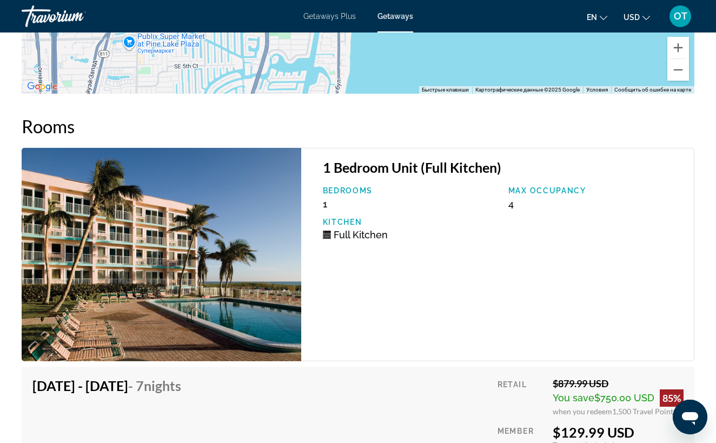
scroll to position [2069, 0]
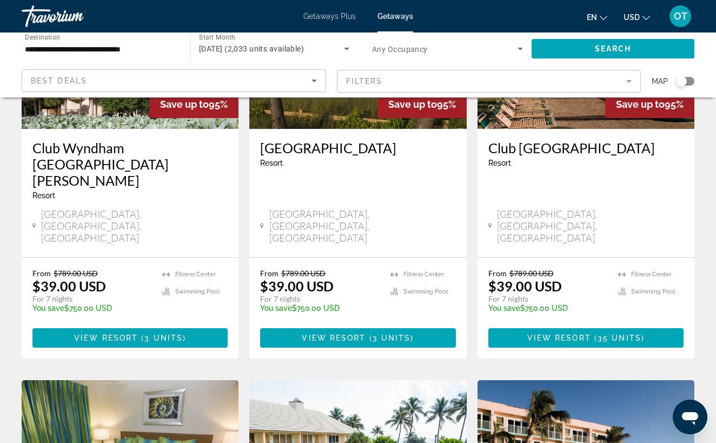
scroll to position [817, 0]
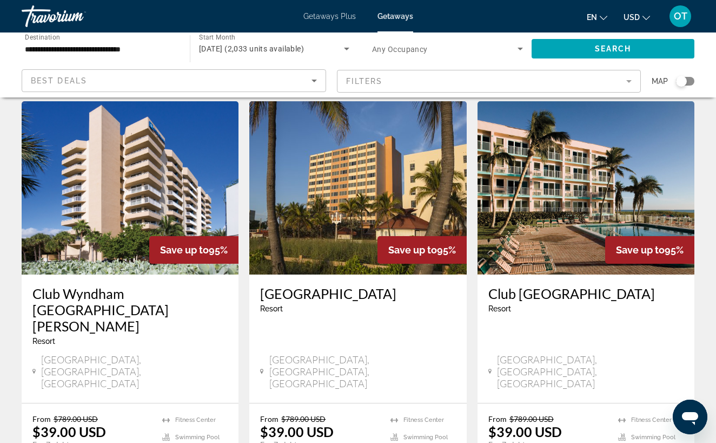
click at [548, 178] on img "Main content" at bounding box center [586, 187] width 217 height 173
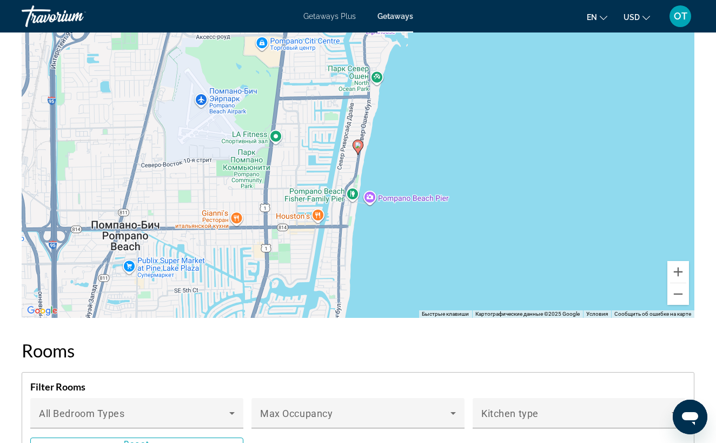
scroll to position [2029, 0]
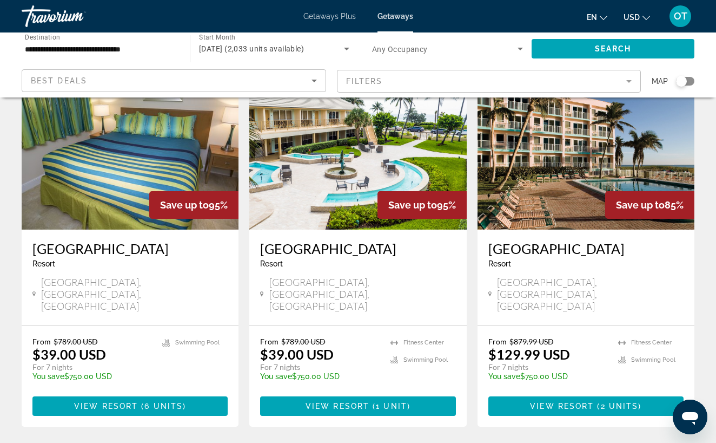
scroll to position [1241, 0]
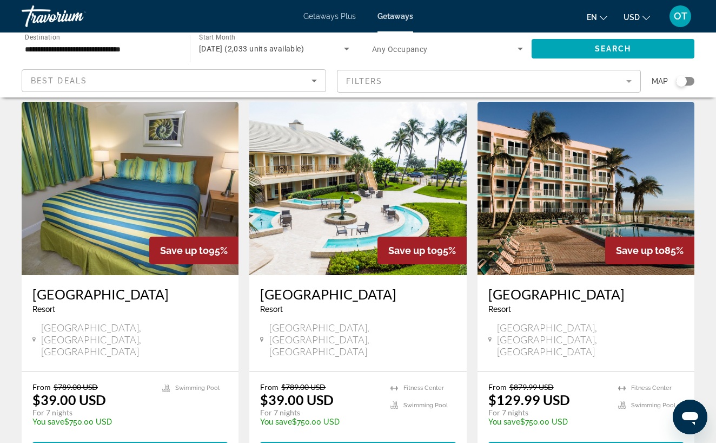
drag, startPoint x: 647, startPoint y: 194, endPoint x: 611, endPoint y: 194, distance: 36.2
click at [559, 133] on img "Main content" at bounding box center [586, 188] width 217 height 173
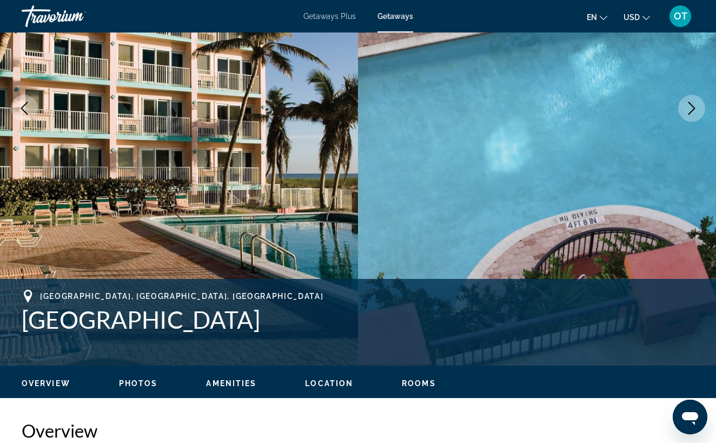
scroll to position [238, 0]
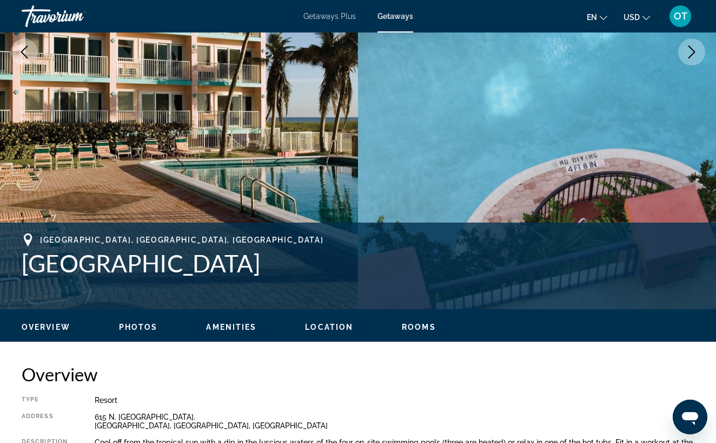
drag, startPoint x: 26, startPoint y: 263, endPoint x: 285, endPoint y: 254, distance: 258.8
click at [285, 254] on h1 "[GEOGRAPHIC_DATA]" at bounding box center [358, 263] width 673 height 28
drag, startPoint x: 169, startPoint y: 236, endPoint x: 82, endPoint y: 233, distance: 86.6
click at [82, 233] on div "[GEOGRAPHIC_DATA], [GEOGRAPHIC_DATA], [GEOGRAPHIC_DATA]" at bounding box center [358, 239] width 673 height 13
click at [51, 241] on span "[GEOGRAPHIC_DATA], [GEOGRAPHIC_DATA], [GEOGRAPHIC_DATA]" at bounding box center [181, 239] width 283 height 9
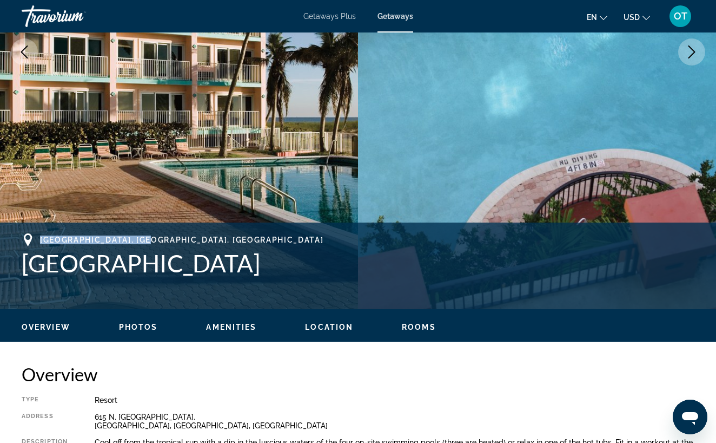
drag, startPoint x: 41, startPoint y: 241, endPoint x: 169, endPoint y: 241, distance: 127.7
click at [169, 241] on div "[GEOGRAPHIC_DATA], [GEOGRAPHIC_DATA], [GEOGRAPHIC_DATA]" at bounding box center [358, 239] width 673 height 13
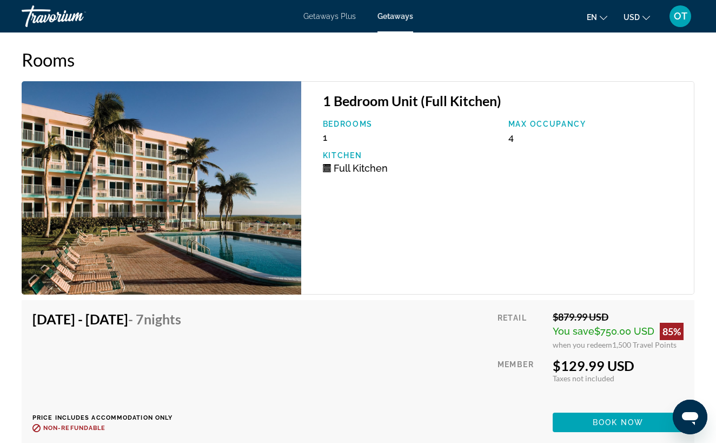
scroll to position [2102, 0]
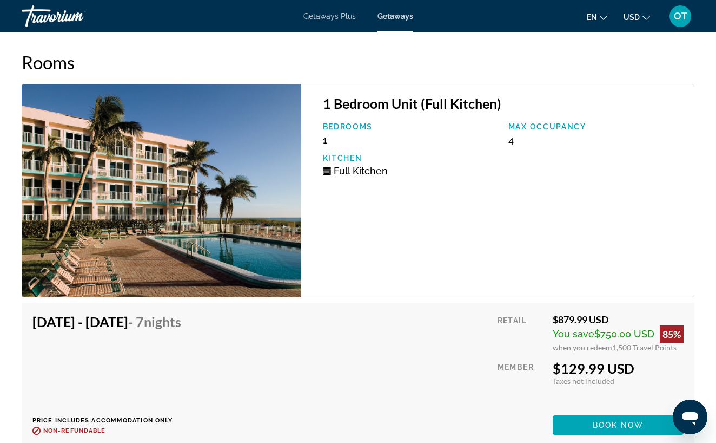
drag, startPoint x: 34, startPoint y: 322, endPoint x: 188, endPoint y: 322, distance: 153.7
click at [181, 322] on h4 "[DATE] - [DATE] - 7 Nights" at bounding box center [106, 321] width 149 height 16
drag, startPoint x: 562, startPoint y: 366, endPoint x: 602, endPoint y: 366, distance: 40.0
click at [602, 366] on div "$129.99 USD" at bounding box center [618, 368] width 131 height 16
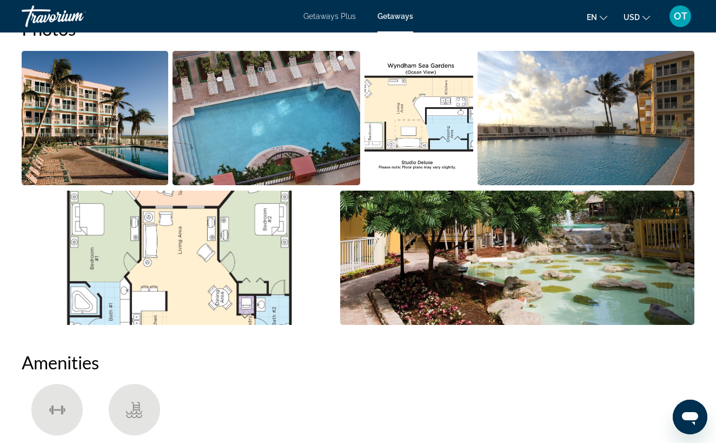
scroll to position [0, 0]
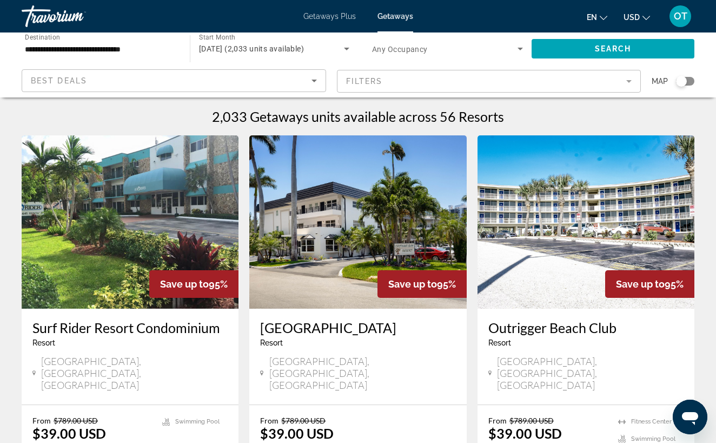
click at [346, 22] on div "Getaways Plus Getaways en English Español Français Italiano Português русский U…" at bounding box center [358, 16] width 716 height 28
click at [335, 15] on span "Getaways Plus" at bounding box center [330, 16] width 52 height 9
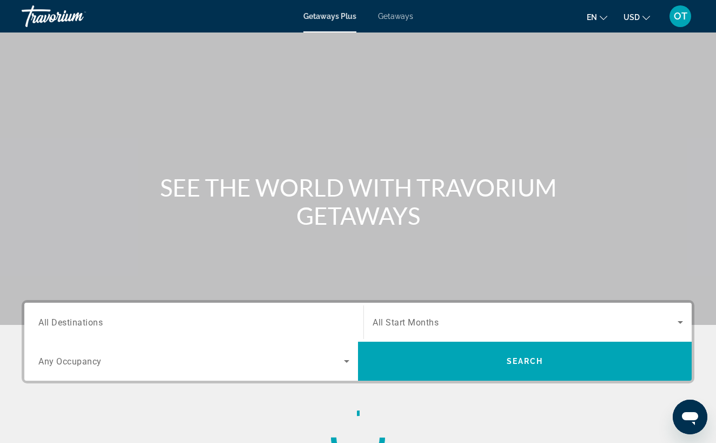
click at [275, 316] on input "Destination All Destinations" at bounding box center [193, 322] width 311 height 13
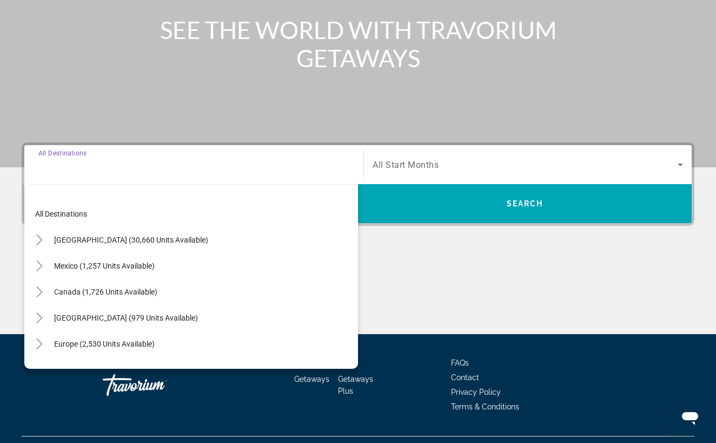
scroll to position [181, 0]
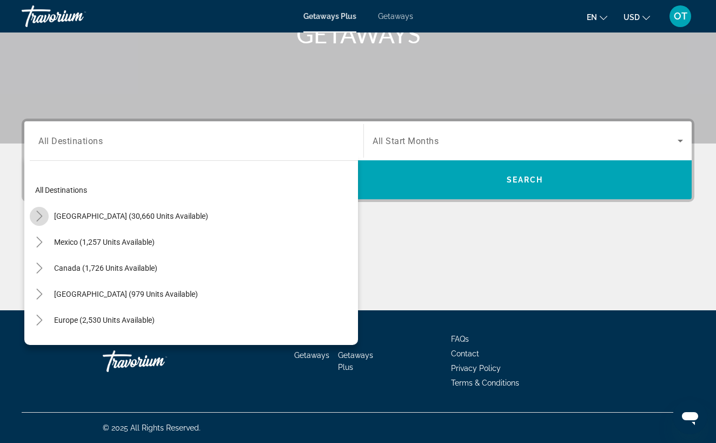
click at [41, 211] on icon "Toggle United States (30,660 units available)" at bounding box center [39, 215] width 11 height 11
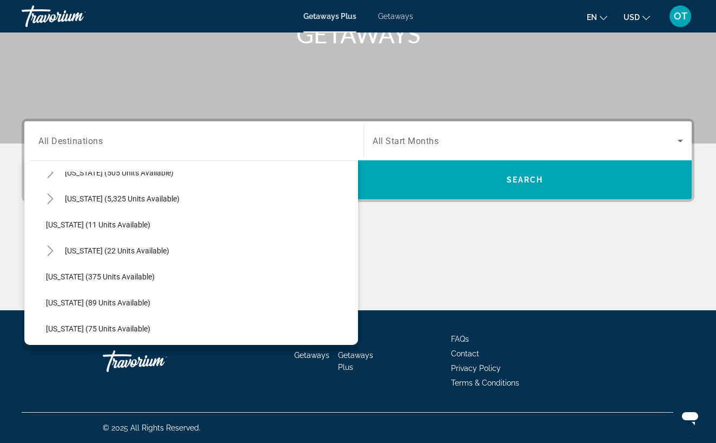
scroll to position [144, 0]
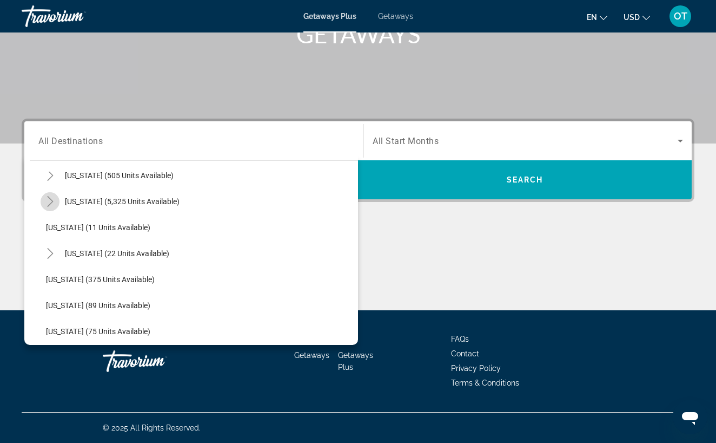
click at [53, 200] on icon "Toggle Florida (5,325 units available)" at bounding box center [50, 201] width 11 height 11
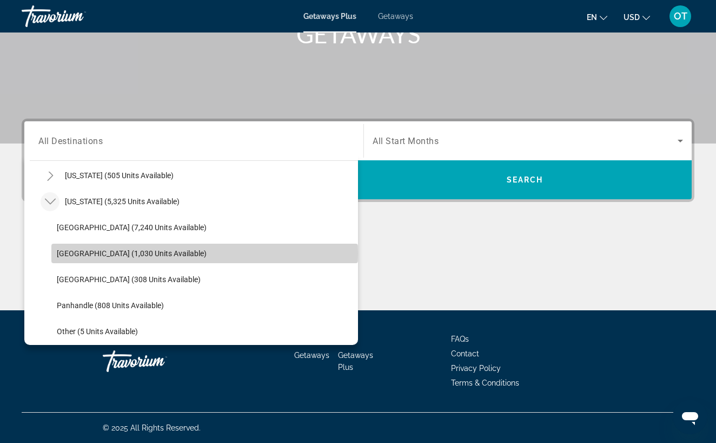
click at [108, 253] on span "[GEOGRAPHIC_DATA] (1,030 units available)" at bounding box center [132, 253] width 150 height 9
type input "**********"
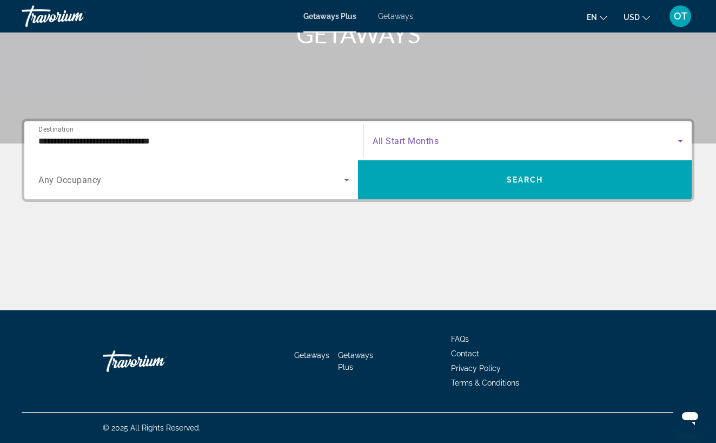
click at [527, 140] on span "Search widget" at bounding box center [525, 140] width 305 height 13
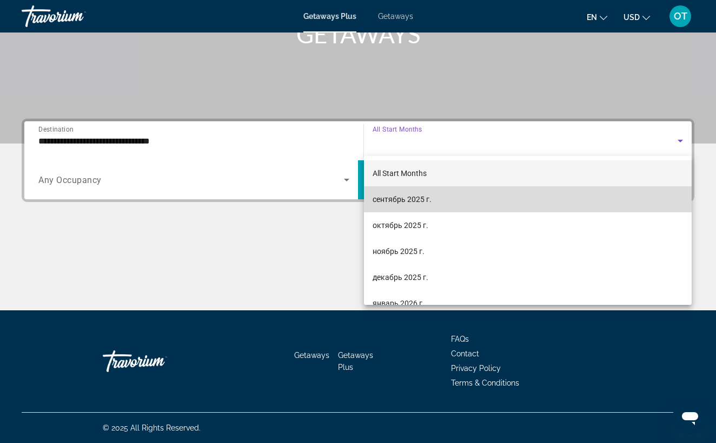
click at [467, 200] on mat-option "сентябрь 2025 г." at bounding box center [528, 199] width 328 height 26
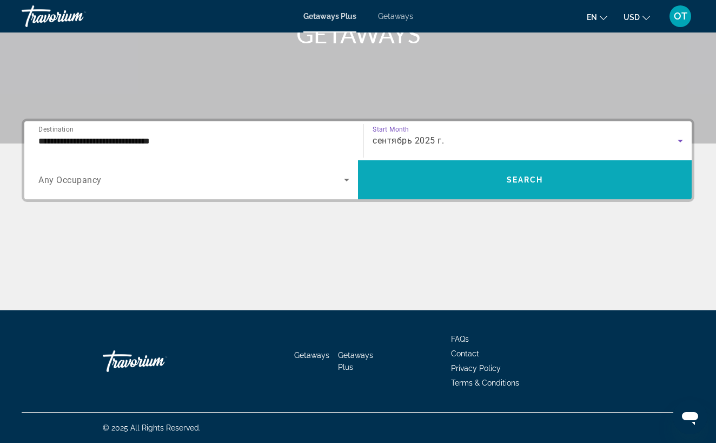
click at [510, 184] on span "Search widget" at bounding box center [525, 180] width 334 height 26
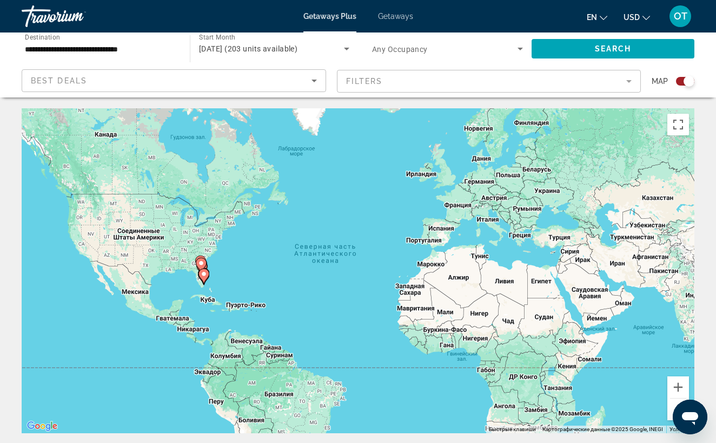
click at [686, 83] on div "Search widget" at bounding box center [689, 81] width 11 height 11
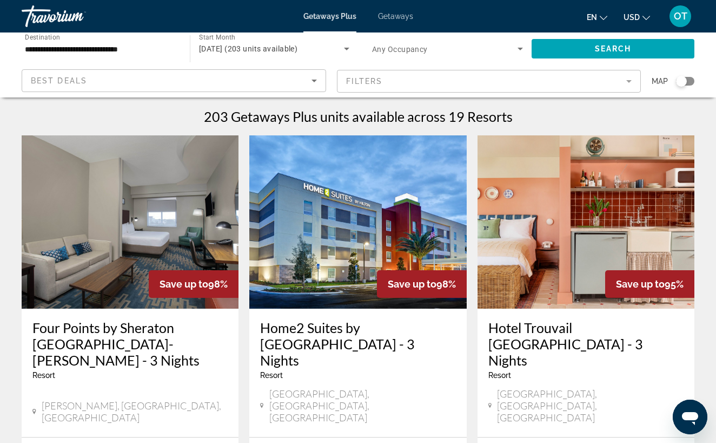
scroll to position [84, 0]
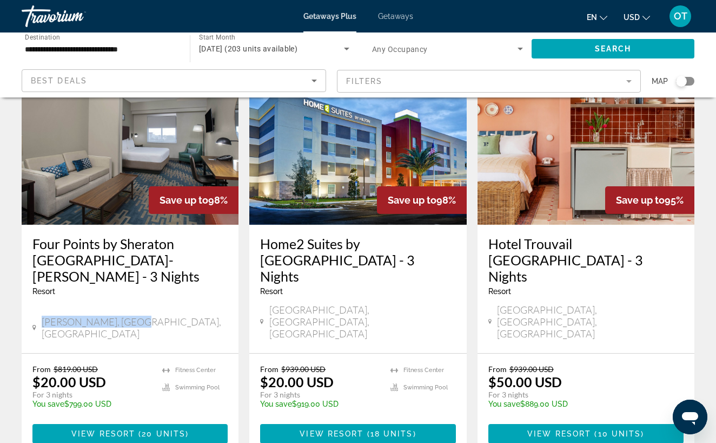
drag, startPoint x: 45, startPoint y: 309, endPoint x: 130, endPoint y: 309, distance: 84.9
click at [130, 315] on span "[PERSON_NAME], [GEOGRAPHIC_DATA], [GEOGRAPHIC_DATA]" at bounding box center [135, 327] width 187 height 24
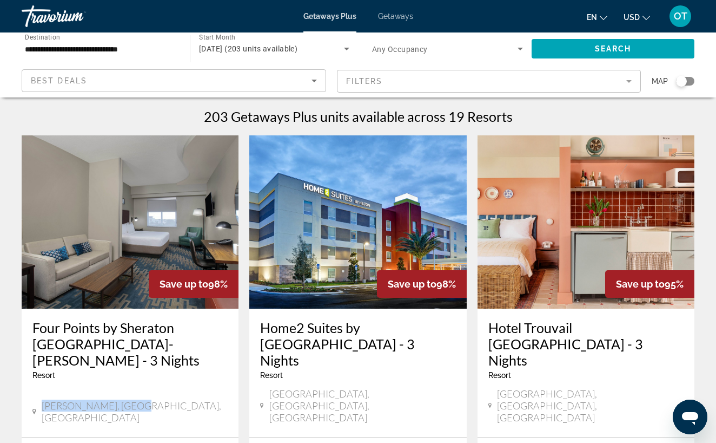
click at [511, 77] on mat-form-field "Filters" at bounding box center [489, 81] width 305 height 23
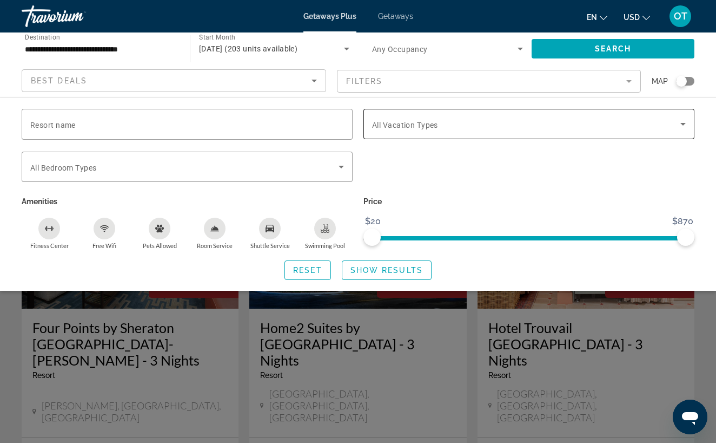
click at [426, 124] on span "All Vacation Types" at bounding box center [405, 125] width 66 height 9
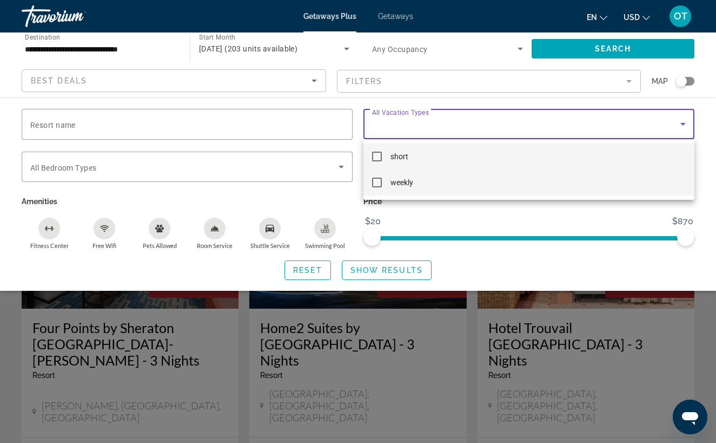
click at [381, 184] on mat-pseudo-checkbox at bounding box center [377, 182] width 10 height 10
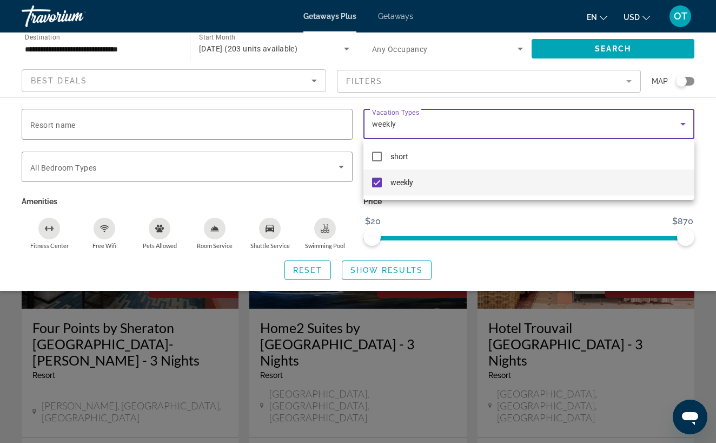
click at [526, 212] on div at bounding box center [358, 221] width 716 height 443
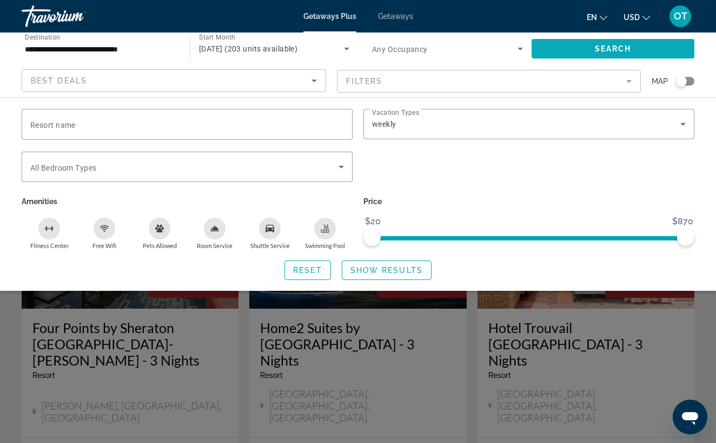
click at [623, 54] on span "Search widget" at bounding box center [613, 49] width 163 height 26
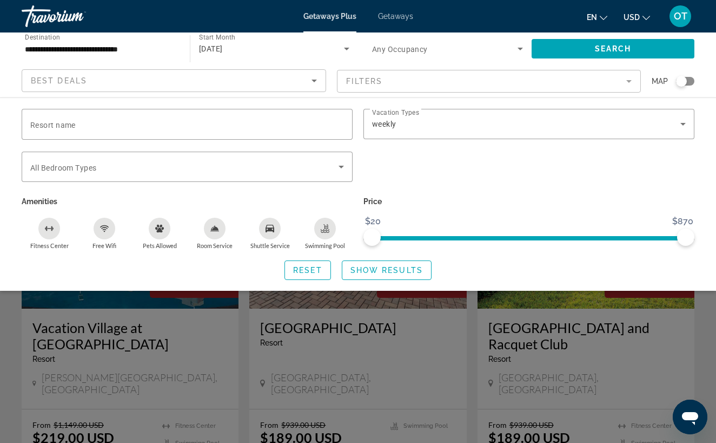
click at [410, 306] on div "Search widget" at bounding box center [358, 302] width 716 height 280
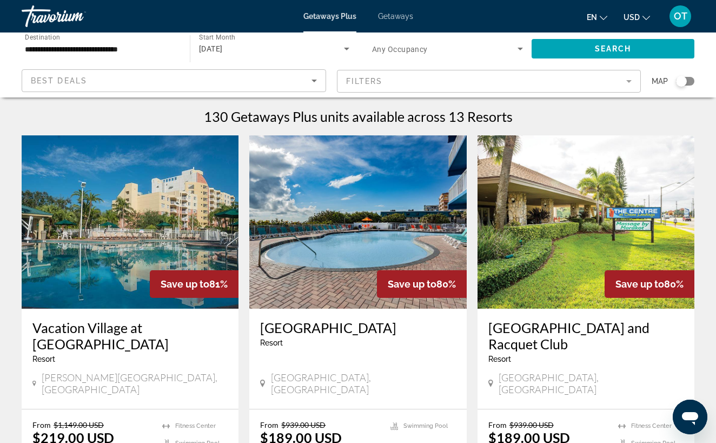
click at [398, 83] on mat-form-field "Filters" at bounding box center [489, 81] width 305 height 23
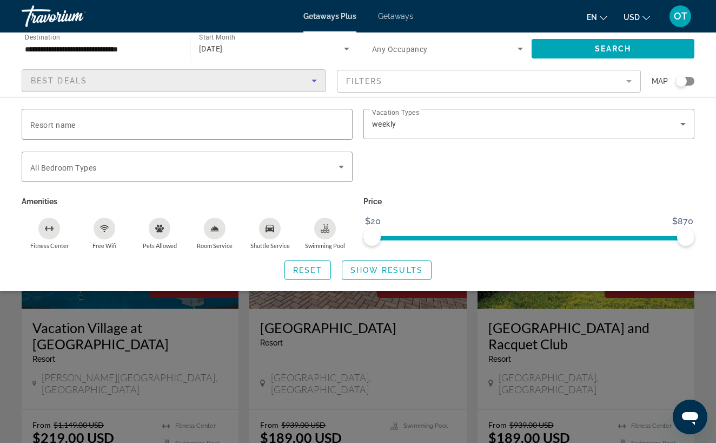
click at [232, 82] on div "Best Deals" at bounding box center [171, 80] width 281 height 13
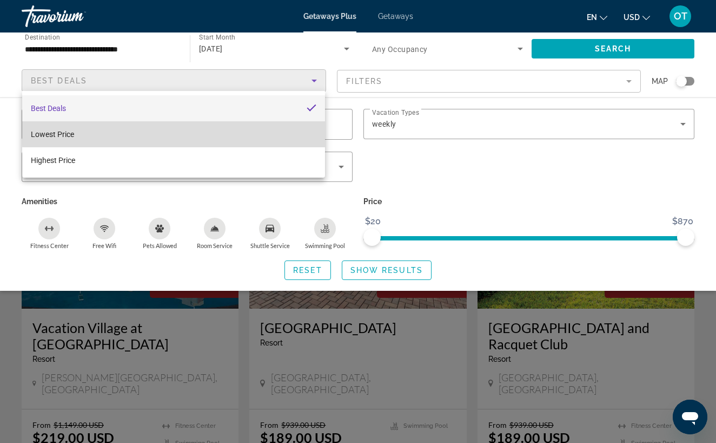
click at [201, 131] on mat-option "Lowest Price" at bounding box center [173, 134] width 303 height 26
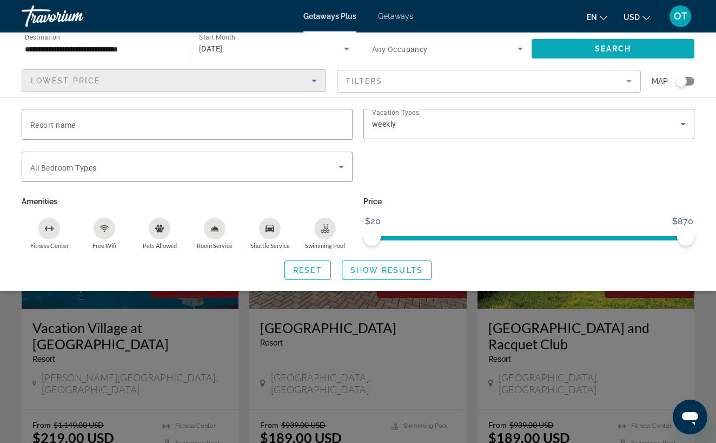
click at [624, 51] on span "Search" at bounding box center [613, 48] width 37 height 9
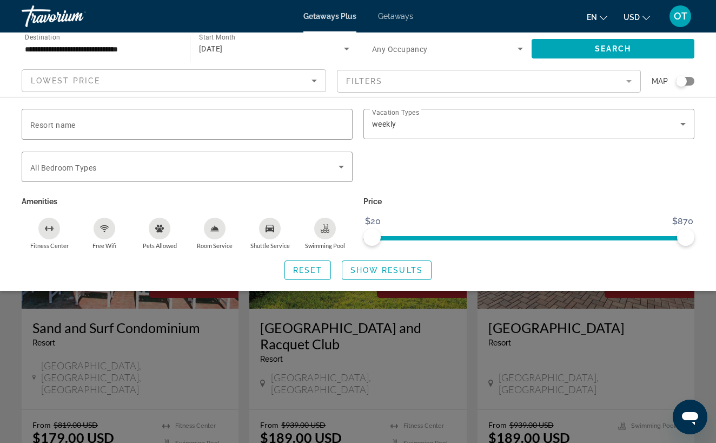
click at [377, 313] on div "Search widget" at bounding box center [358, 302] width 716 height 280
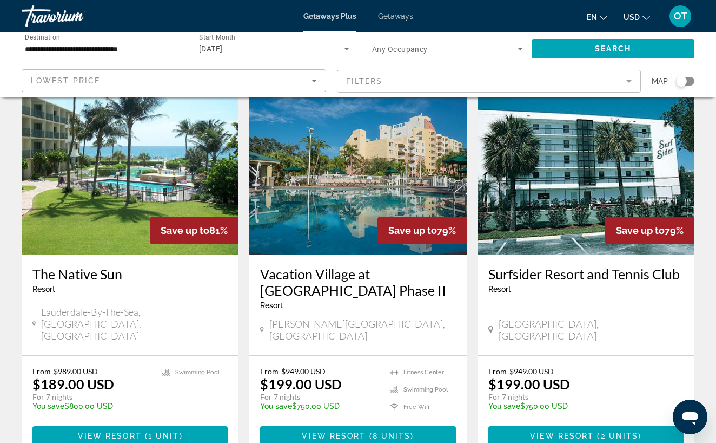
scroll to position [450, 0]
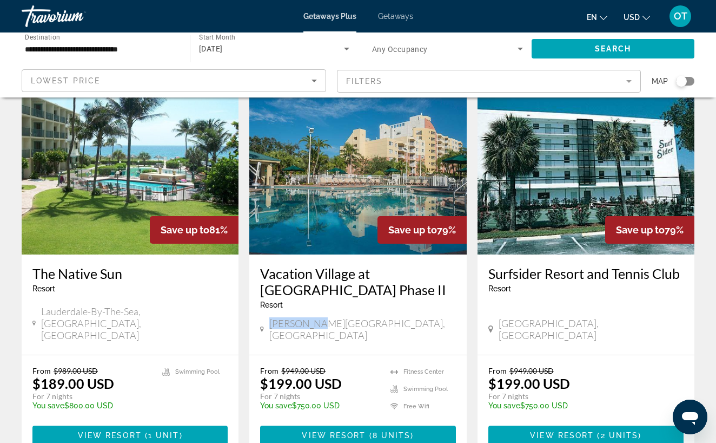
drag, startPoint x: 271, startPoint y: 307, endPoint x: 316, endPoint y: 311, distance: 45.7
click at [316, 317] on div "[PERSON_NAME][GEOGRAPHIC_DATA], [GEOGRAPHIC_DATA]" at bounding box center [357, 329] width 195 height 24
drag, startPoint x: 45, startPoint y: 314, endPoint x: 140, endPoint y: 314, distance: 95.2
click at [140, 314] on span "Lauderdale-By-The-Sea, [GEOGRAPHIC_DATA], [GEOGRAPHIC_DATA]" at bounding box center [134, 323] width 187 height 36
click at [113, 184] on img "Main content" at bounding box center [130, 167] width 217 height 173
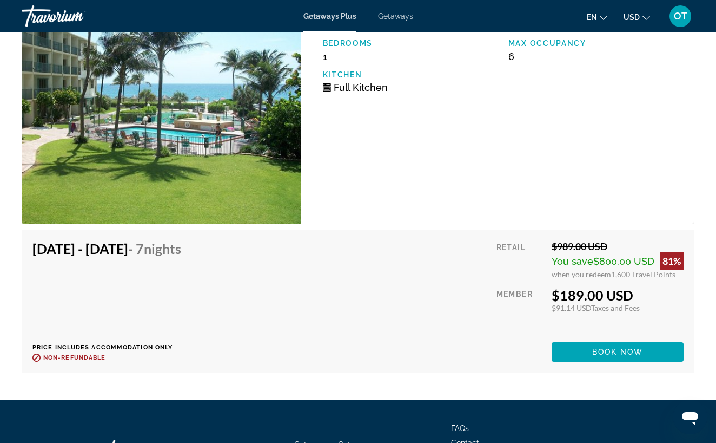
scroll to position [1982, 0]
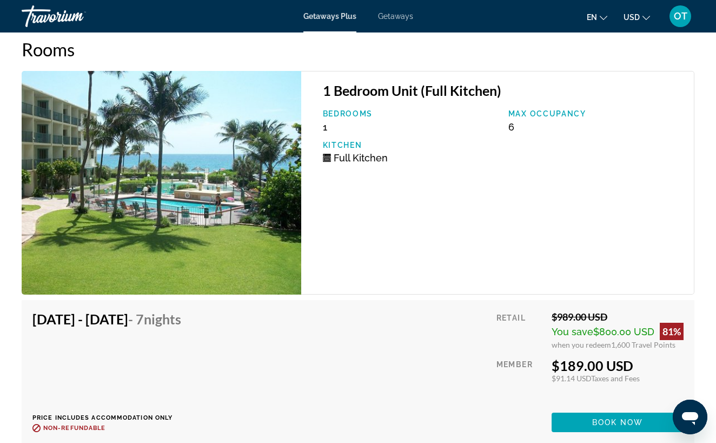
click at [161, 324] on h4 "[DATE] - [DATE] - 7 Nights" at bounding box center [106, 319] width 149 height 16
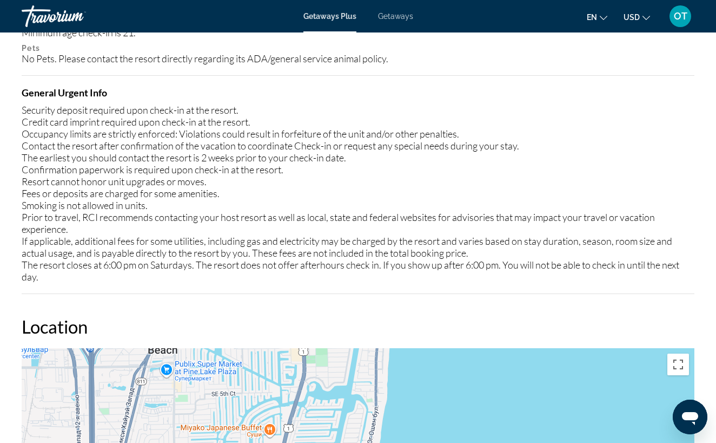
scroll to position [1165, 0]
